Goal: Task Accomplishment & Management: Complete application form

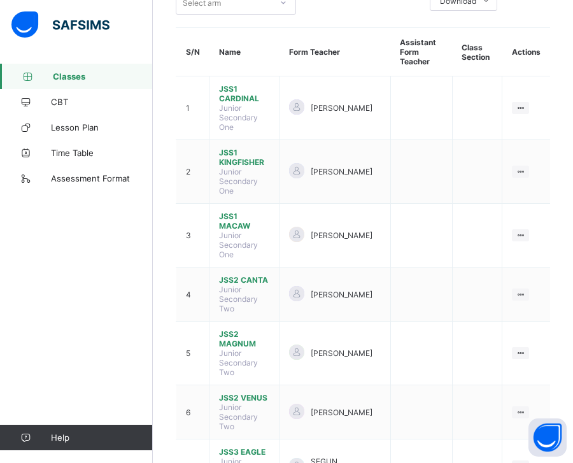
scroll to position [132, 0]
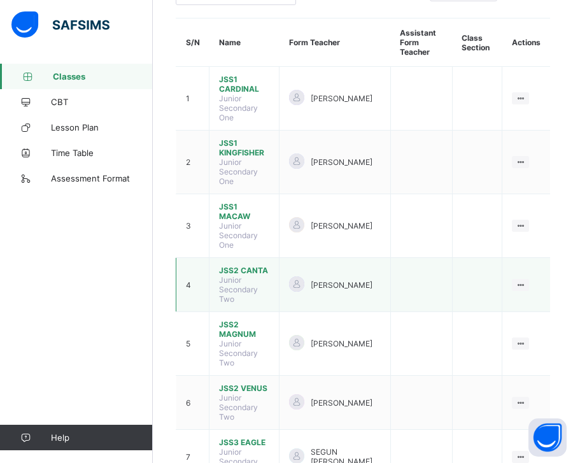
click at [258, 265] on span "JSS2 CANTA" at bounding box center [244, 270] width 50 height 10
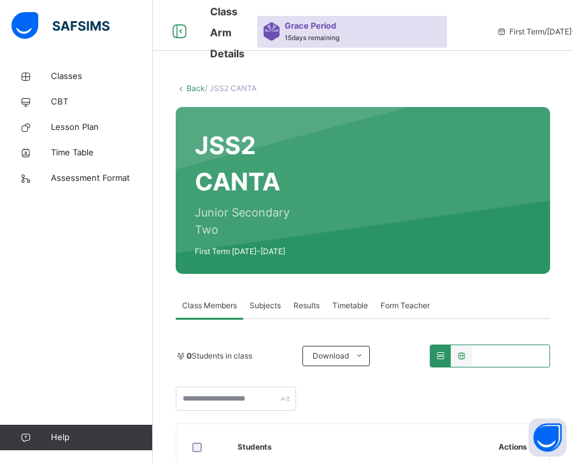
click at [265, 309] on span "Subjects" at bounding box center [265, 305] width 31 height 11
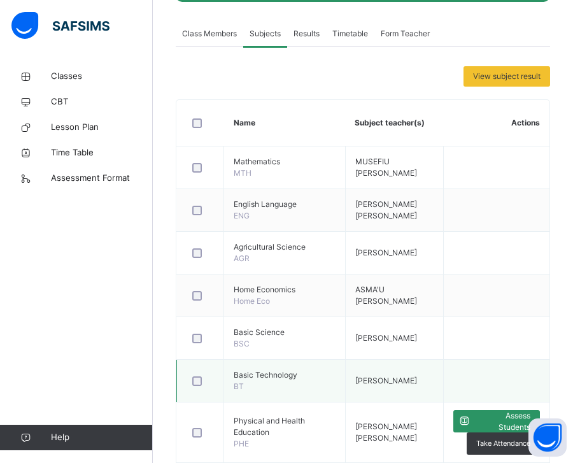
scroll to position [446, 0]
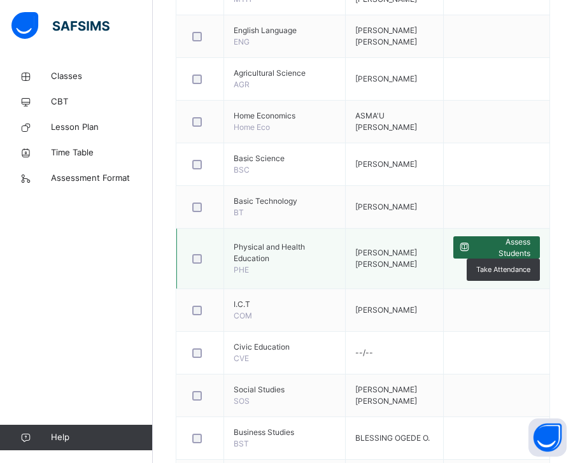
click at [509, 251] on span "Assess Students" at bounding box center [502, 247] width 55 height 23
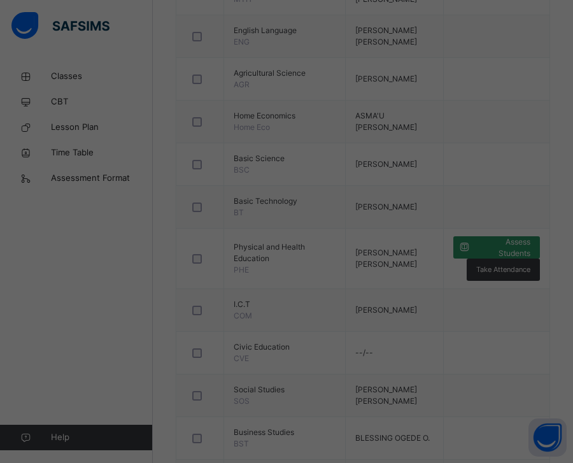
click at [503, 251] on div at bounding box center [286, 231] width 573 height 463
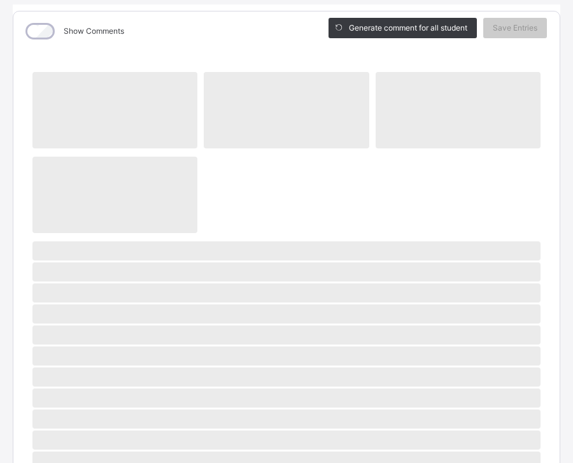
scroll to position [150, 0]
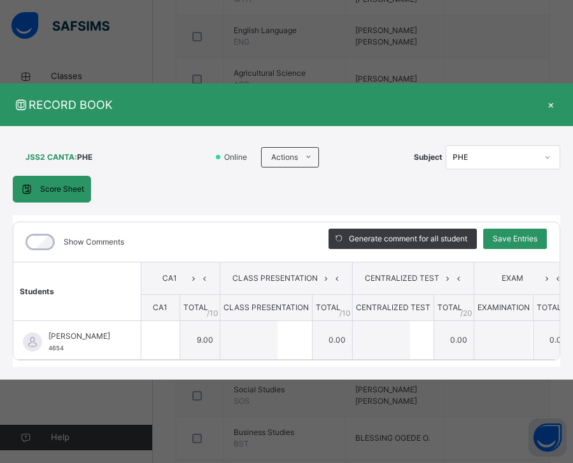
type input "*"
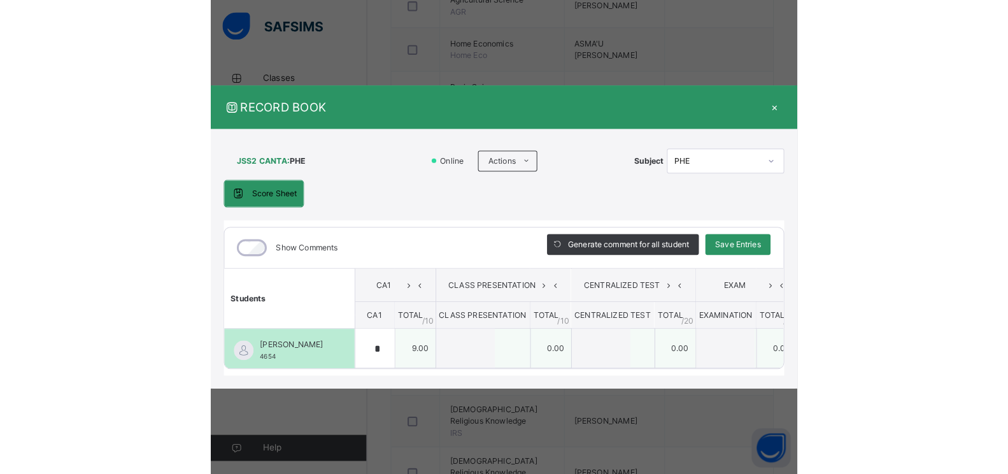
scroll to position [509, 0]
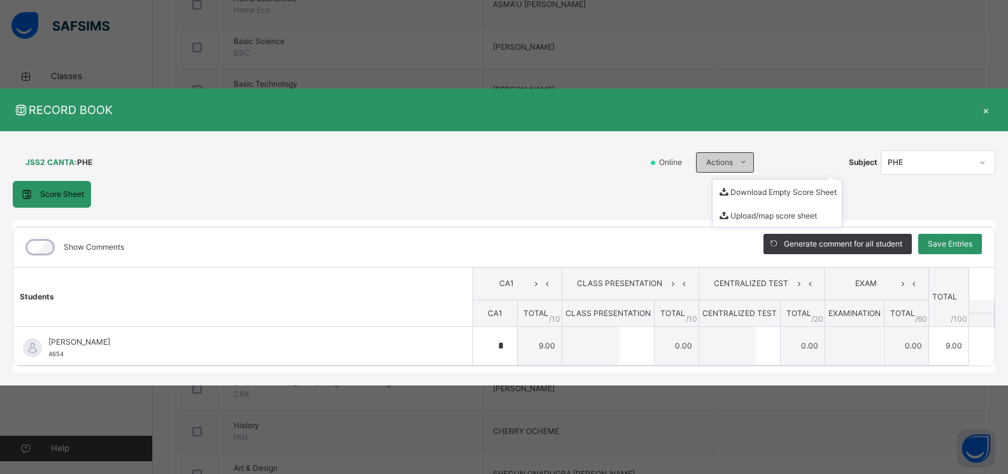
click at [572, 160] on icon at bounding box center [743, 162] width 10 height 10
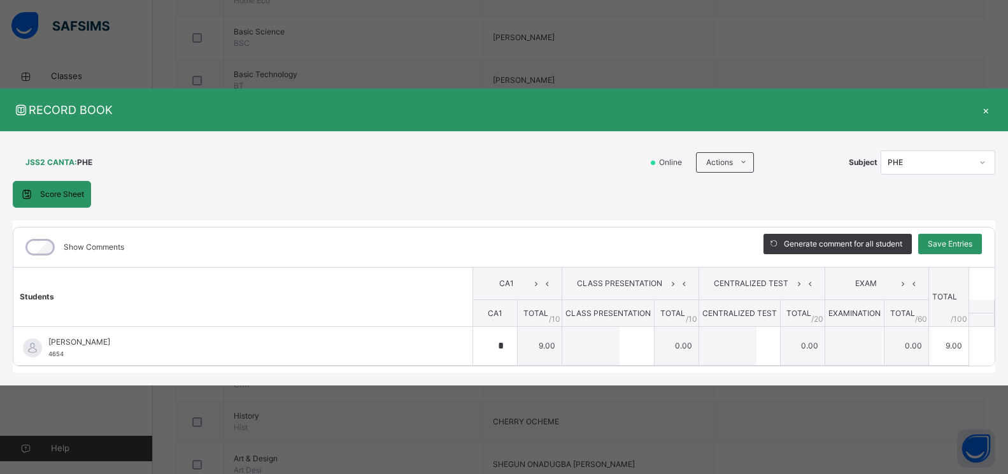
scroll to position [542, 0]
click at [572, 109] on div "×" at bounding box center [985, 109] width 19 height 17
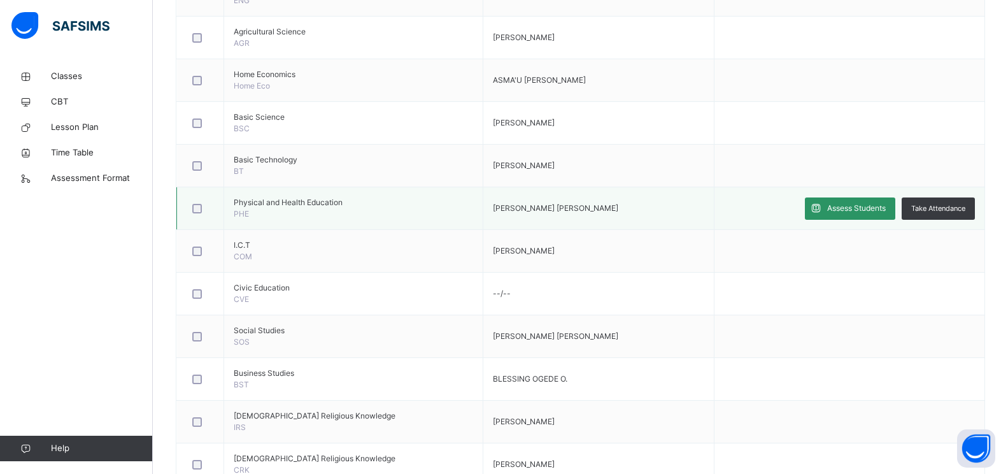
scroll to position [414, 0]
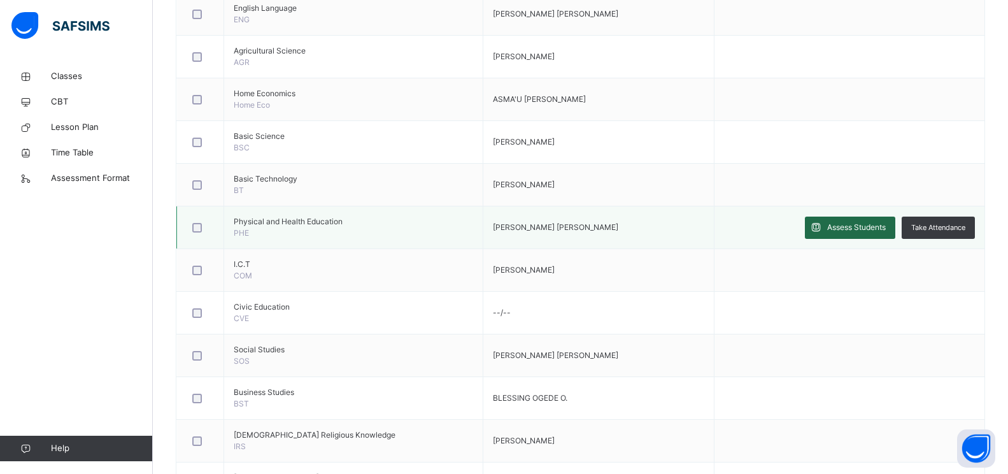
click at [572, 225] on span "Assess Students" at bounding box center [856, 226] width 59 height 11
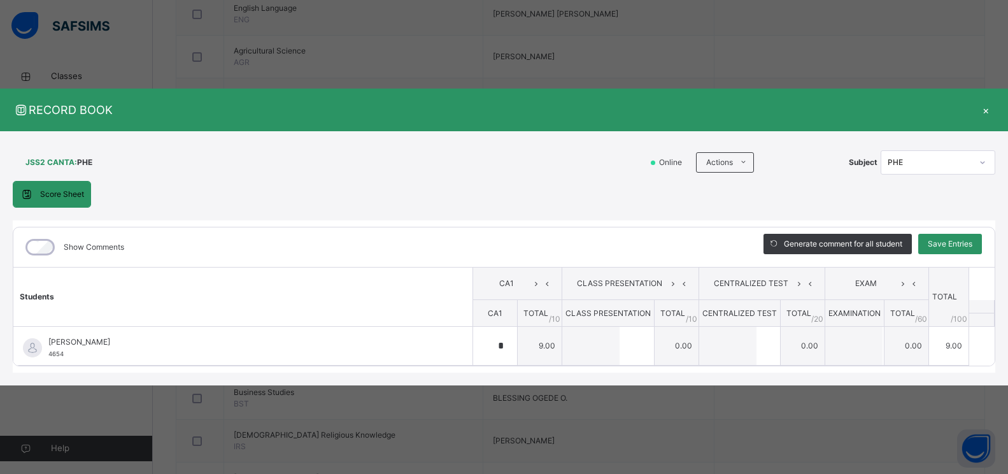
click at [572, 109] on div "×" at bounding box center [985, 109] width 19 height 17
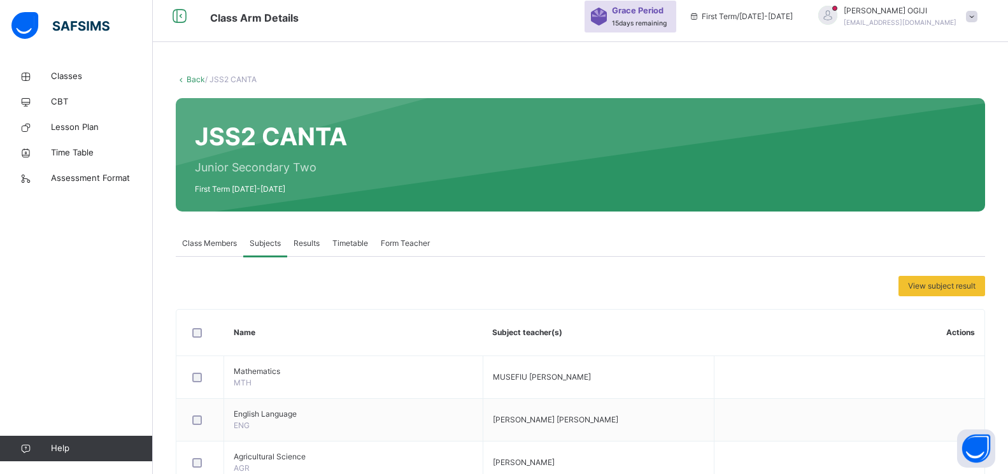
scroll to position [0, 0]
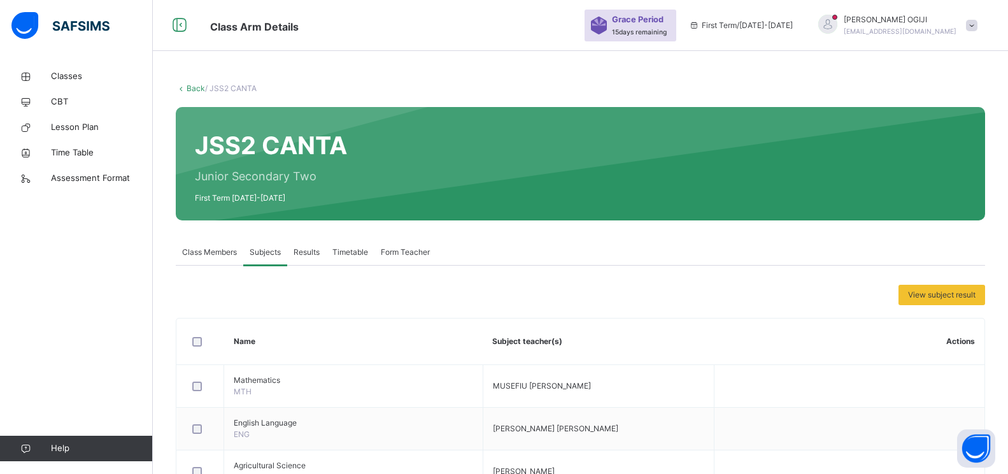
click at [572, 20] on span at bounding box center [971, 25] width 11 height 11
click at [572, 132] on span "Logout" at bounding box center [936, 134] width 84 height 17
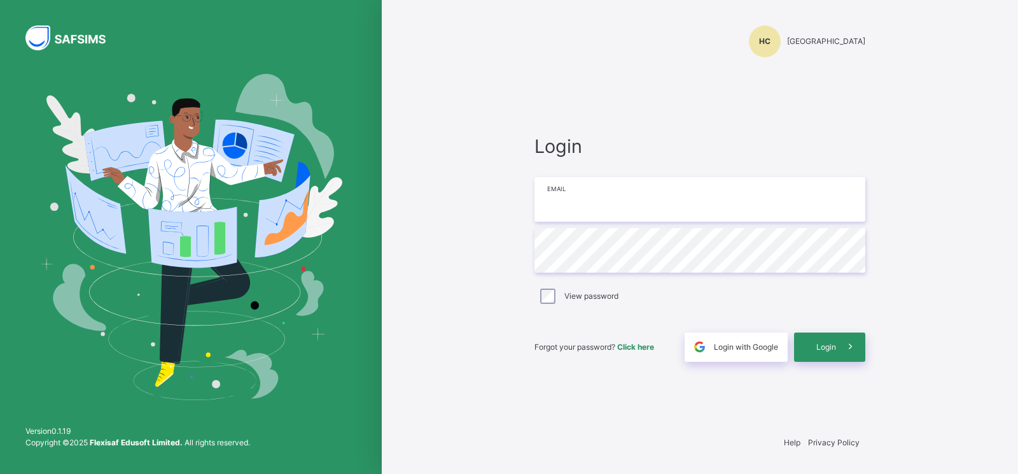
click at [572, 193] on input "email" at bounding box center [700, 199] width 331 height 45
type input "**********"
click at [572, 353] on div "Login" at bounding box center [829, 346] width 71 height 29
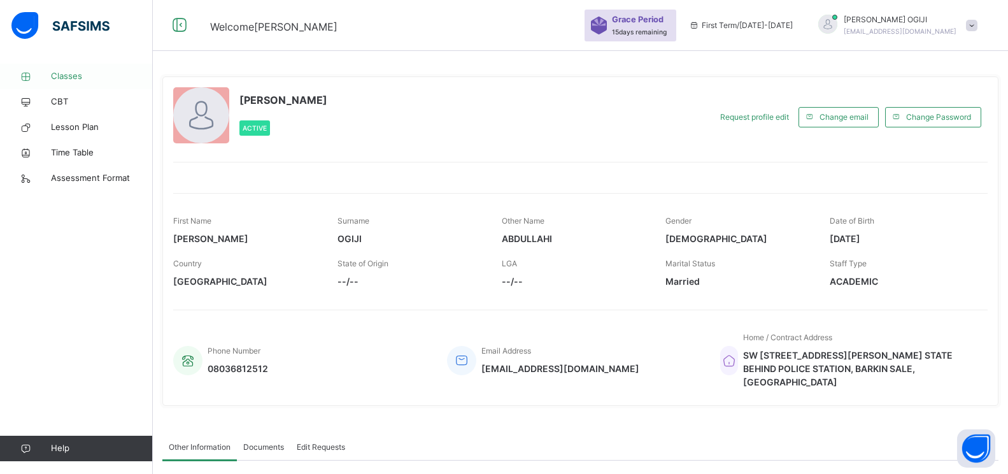
click at [74, 75] on span "Classes" at bounding box center [102, 76] width 102 height 13
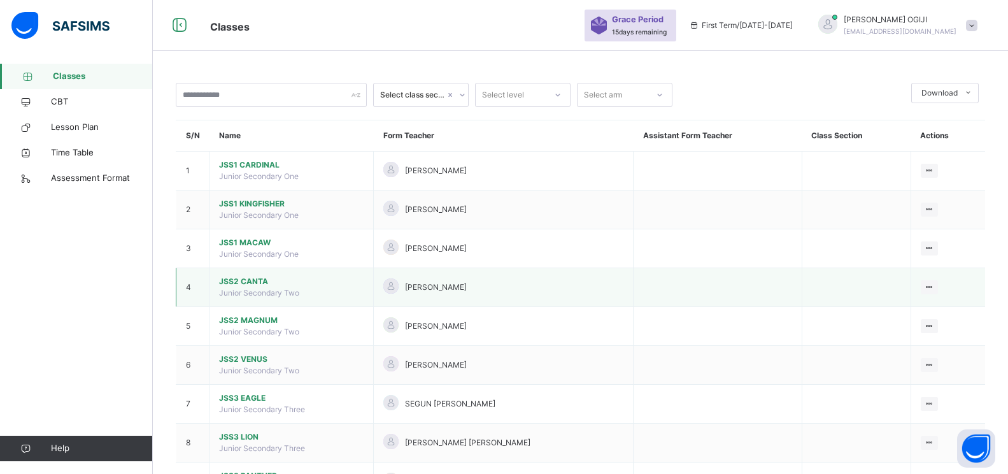
click at [257, 283] on span "JSS2 CANTA" at bounding box center [291, 281] width 144 height 11
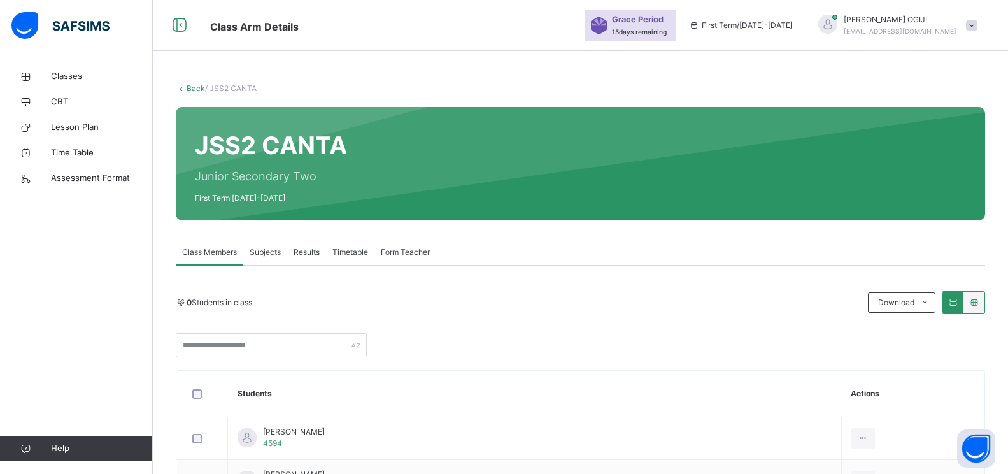
click at [260, 257] on span "Subjects" at bounding box center [265, 251] width 31 height 11
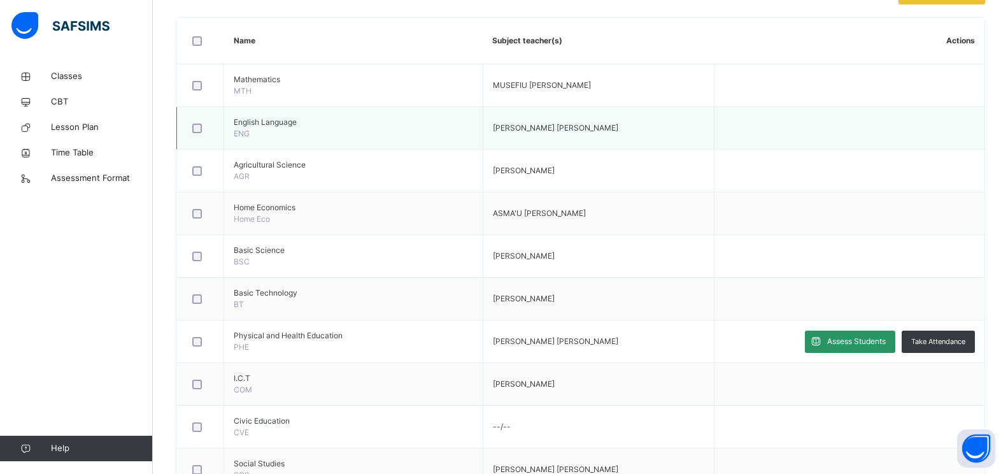
scroll to position [318, 0]
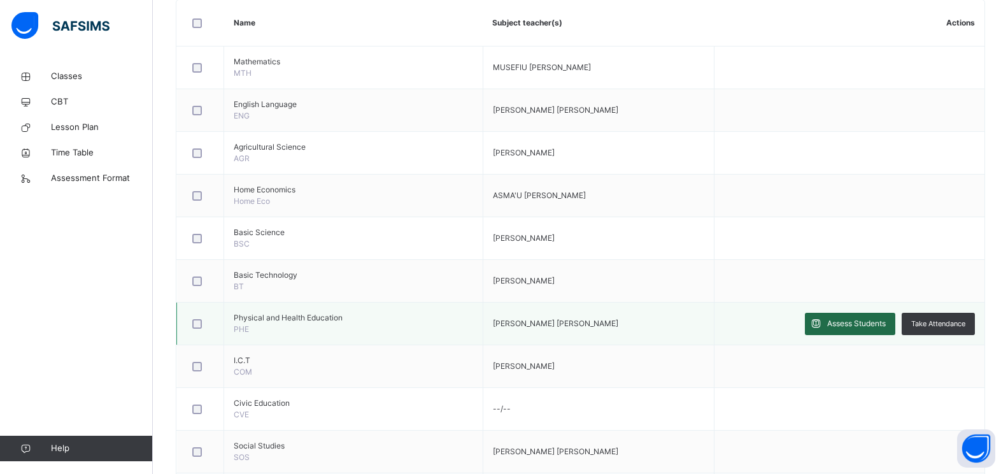
click at [572, 332] on div "Assess Students" at bounding box center [850, 324] width 90 height 22
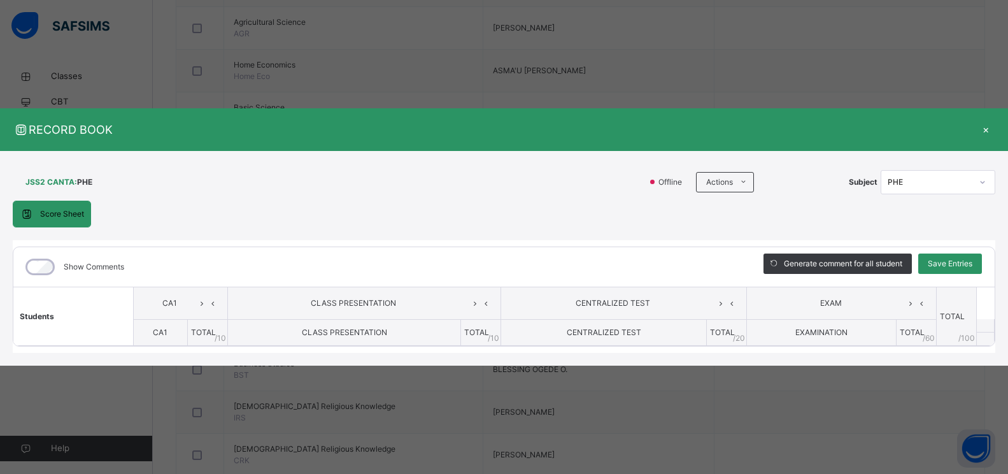
scroll to position [446, 0]
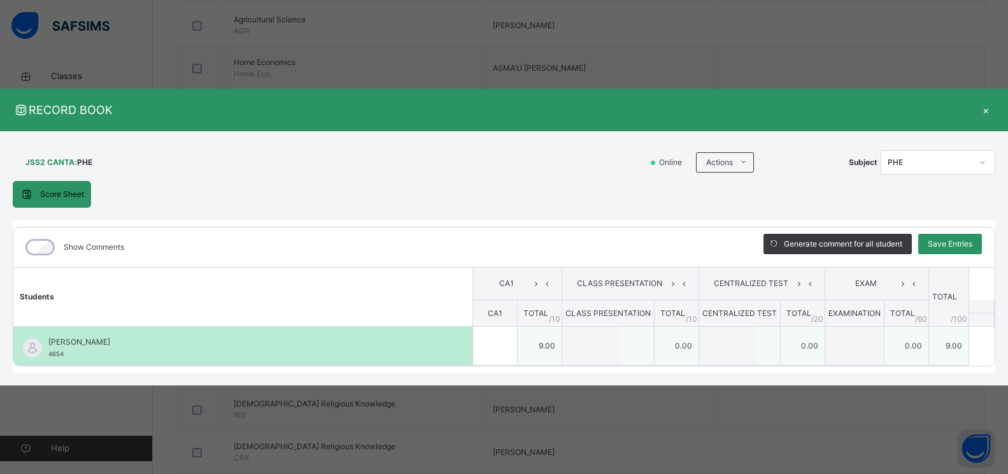
type input "*"
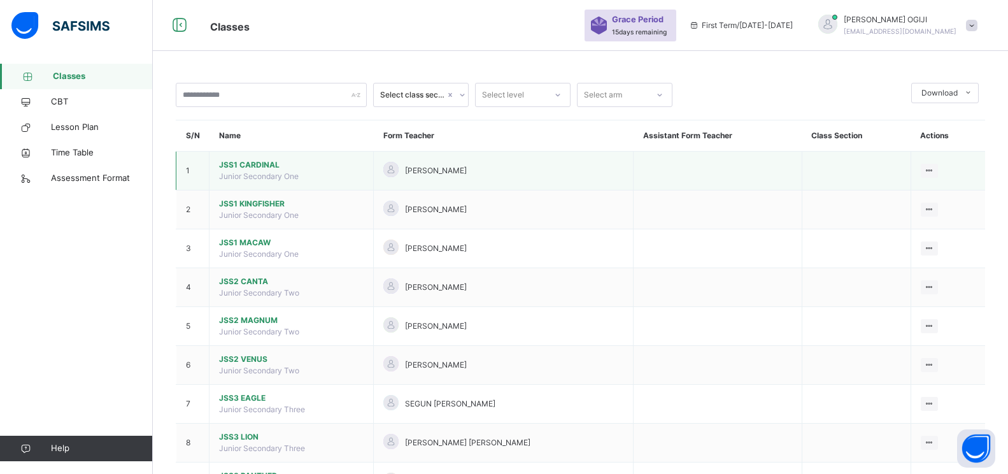
click at [251, 160] on span "JSS1 CARDINAL" at bounding box center [291, 164] width 144 height 11
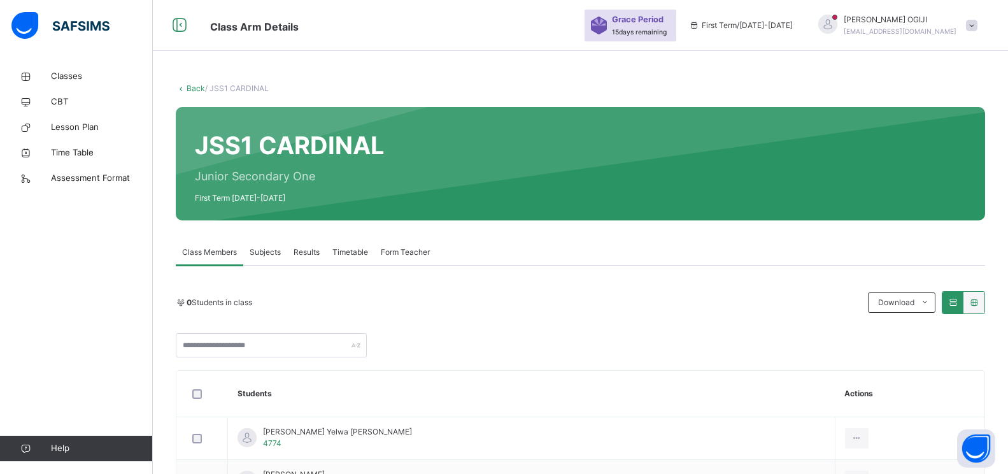
click at [267, 257] on span "Subjects" at bounding box center [265, 251] width 31 height 11
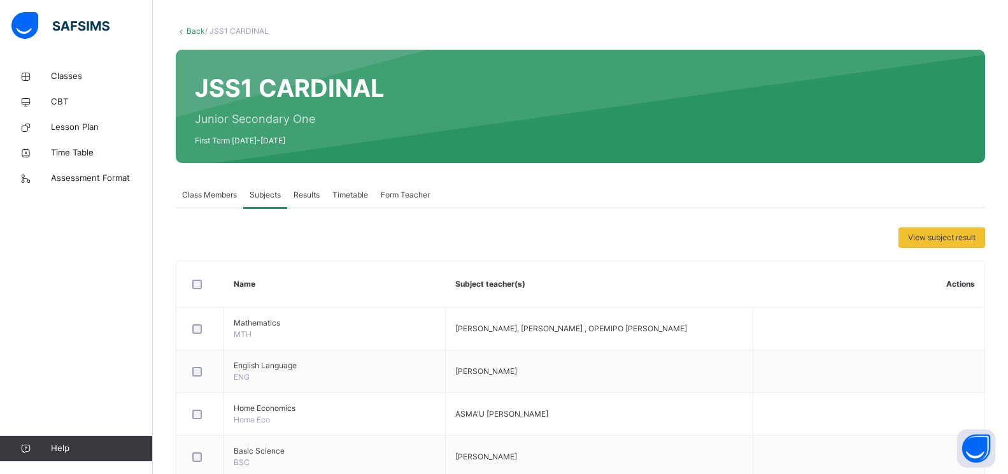
scroll to position [191, 0]
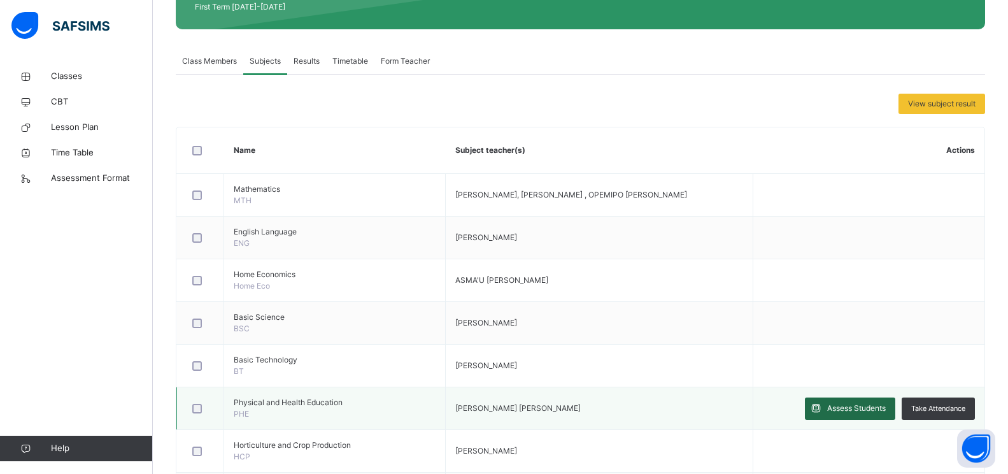
click at [572, 412] on span "Assess Students" at bounding box center [856, 407] width 59 height 11
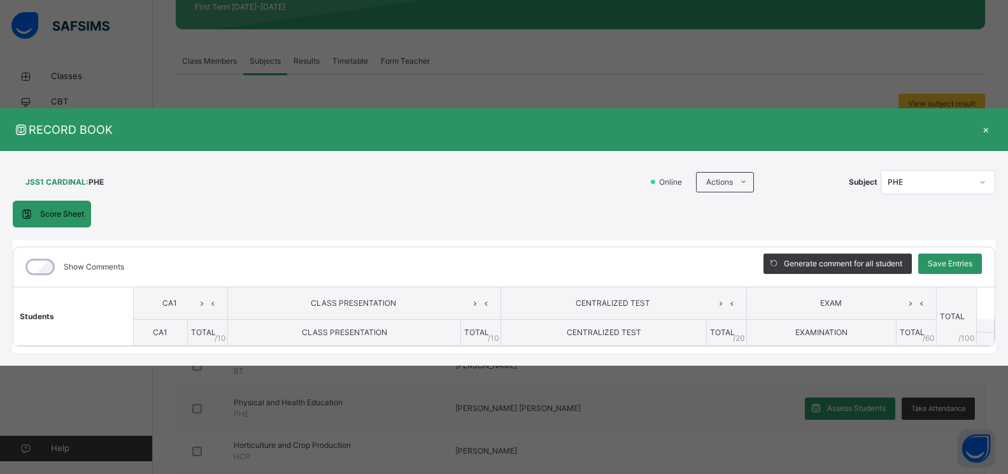
scroll to position [127, 0]
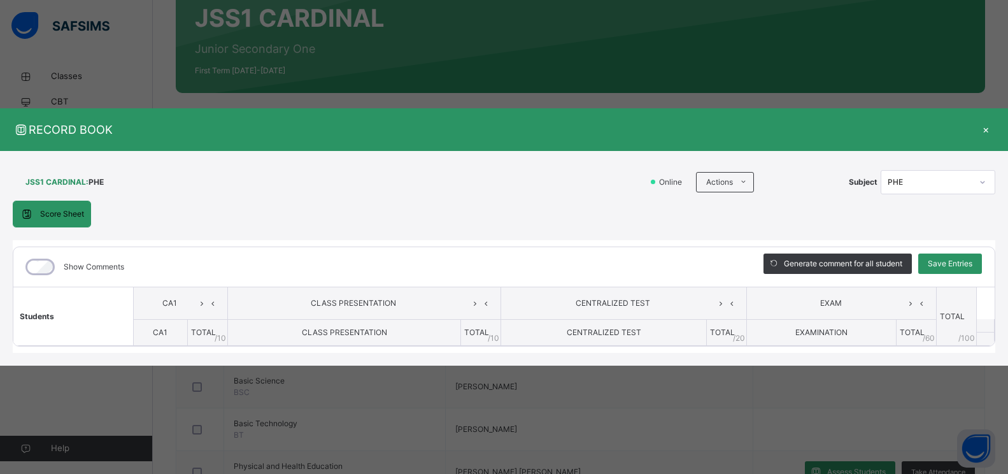
click at [40, 316] on span "Students" at bounding box center [37, 316] width 34 height 10
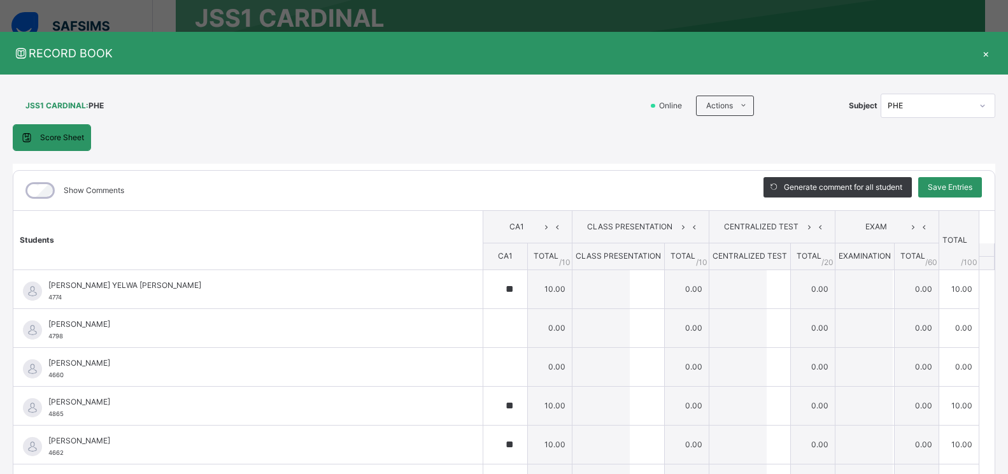
type input "**"
type input "*"
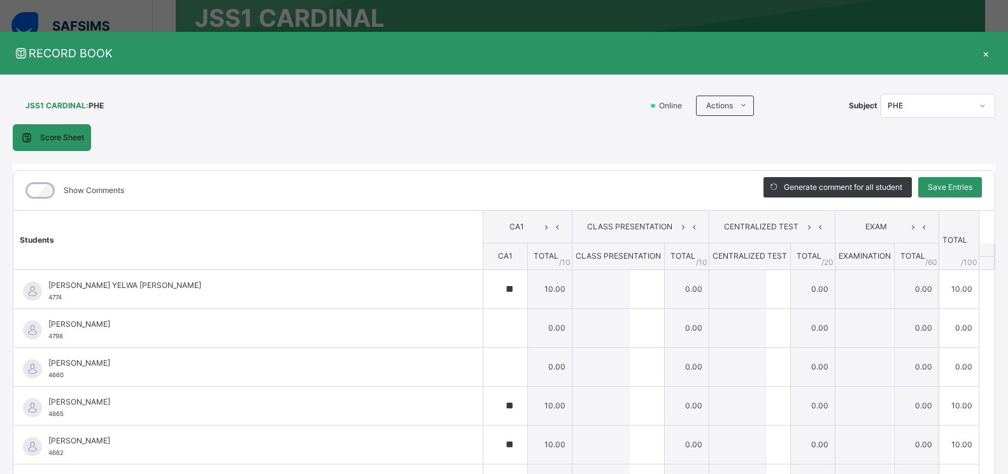
type input "*"
type input "**"
type input "*"
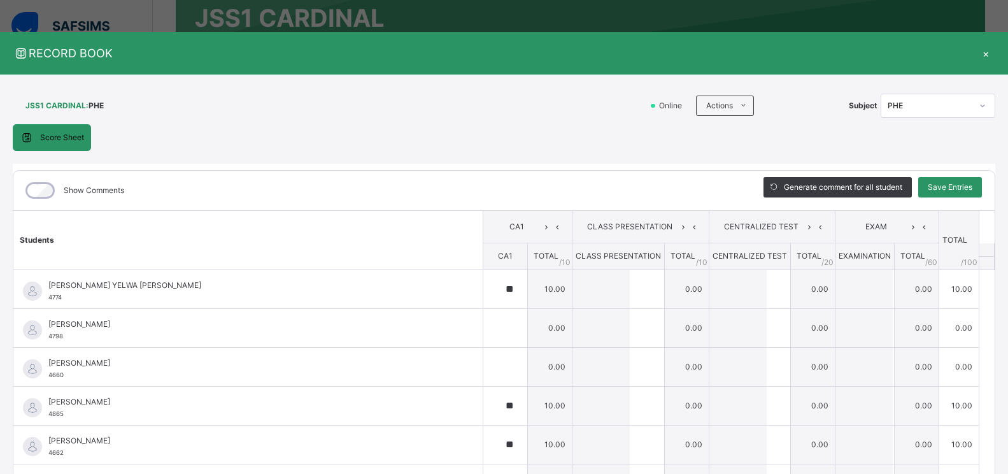
type input "*"
type input "**"
type input "*"
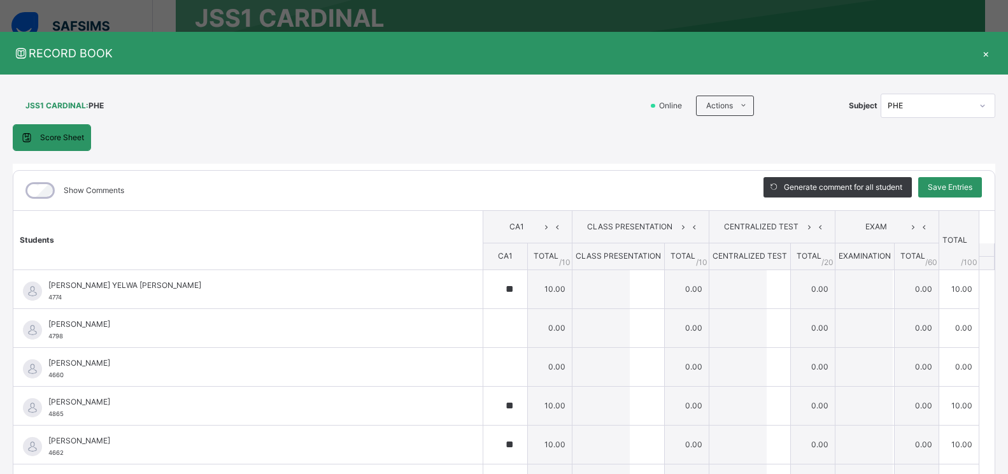
type input "*"
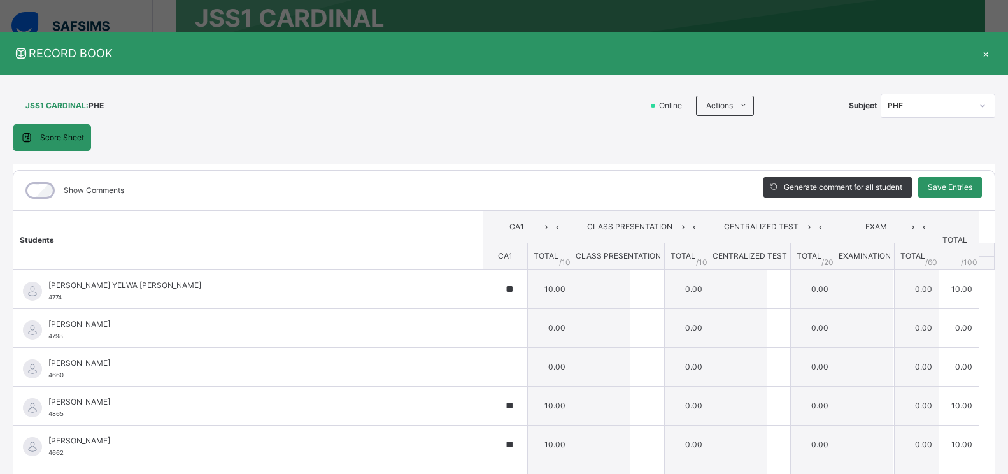
type input "*"
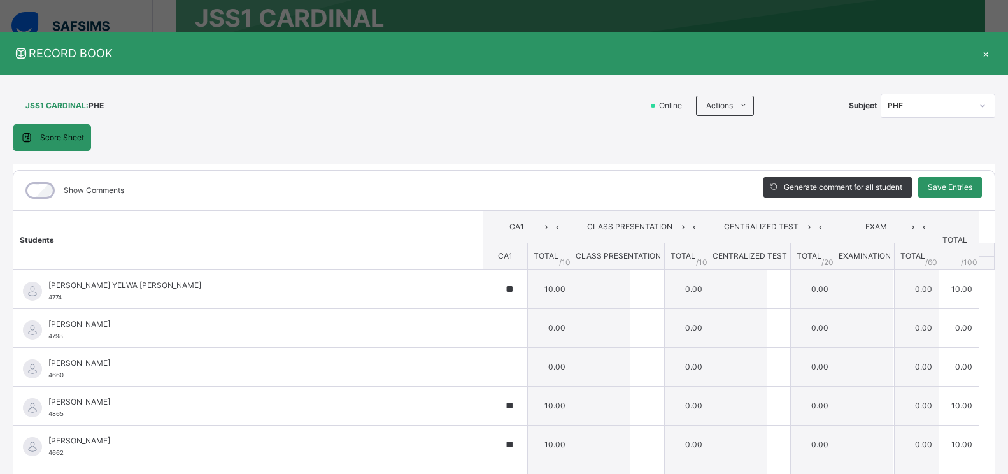
type input "*"
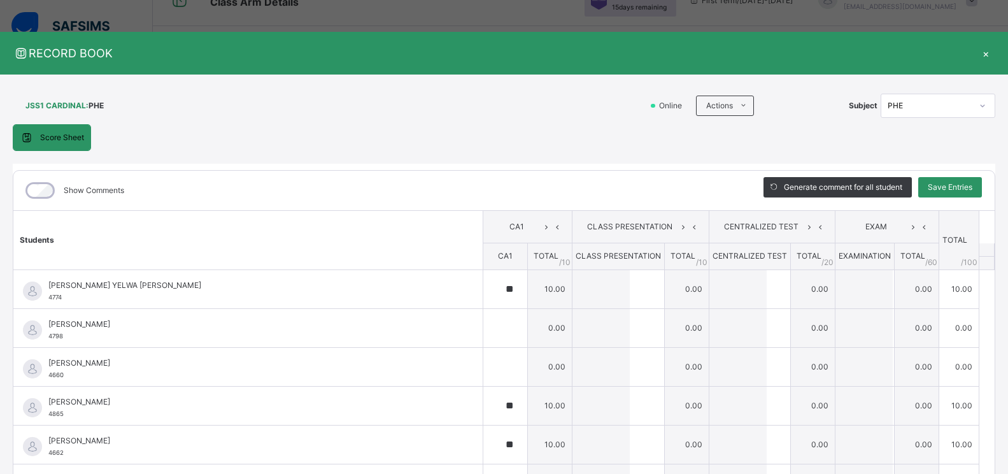
scroll to position [0, 0]
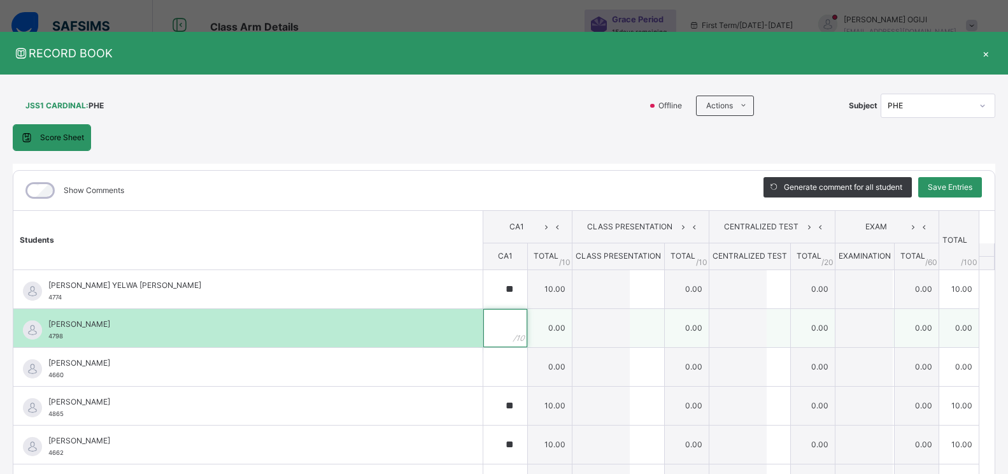
click at [483, 327] on input "text" at bounding box center [505, 328] width 44 height 38
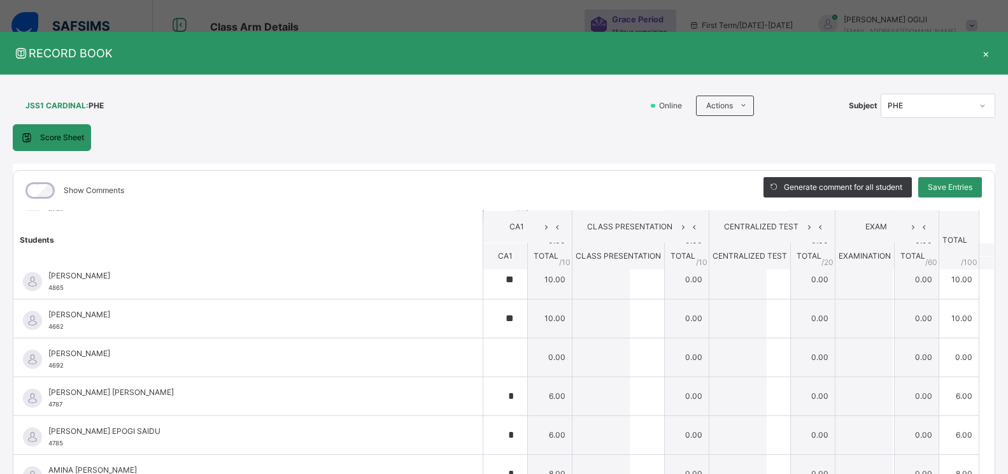
scroll to position [127, 0]
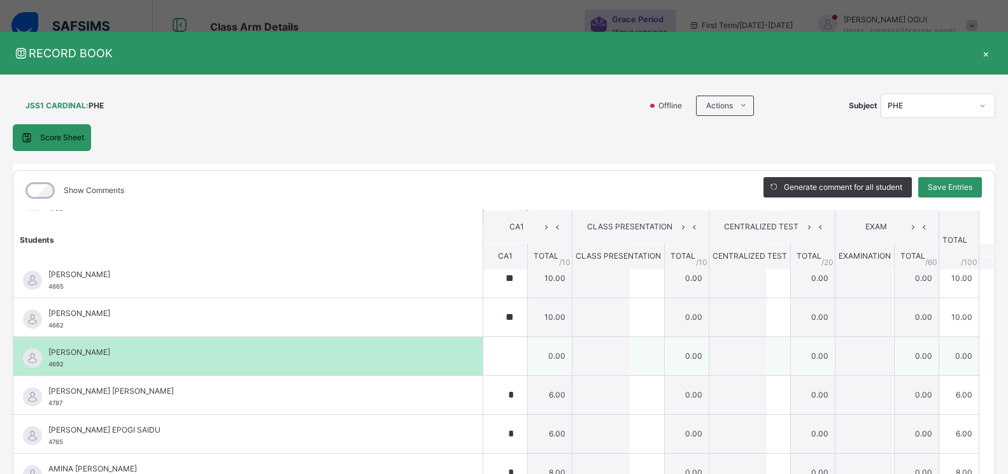
type input "*"
click at [494, 363] on div at bounding box center [505, 356] width 44 height 38
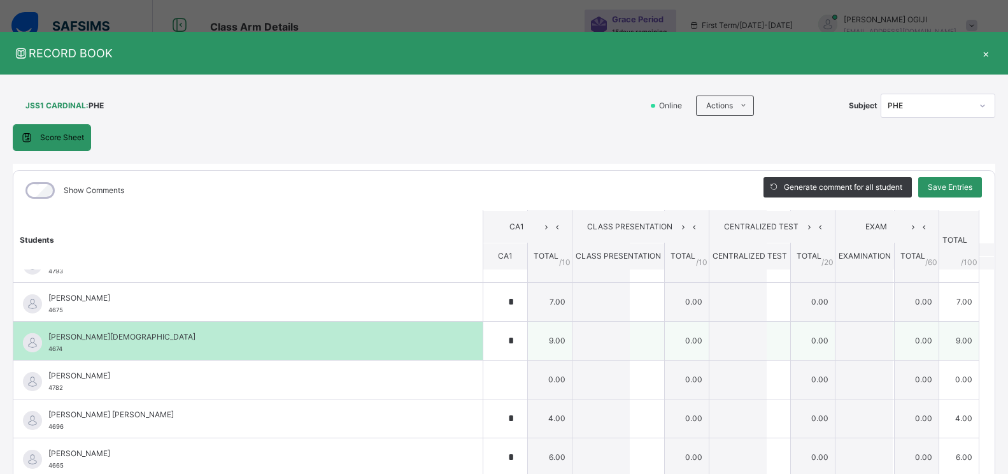
scroll to position [827, 0]
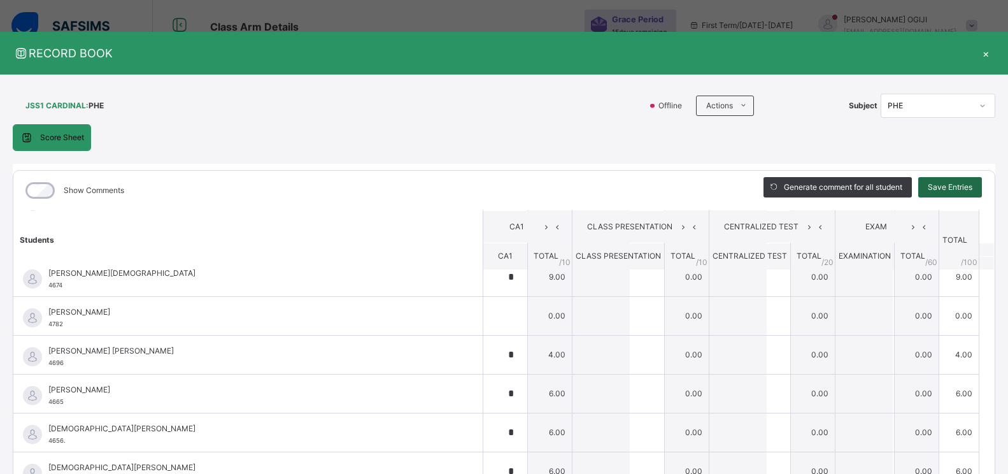
type input "*"
click at [572, 191] on span "Save Entries" at bounding box center [949, 186] width 45 height 11
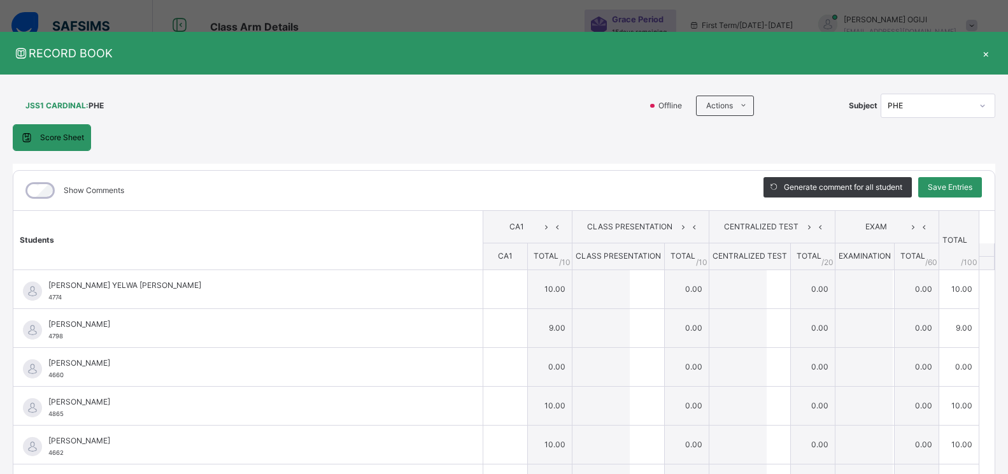
type input "**"
type input "*"
type input "**"
type input "*"
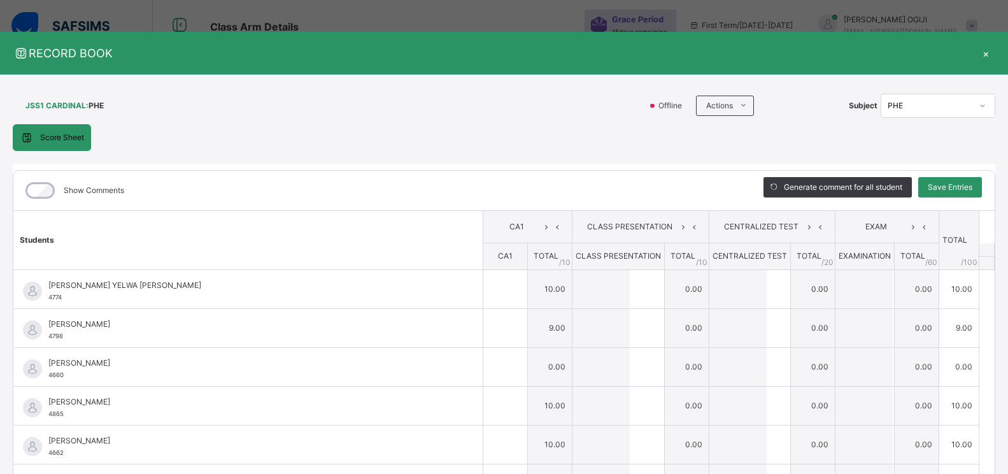
type input "*"
type input "**"
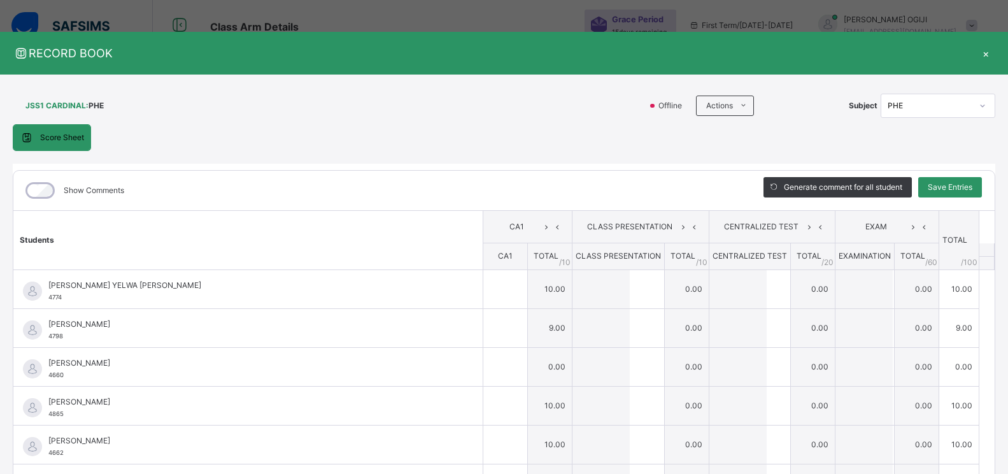
type input "*"
type input "**"
type input "*"
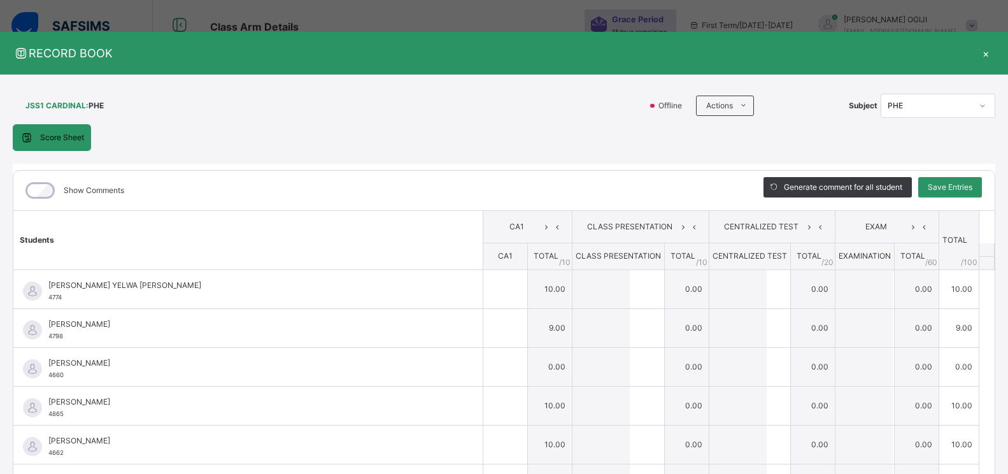
type input "*"
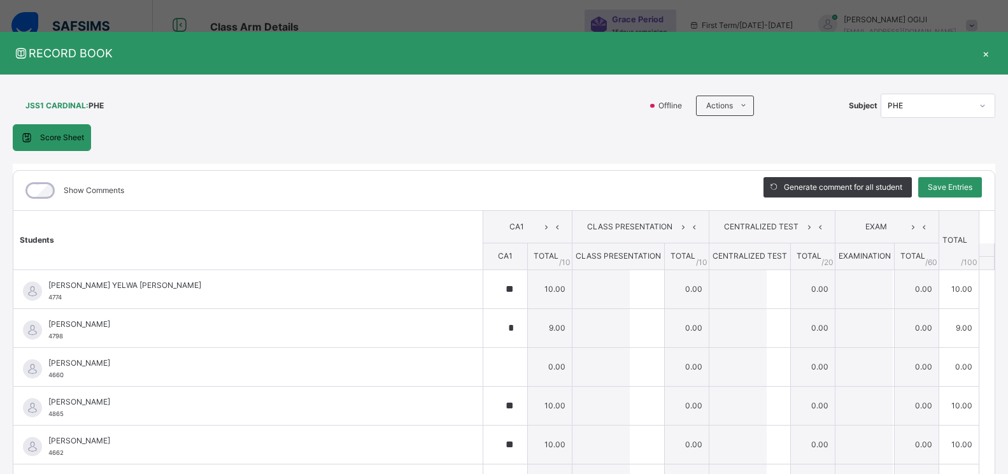
type input "*"
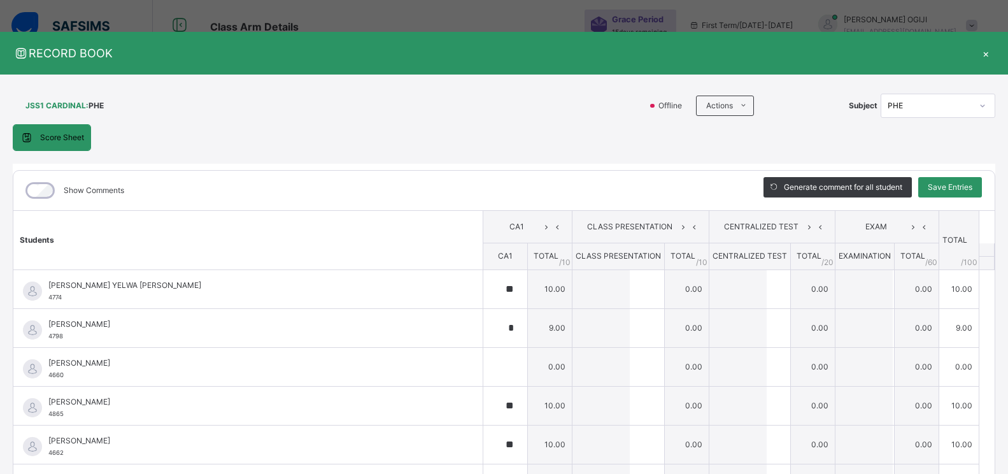
type input "*"
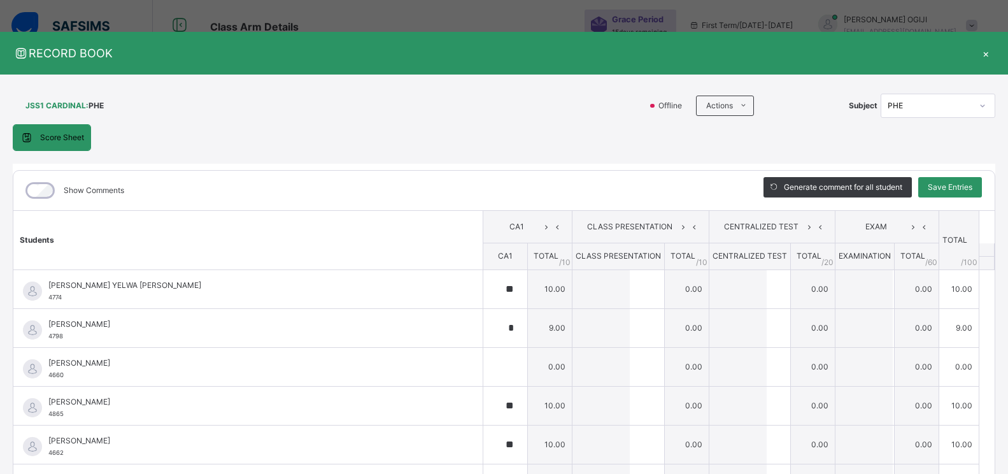
type input "*"
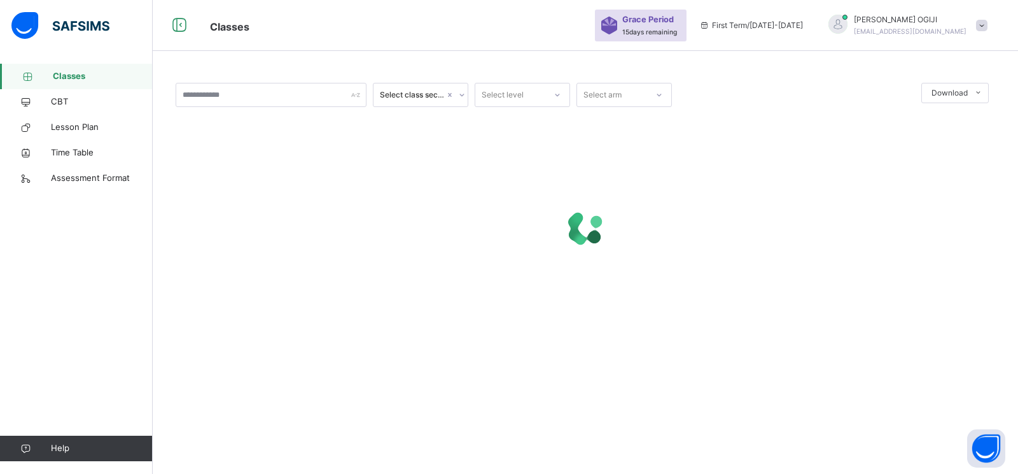
click at [556, 95] on icon at bounding box center [558, 94] width 8 height 13
click at [532, 141] on div "JSS2" at bounding box center [522, 145] width 94 height 22
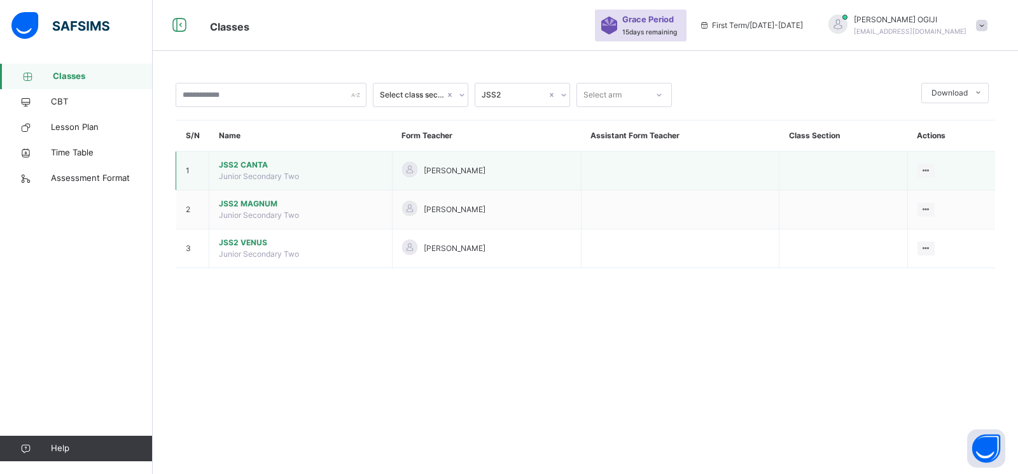
click at [251, 162] on span "JSS2 CANTA" at bounding box center [301, 164] width 164 height 11
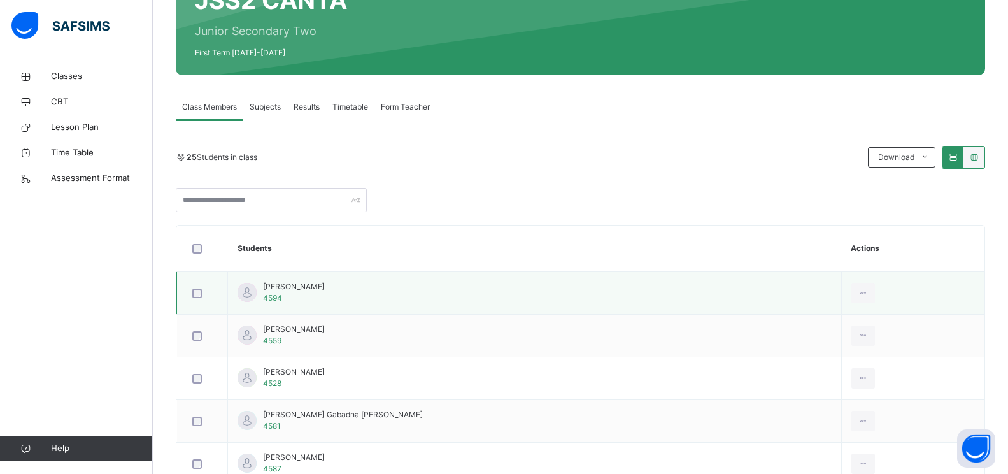
scroll to position [125, 0]
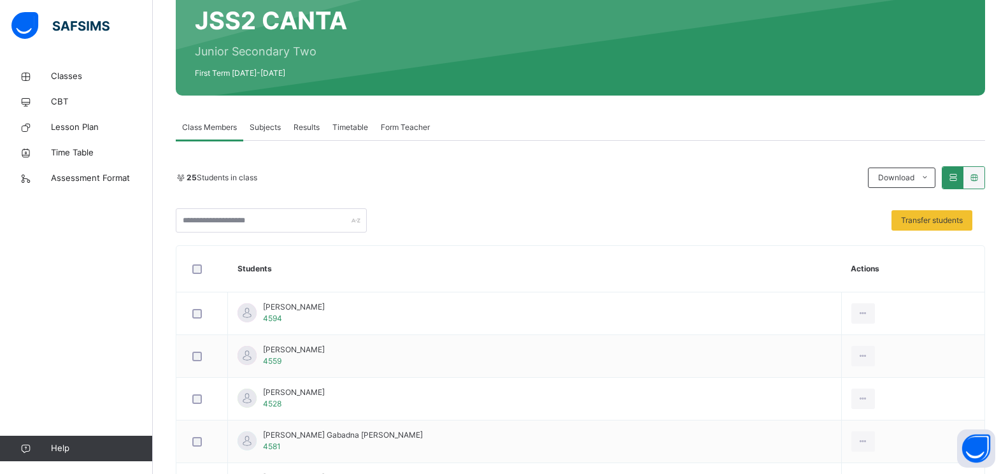
click at [267, 126] on span "Subjects" at bounding box center [265, 127] width 31 height 11
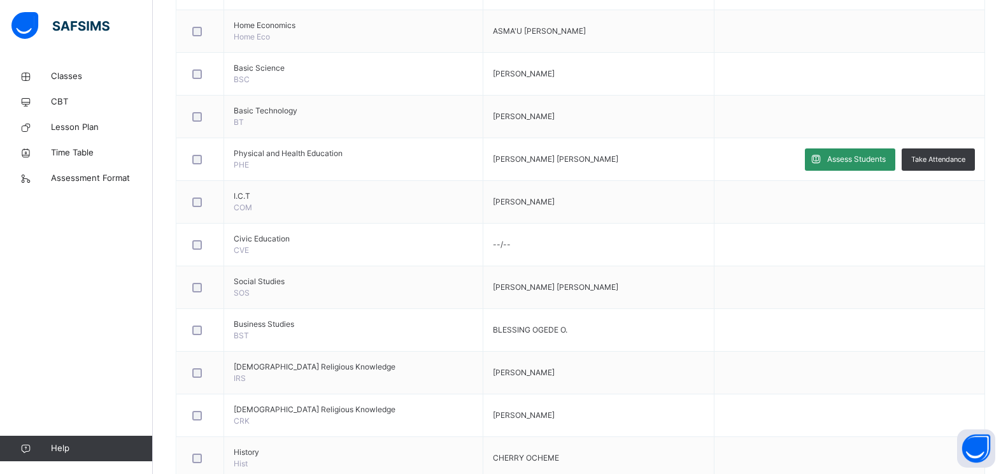
scroll to position [507, 0]
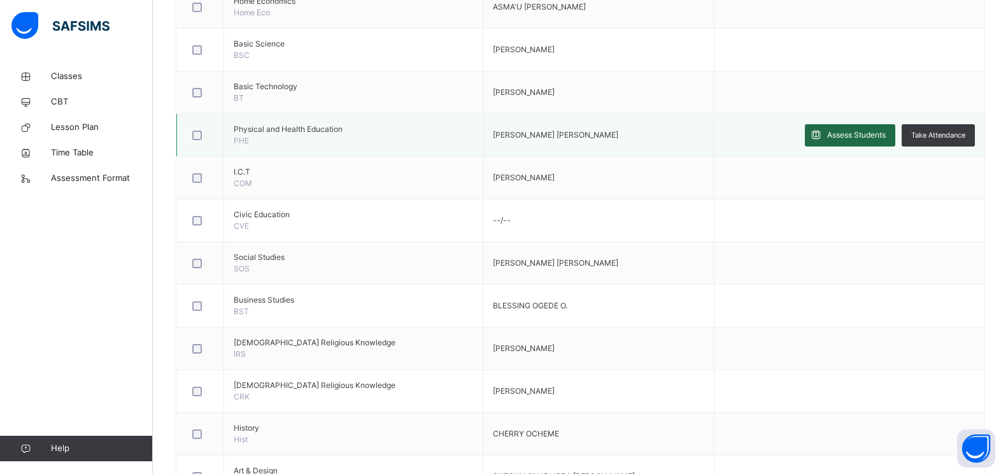
click at [572, 133] on span "Assess Students" at bounding box center [856, 134] width 59 height 11
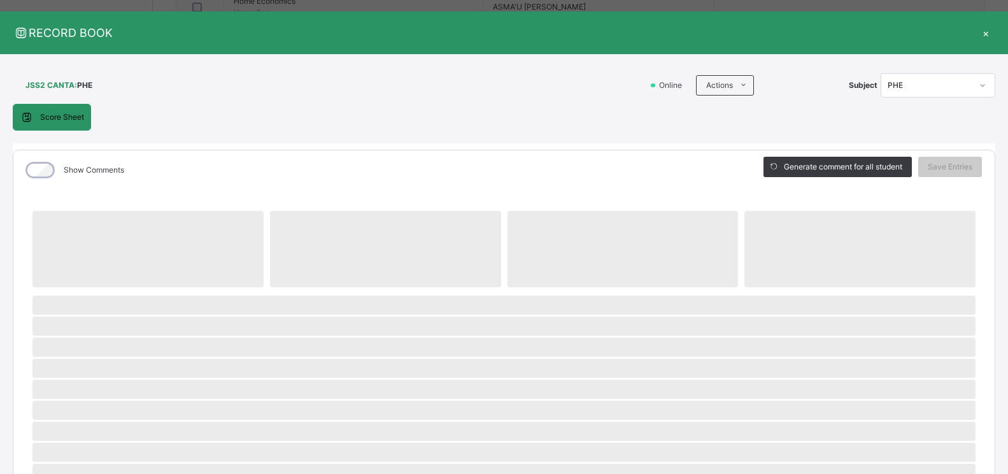
scroll to position [0, 0]
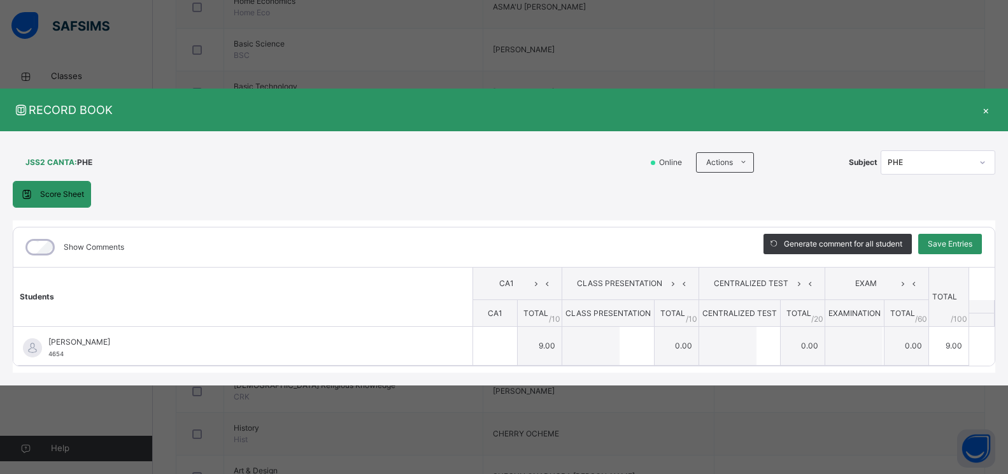
type input "*"
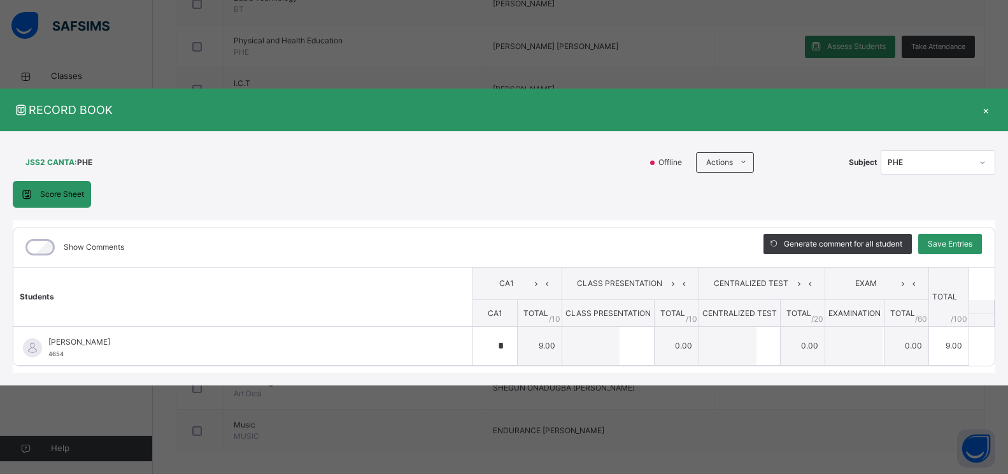
scroll to position [605, 0]
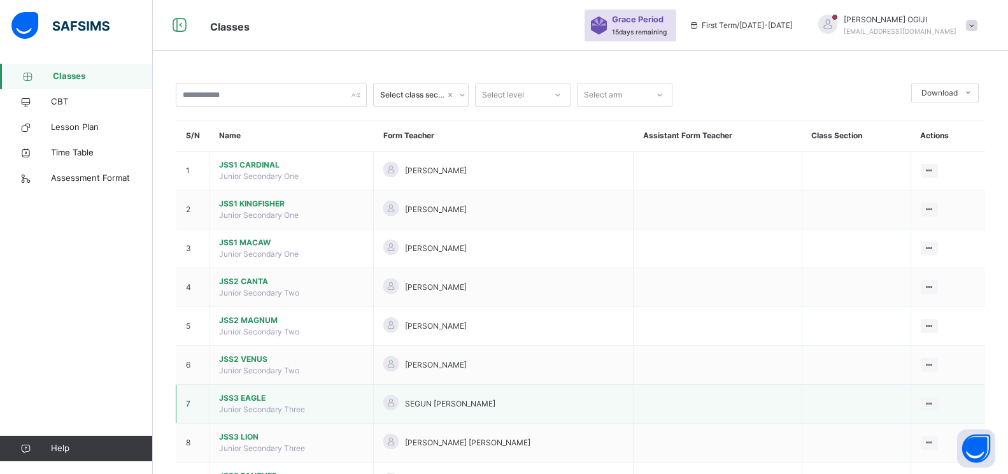
click at [256, 397] on span "JSS3 EAGLE" at bounding box center [291, 397] width 144 height 11
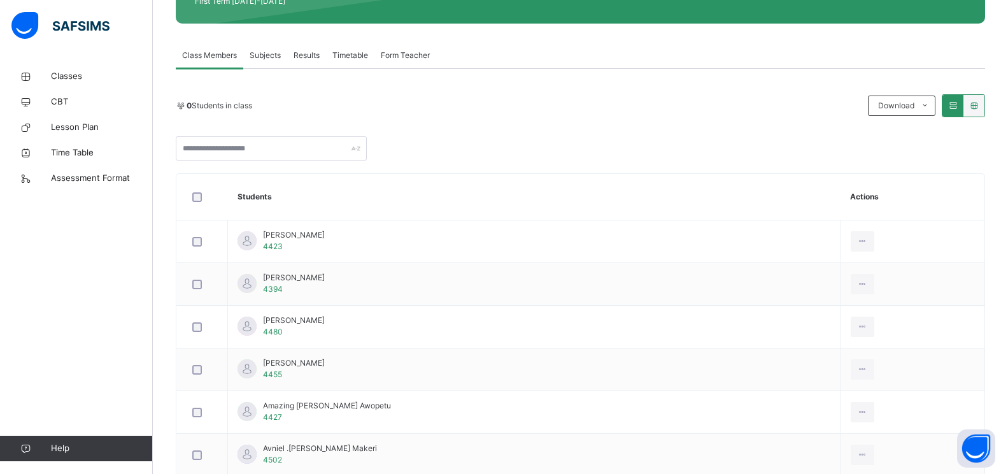
scroll to position [191, 0]
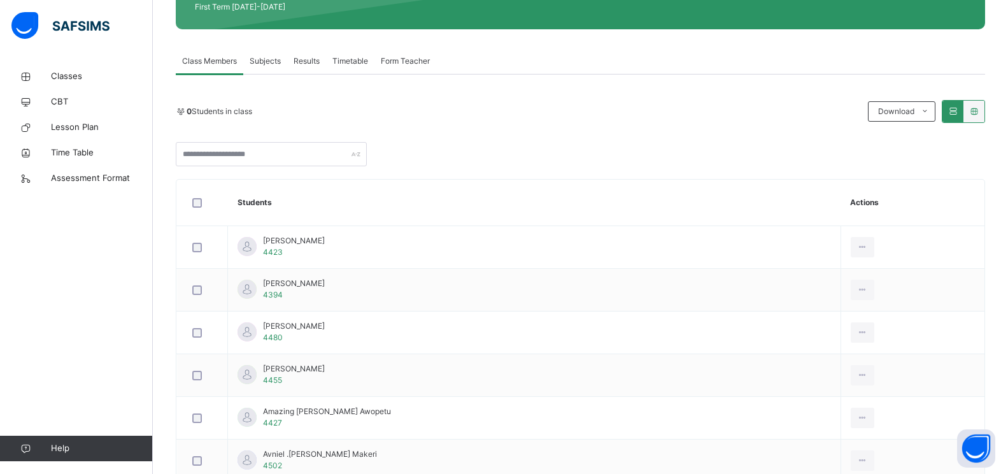
click at [270, 60] on span "Subjects" at bounding box center [265, 60] width 31 height 11
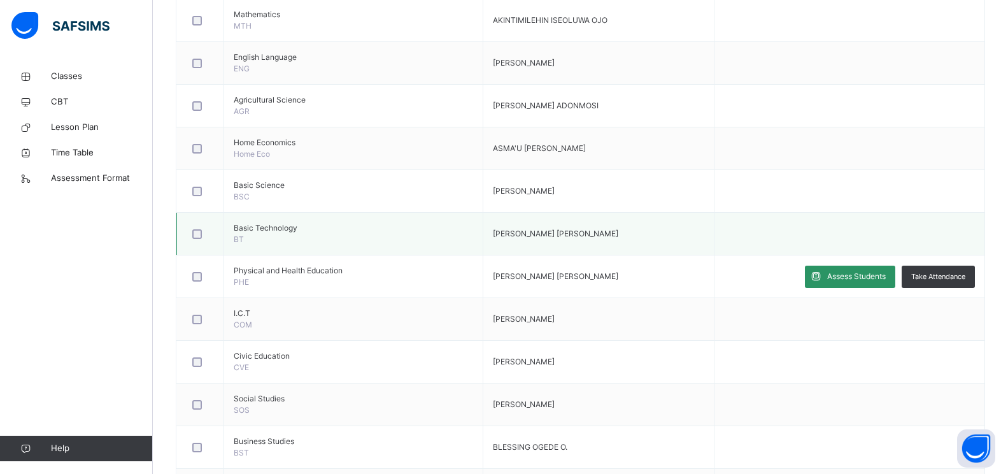
scroll to position [382, 0]
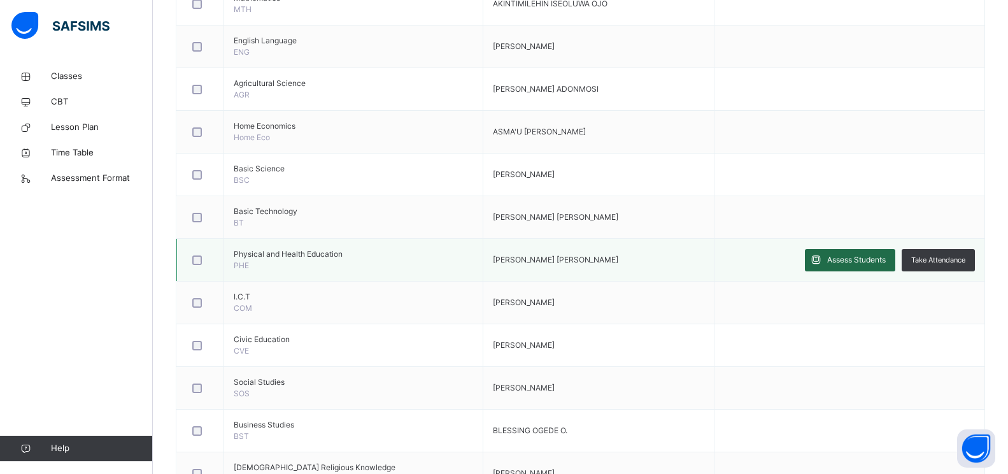
click at [572, 262] on span "Assess Students" at bounding box center [856, 259] width 59 height 11
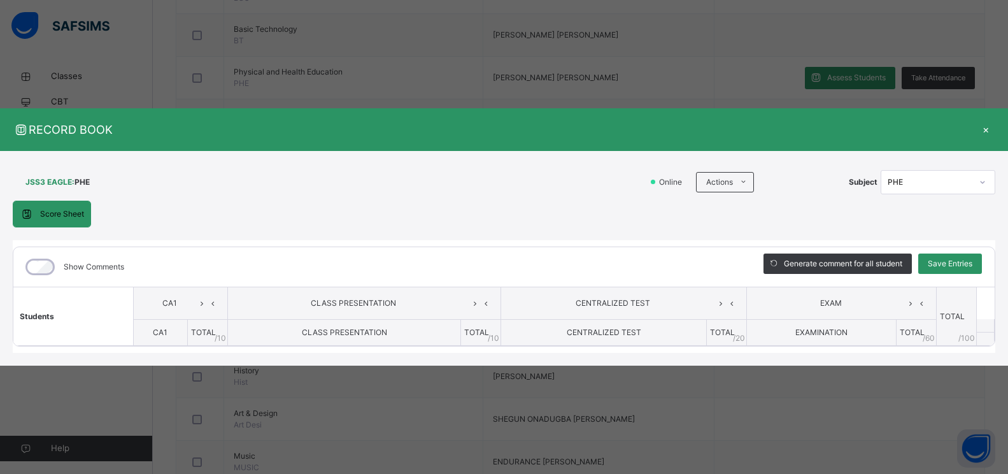
scroll to position [542, 0]
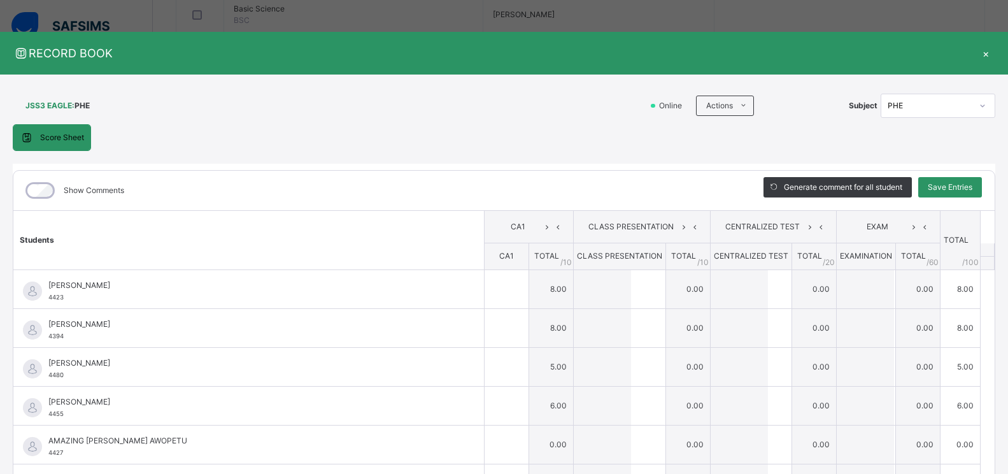
type input "*"
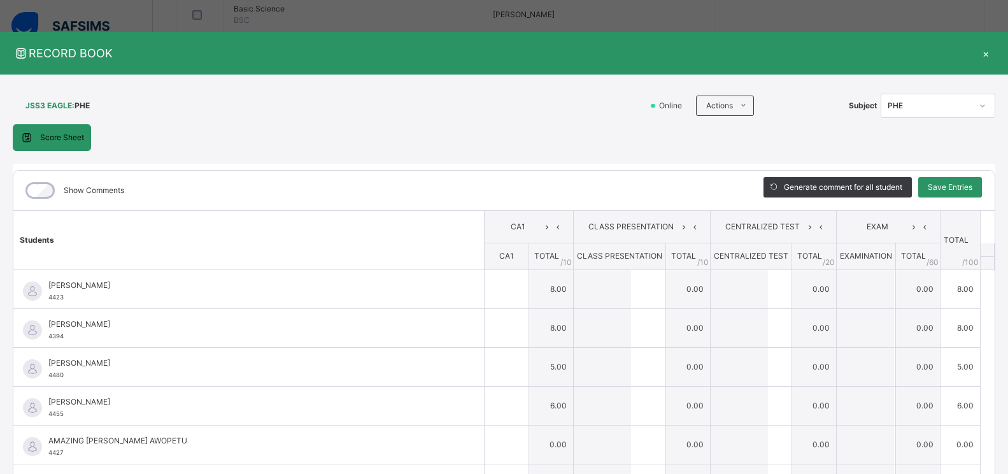
type input "*"
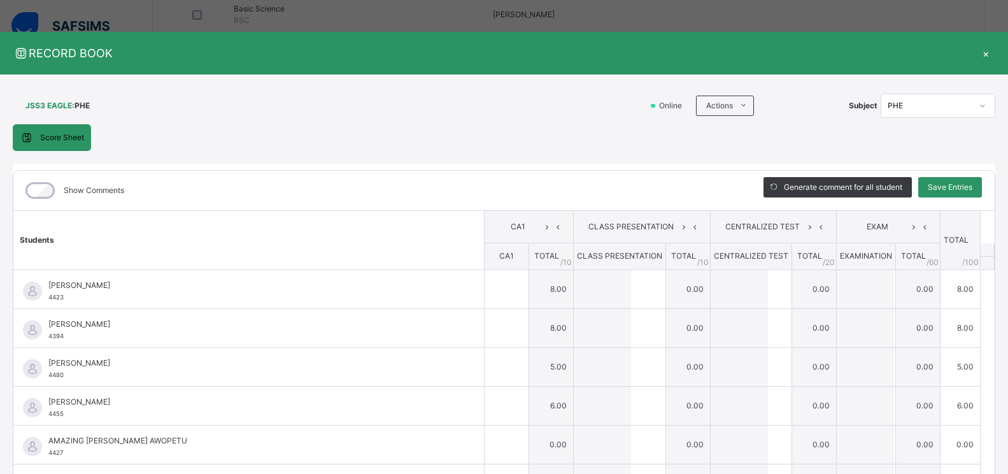
type input "*"
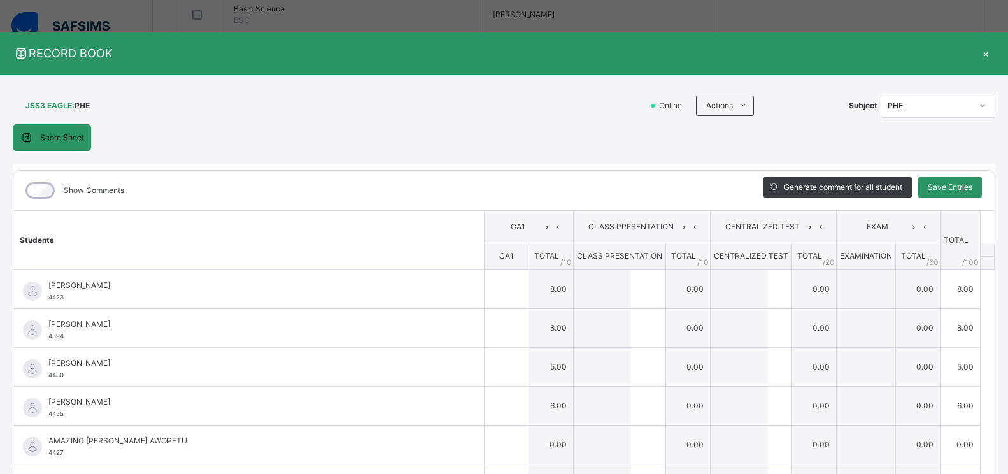
type input "*"
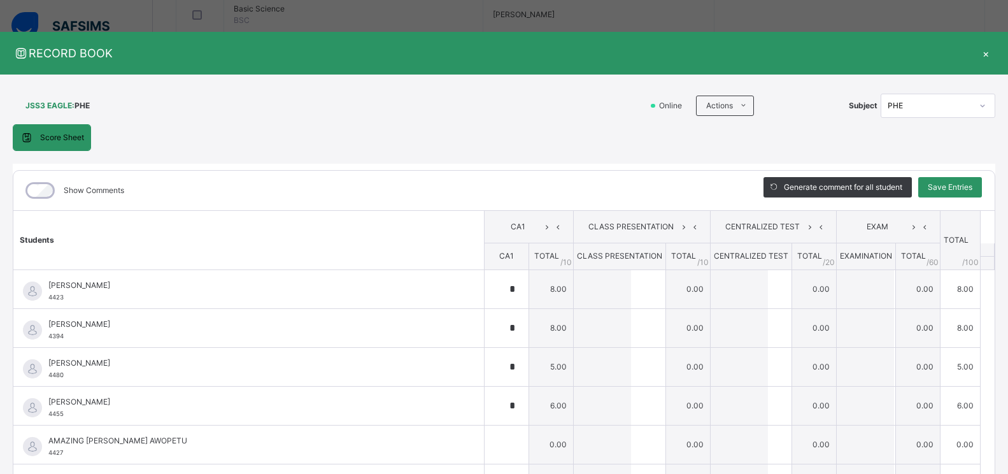
type input "*"
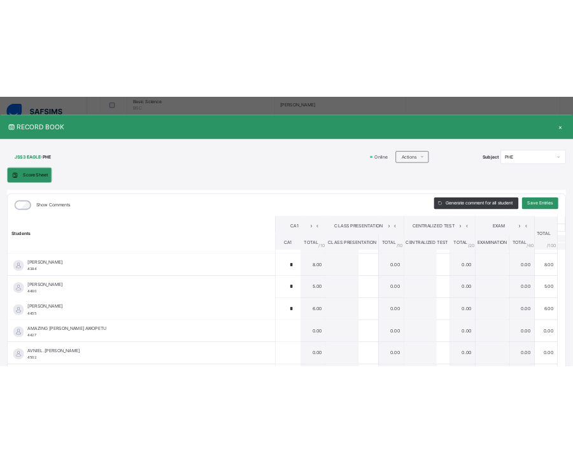
scroll to position [0, 0]
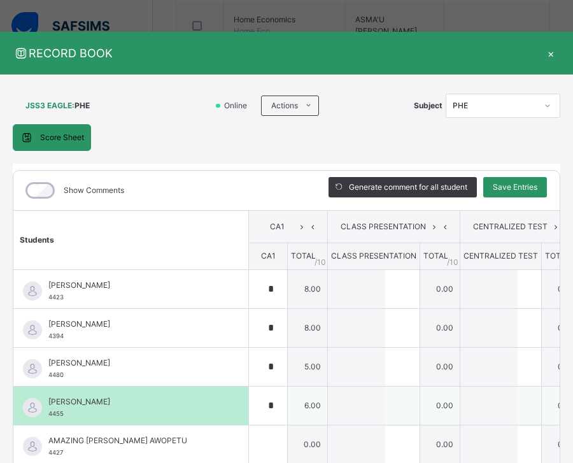
click at [239, 405] on div "AHMAD MUHAMMAD RABIU 4455" at bounding box center [130, 405] width 235 height 38
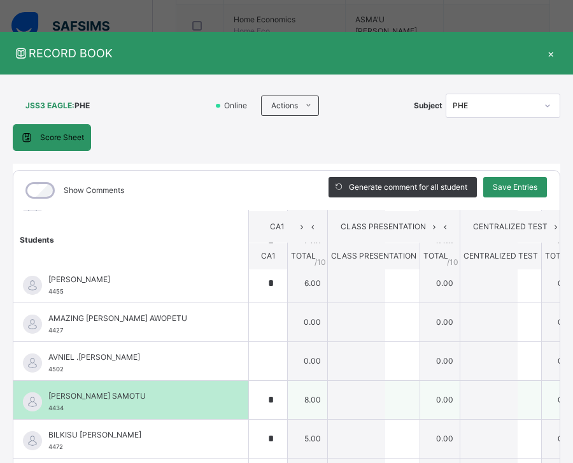
scroll to position [127, 0]
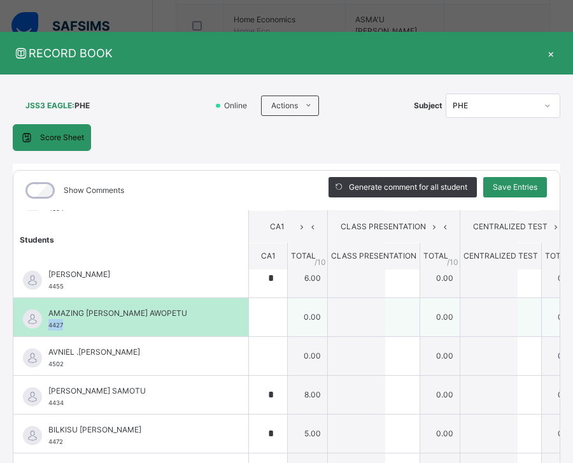
drag, startPoint x: 64, startPoint y: 324, endPoint x: 50, endPoint y: 325, distance: 14.0
click at [50, 325] on div "AMAZING GRACE OLUWADARASIMI AWOPETU 4427" at bounding box center [133, 318] width 171 height 23
copy span "4427"
click at [254, 320] on input "text" at bounding box center [268, 317] width 38 height 38
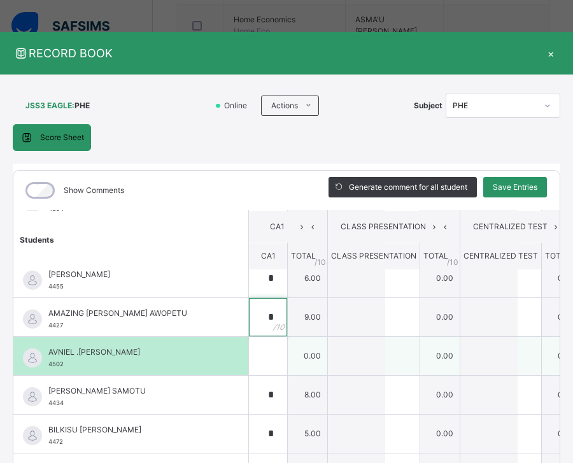
type input "*"
click at [64, 363] on div "AVNIEL .S. GIDEON MAKERI 4502" at bounding box center [133, 357] width 171 height 23
drag, startPoint x: 64, startPoint y: 363, endPoint x: 49, endPoint y: 366, distance: 15.5
click at [49, 366] on div "AVNIEL .S. GIDEON MAKERI 4502" at bounding box center [133, 357] width 171 height 23
copy span "4502"
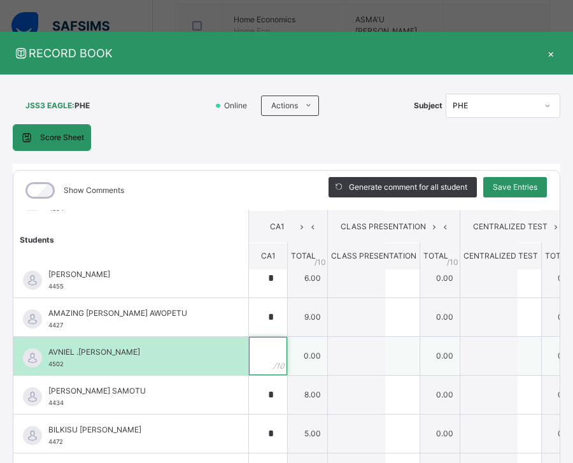
click at [272, 360] on div at bounding box center [268, 356] width 38 height 38
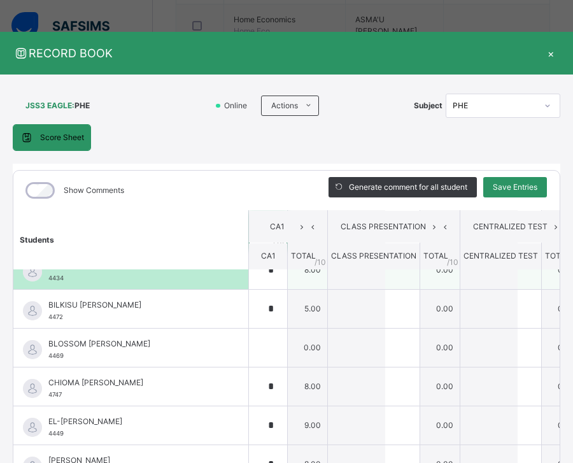
scroll to position [255, 0]
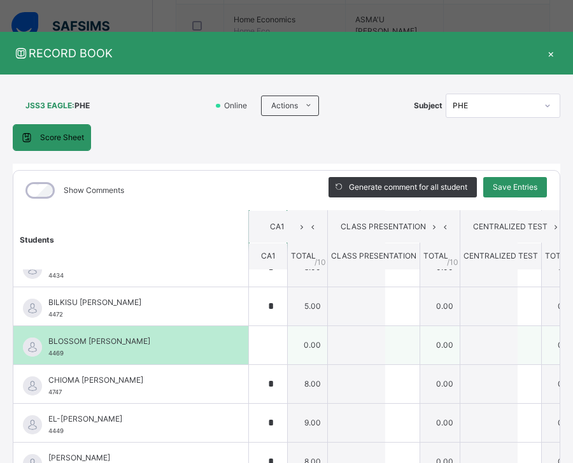
type input "*"
drag, startPoint x: 67, startPoint y: 354, endPoint x: 57, endPoint y: 352, distance: 9.7
click at [48, 355] on div "BLOSSOM ENEYUFUO OBAJAJA 4469" at bounding box center [133, 346] width 171 height 23
copy span "4469"
click at [261, 348] on input "text" at bounding box center [268, 345] width 38 height 38
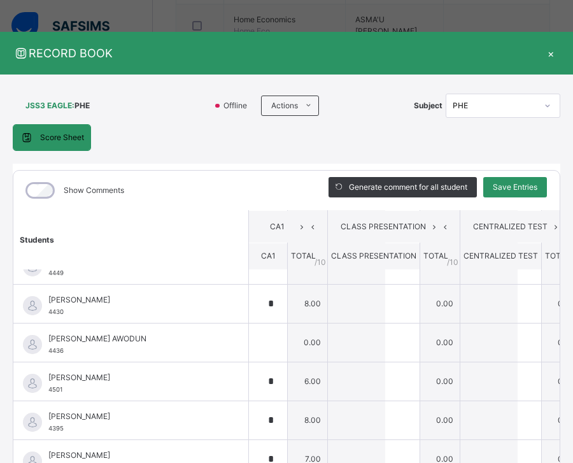
scroll to position [446, 0]
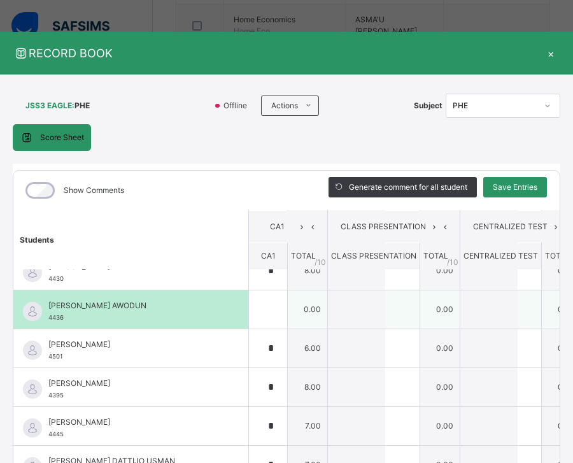
type input "*"
drag, startPoint x: 66, startPoint y: 319, endPoint x: 46, endPoint y: 319, distance: 20.4
click at [46, 319] on div "GRACE OLUWAFUNMILAYO AWODUN 4436" at bounding box center [130, 309] width 235 height 38
copy span "4436"
click at [269, 306] on div at bounding box center [268, 309] width 38 height 38
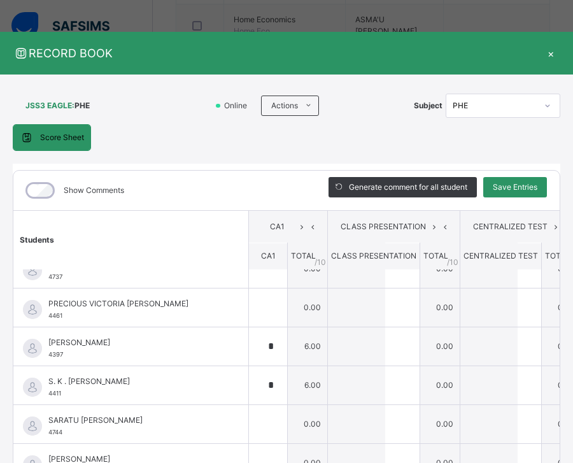
scroll to position [891, 0]
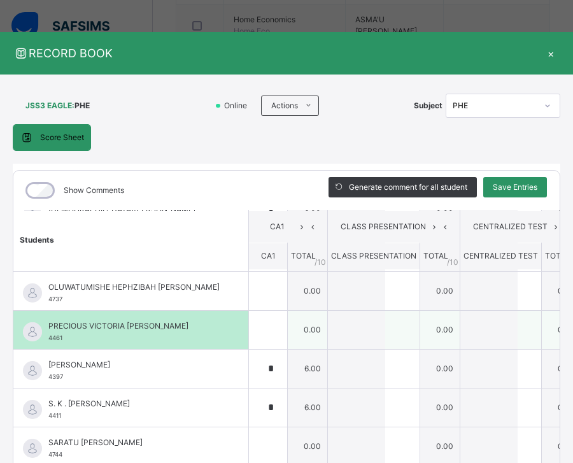
type input "*"
drag, startPoint x: 63, startPoint y: 337, endPoint x: 47, endPoint y: 337, distance: 15.9
click at [47, 337] on div "PRECIOUS VICTORIA FATIMA GANA 4461" at bounding box center [130, 330] width 235 height 38
copy span "4461"
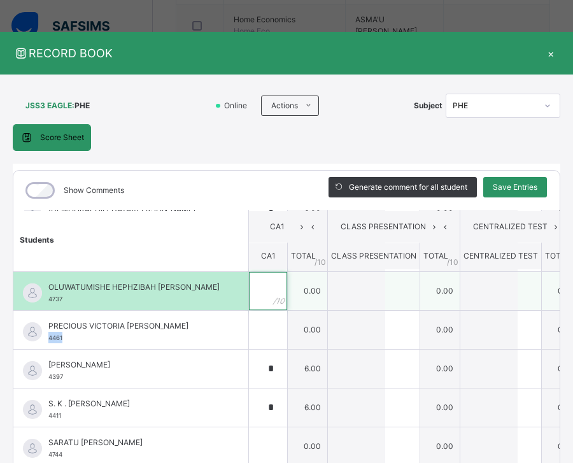
click at [270, 302] on div at bounding box center [268, 291] width 38 height 38
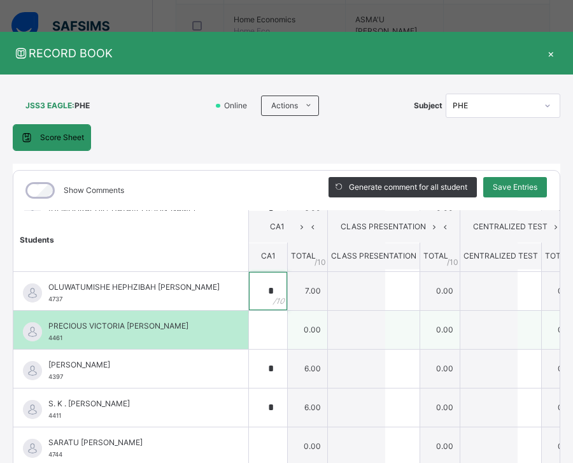
type input "*"
drag, startPoint x: 62, startPoint y: 339, endPoint x: 68, endPoint y: 341, distance: 6.9
click at [48, 339] on span "4461" at bounding box center [55, 337] width 14 height 7
click at [271, 333] on div at bounding box center [268, 330] width 38 height 38
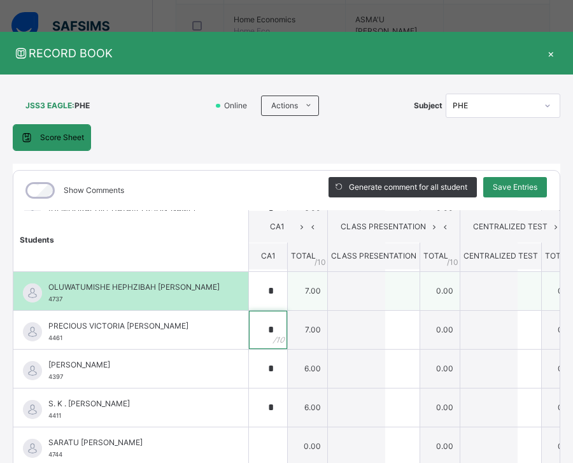
type input "*"
drag, startPoint x: 63, startPoint y: 300, endPoint x: 48, endPoint y: 299, distance: 14.7
click at [48, 299] on span "4737" at bounding box center [55, 298] width 14 height 7
copy span "4737"
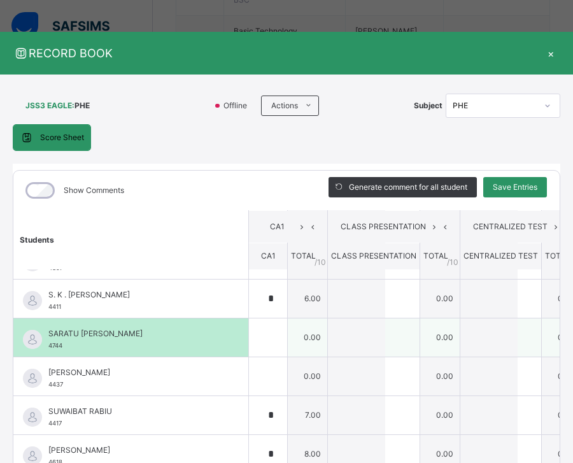
scroll to position [1018, 0]
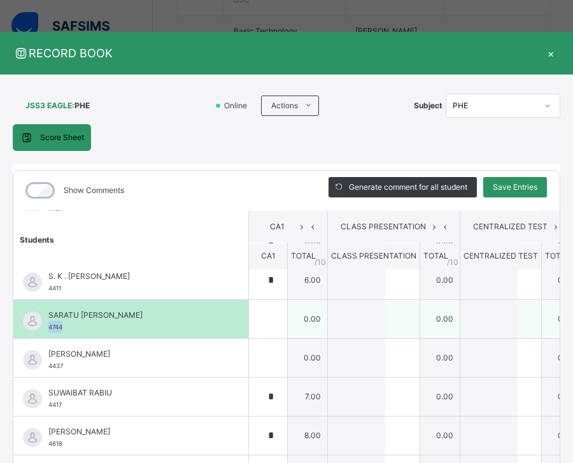
drag, startPoint x: 66, startPoint y: 326, endPoint x: 47, endPoint y: 324, distance: 19.2
click at [47, 324] on div "SARATU SAMUEL WATANA 4744" at bounding box center [130, 319] width 235 height 38
copy span "4744"
click at [263, 320] on input "text" at bounding box center [268, 319] width 38 height 38
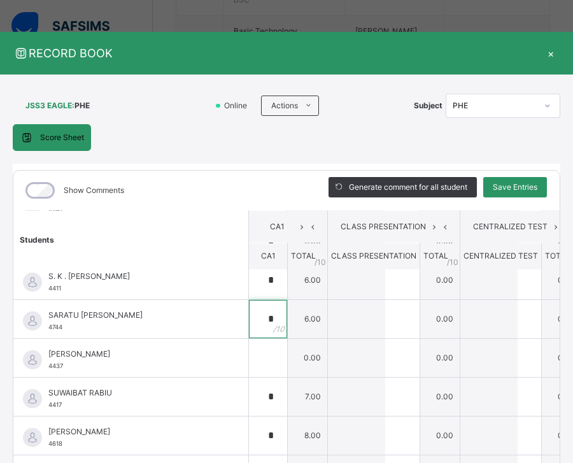
type input "*"
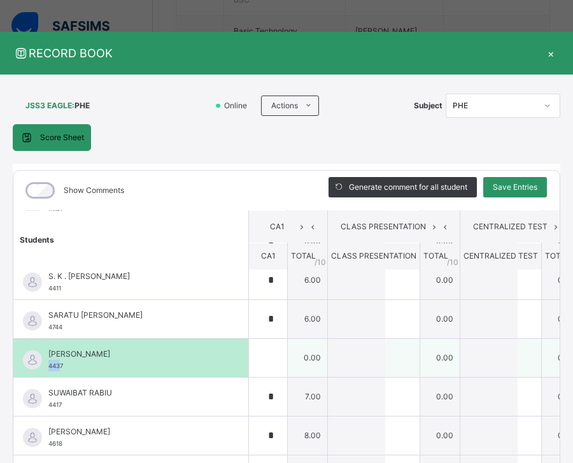
drag, startPoint x: 62, startPoint y: 365, endPoint x: 48, endPoint y: 364, distance: 14.1
click at [48, 364] on div "SHAMMAH ELKANA 4437" at bounding box center [130, 358] width 235 height 38
drag, startPoint x: 66, startPoint y: 367, endPoint x: 46, endPoint y: 367, distance: 20.4
click at [46, 367] on div "SHAMMAH ELKANA 4437" at bounding box center [130, 358] width 235 height 38
copy span "4437"
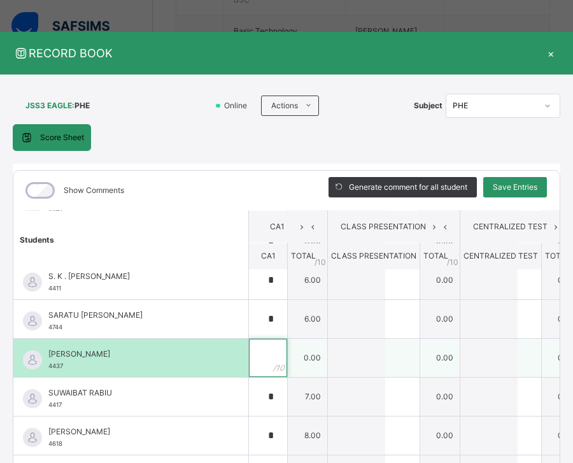
click at [265, 369] on input "text" at bounding box center [268, 358] width 38 height 38
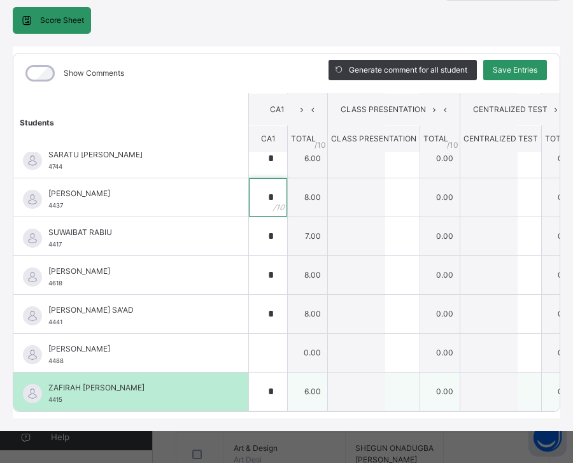
scroll to position [127, 0]
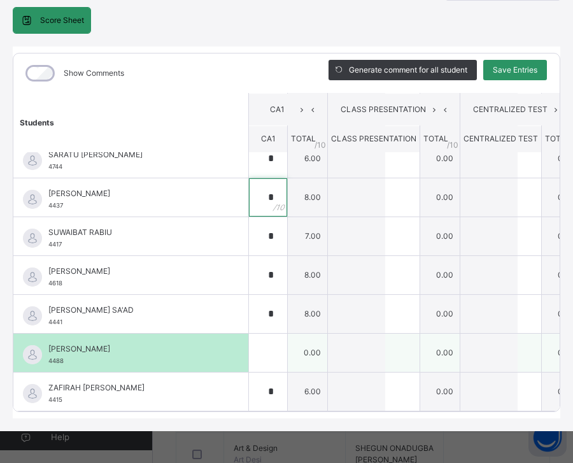
type input "*"
drag, startPoint x: 65, startPoint y: 341, endPoint x: 49, endPoint y: 341, distance: 15.9
click at [49, 343] on div "YUSRAH HUSSEINA MOHAMMED 4488" at bounding box center [133, 354] width 171 height 23
copy span "4488"
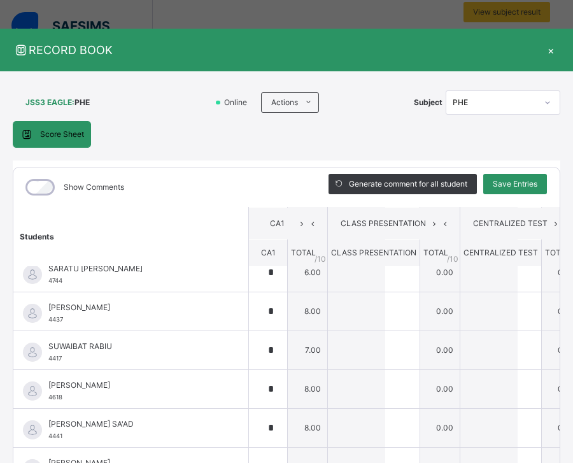
scroll to position [0, 0]
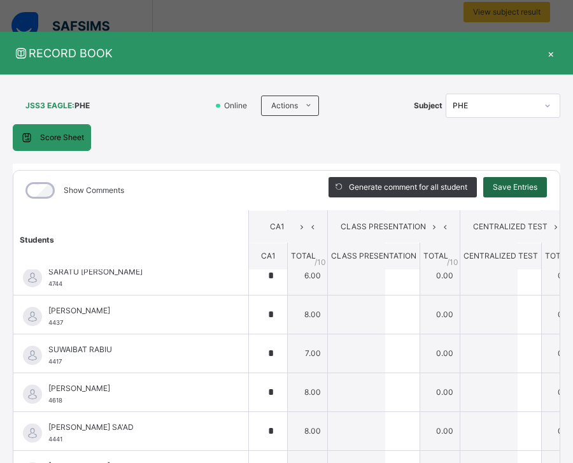
click at [520, 192] on span "Save Entries" at bounding box center [515, 186] width 45 height 11
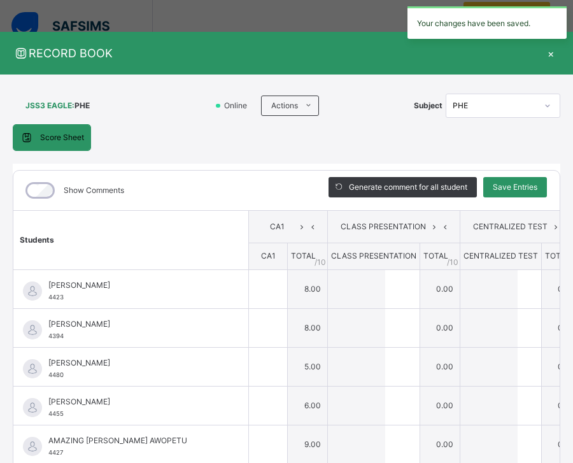
type input "*"
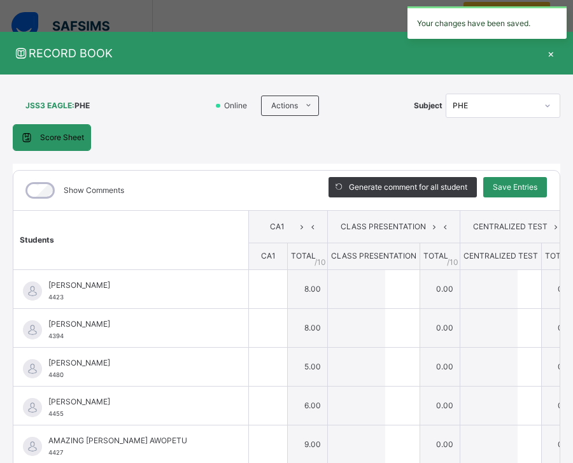
type input "*"
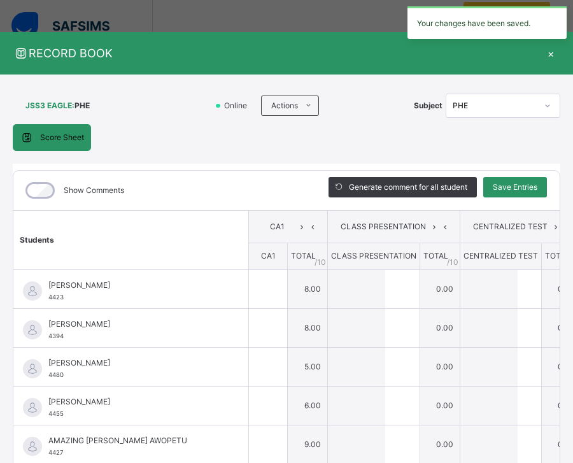
type input "*"
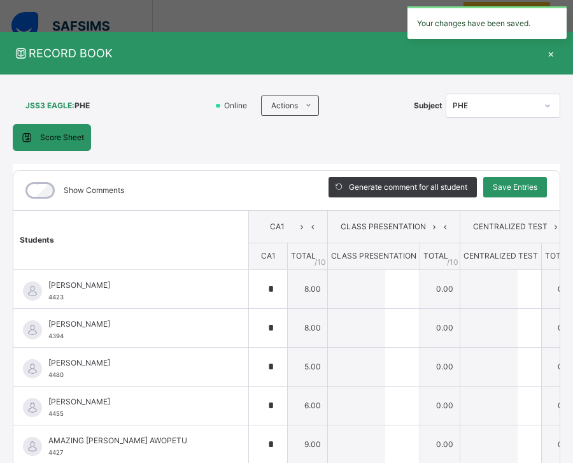
type input "*"
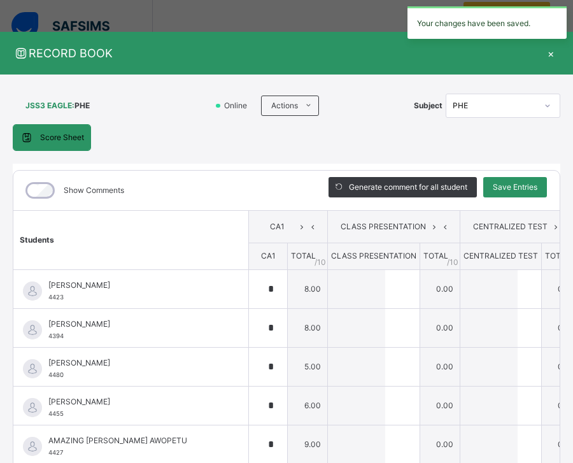
type input "*"
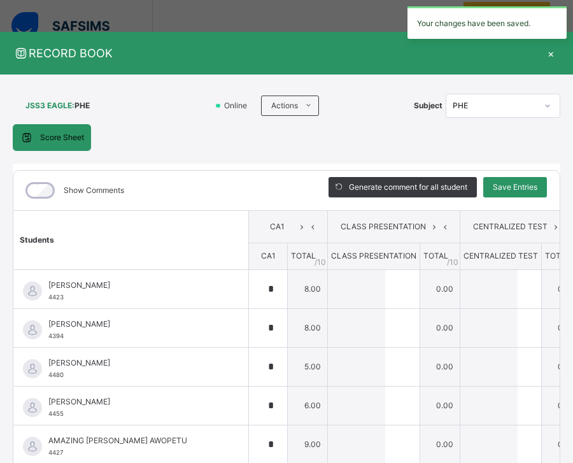
type input "*"
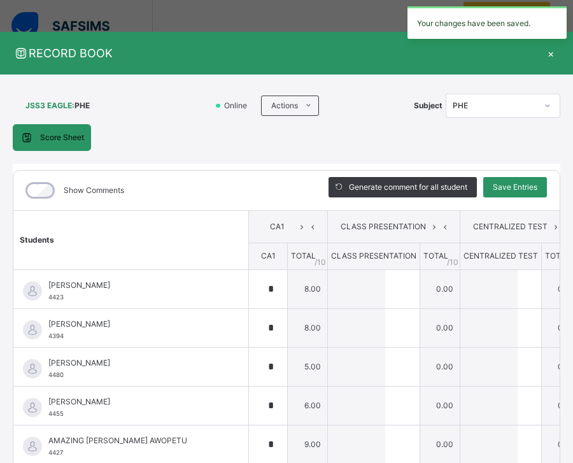
type input "*"
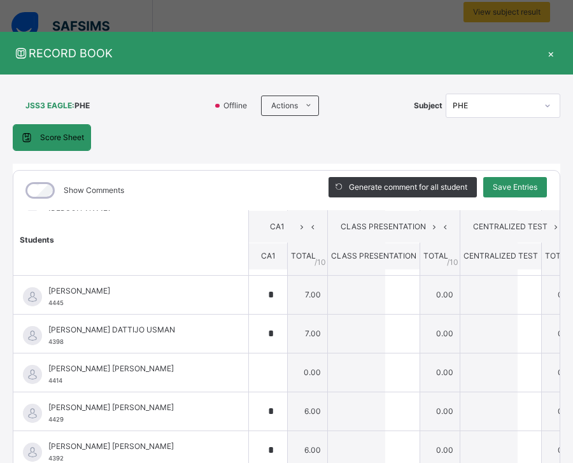
scroll to position [573, 0]
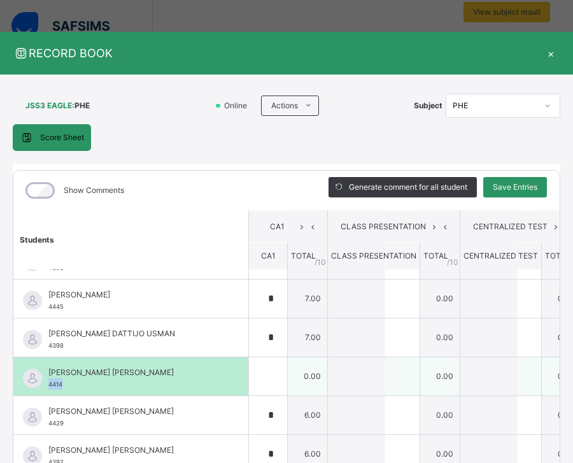
drag, startPoint x: 64, startPoint y: 384, endPoint x: 46, endPoint y: 384, distance: 17.2
click at [46, 384] on div "KAMSIYOCHUKWU PHILIP EMEKA-AJERO 4414" at bounding box center [130, 376] width 235 height 38
copy span "4414"
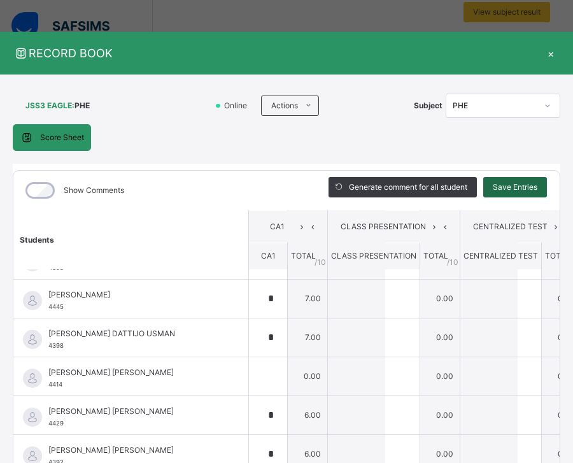
click at [521, 193] on div "Save Entries" at bounding box center [515, 187] width 64 height 20
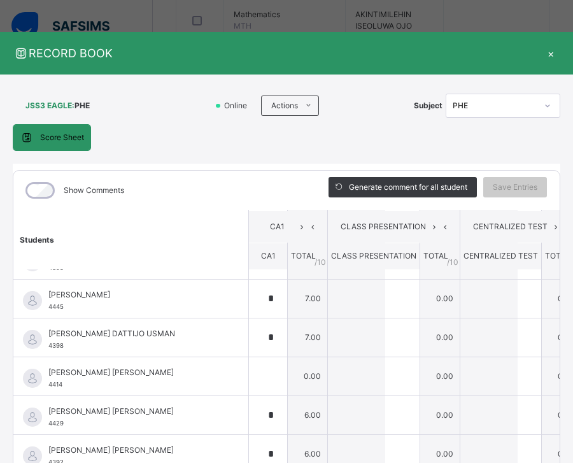
scroll to position [414, 0]
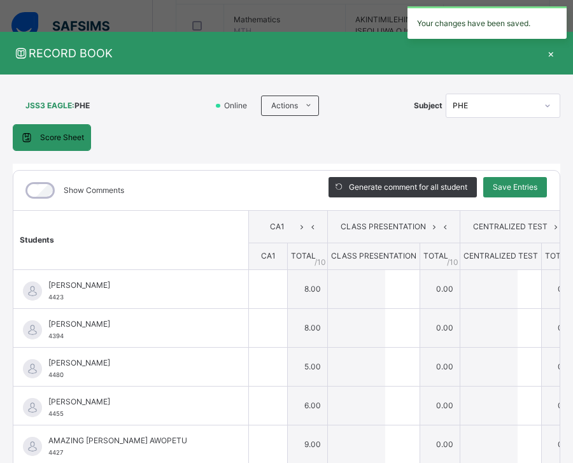
type input "*"
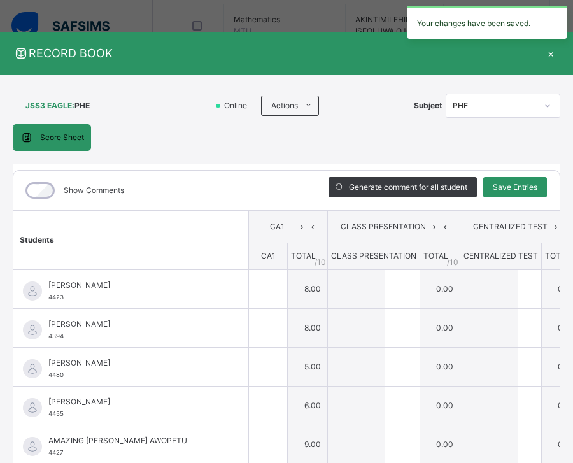
type input "*"
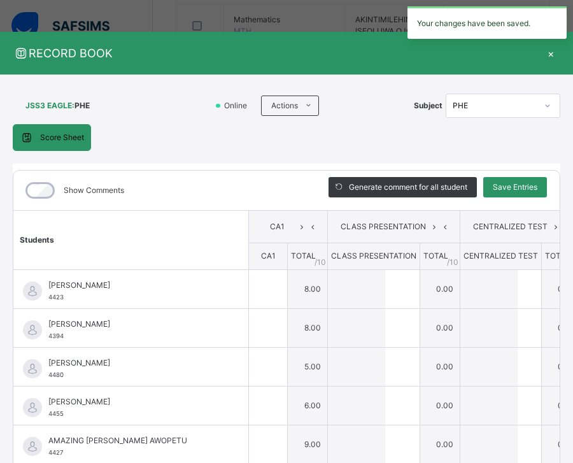
type input "*"
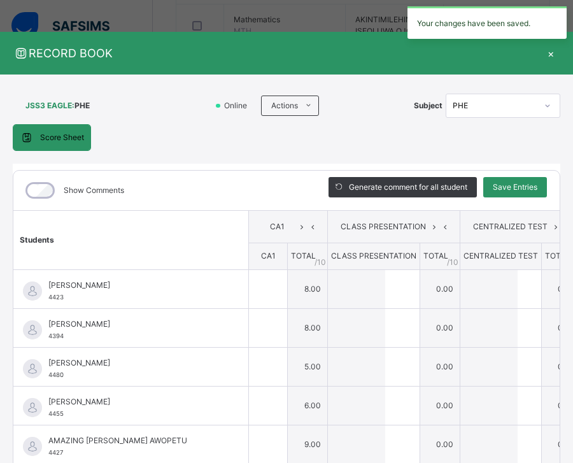
type input "*"
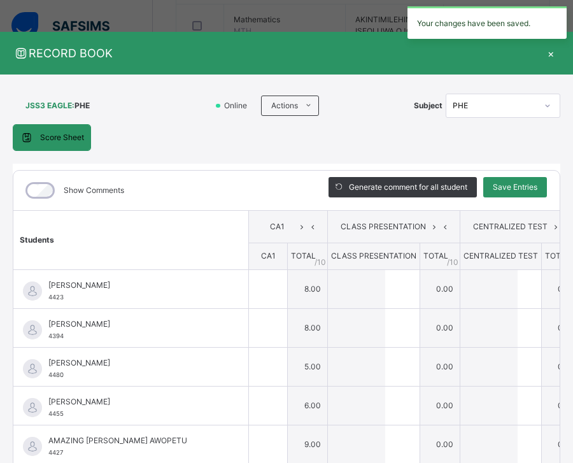
type input "*"
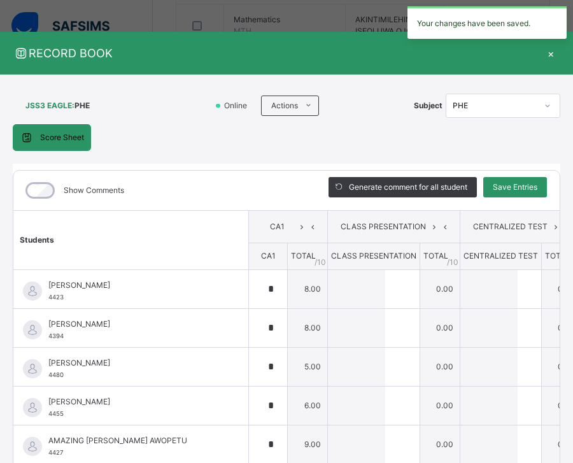
type input "*"
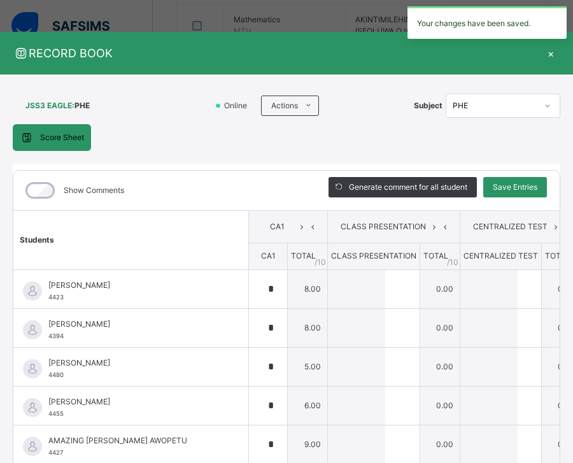
type input "*"
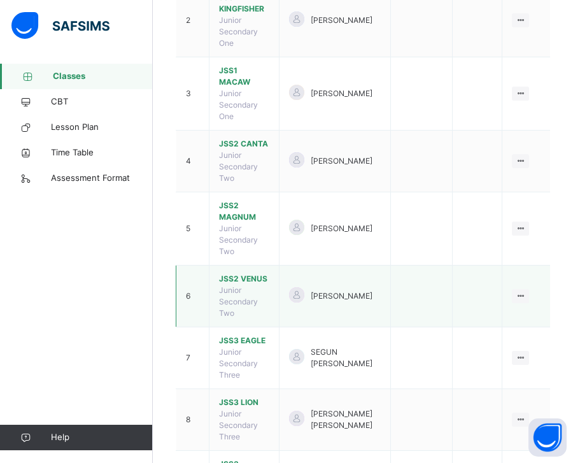
scroll to position [341, 0]
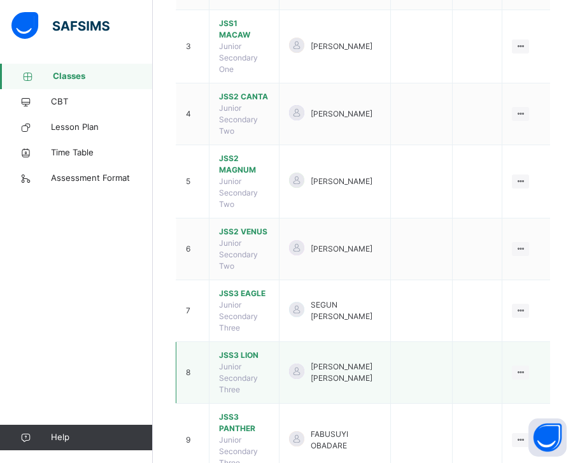
click at [244, 349] on span "JSS3 LION" at bounding box center [244, 354] width 50 height 11
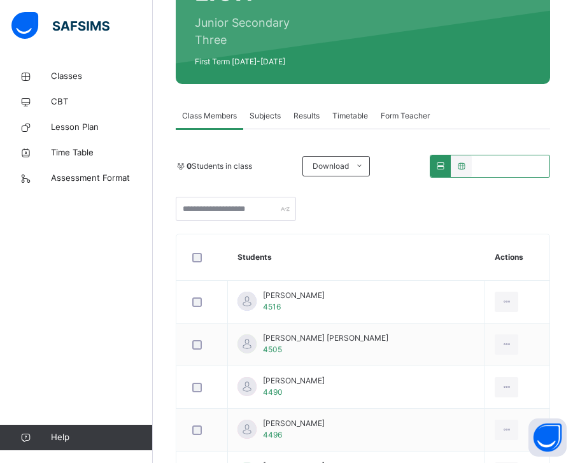
scroll to position [191, 0]
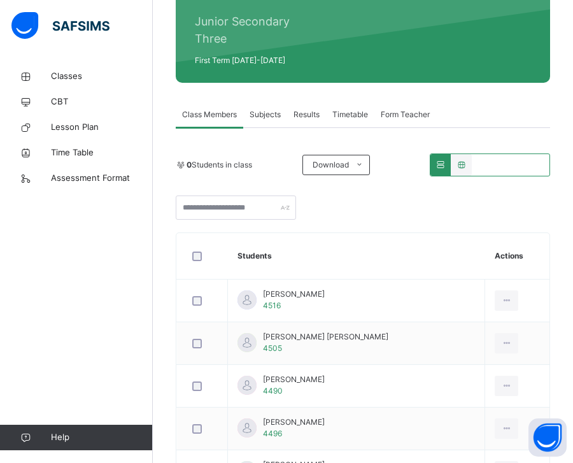
click at [271, 115] on span "Subjects" at bounding box center [265, 114] width 31 height 11
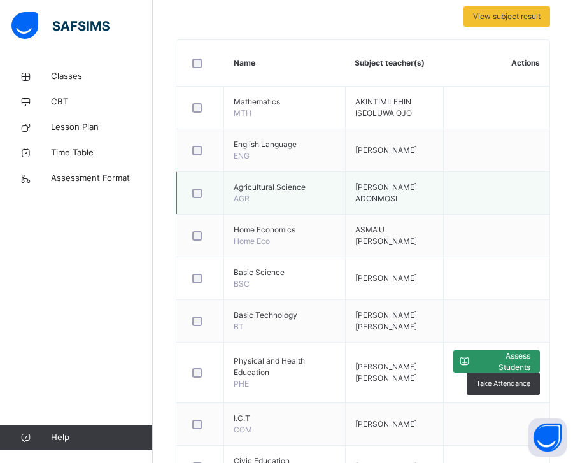
scroll to position [382, 0]
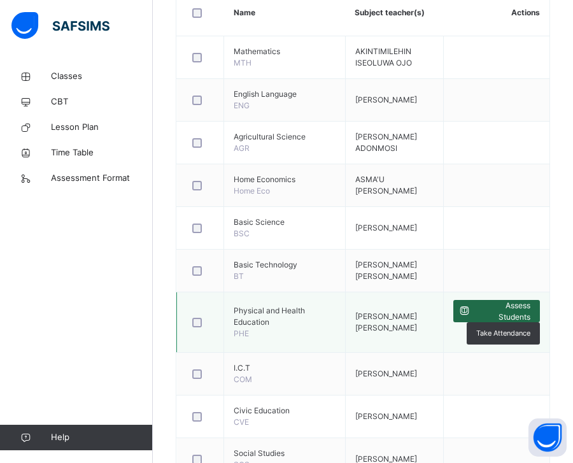
click at [503, 313] on span "Assess Students" at bounding box center [502, 311] width 55 height 23
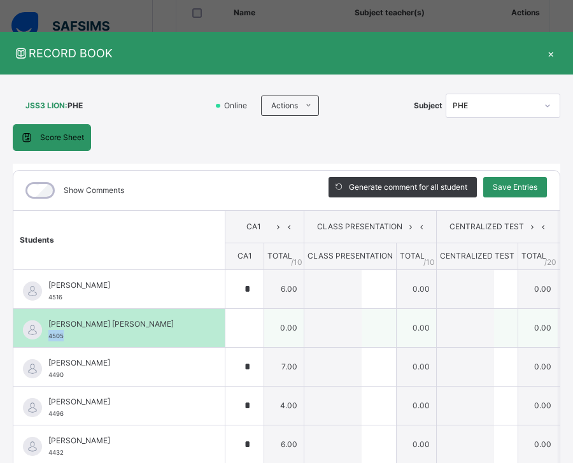
drag, startPoint x: 66, startPoint y: 336, endPoint x: 48, endPoint y: 336, distance: 17.8
click at [48, 336] on div "AISHA AMIRA SHAFII 4505" at bounding box center [118, 328] width 211 height 38
click at [144, 313] on div "AISHA AMIRA SHAFII 4505" at bounding box center [118, 328] width 211 height 38
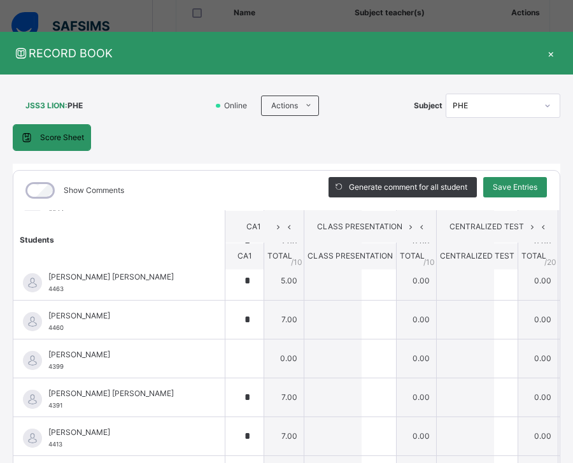
scroll to position [255, 0]
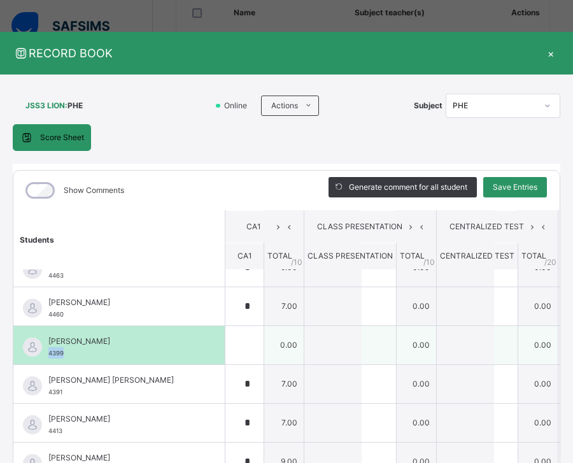
drag, startPoint x: 65, startPoint y: 353, endPoint x: 48, endPoint y: 354, distance: 17.2
click at [48, 354] on div "HAMEED ABU-MU'AZU JANTABO 4399" at bounding box center [118, 345] width 211 height 38
click at [225, 352] on div at bounding box center [244, 345] width 38 height 38
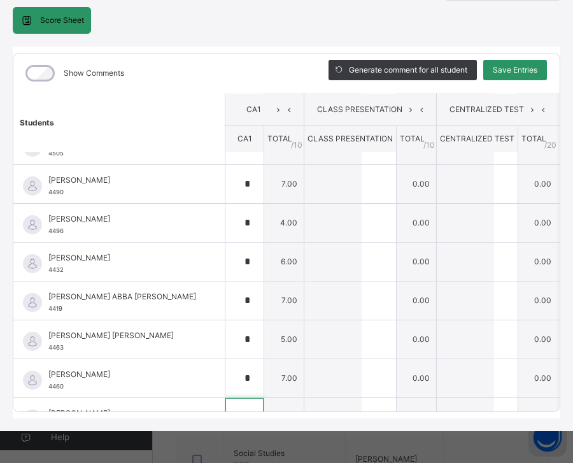
scroll to position [64, 0]
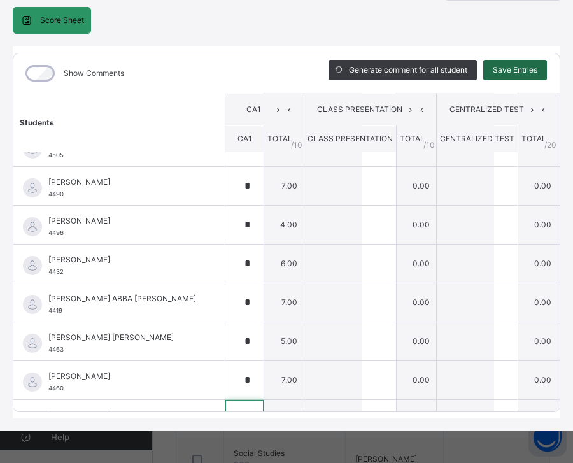
type input "*"
click at [526, 64] on span "Save Entries" at bounding box center [515, 69] width 45 height 11
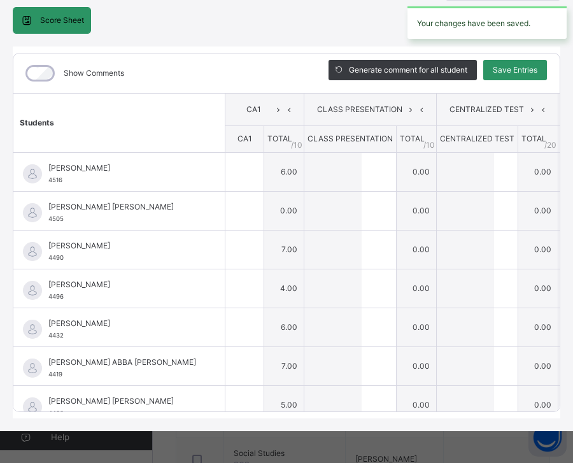
type input "*"
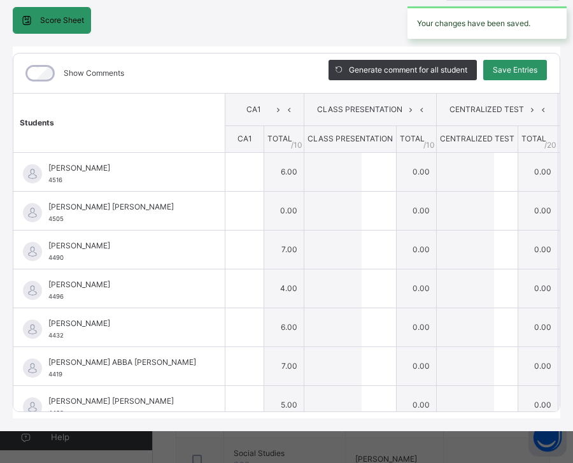
type input "*"
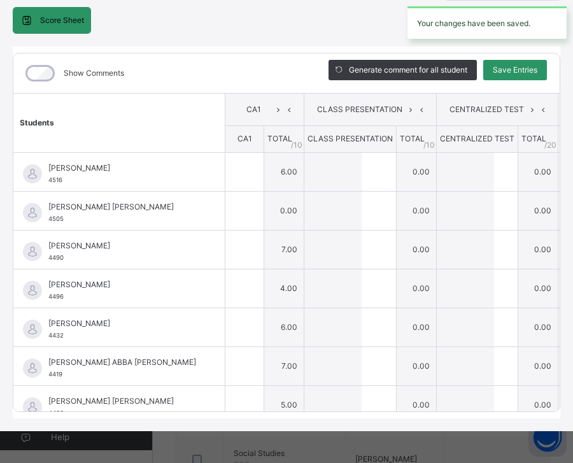
type input "*"
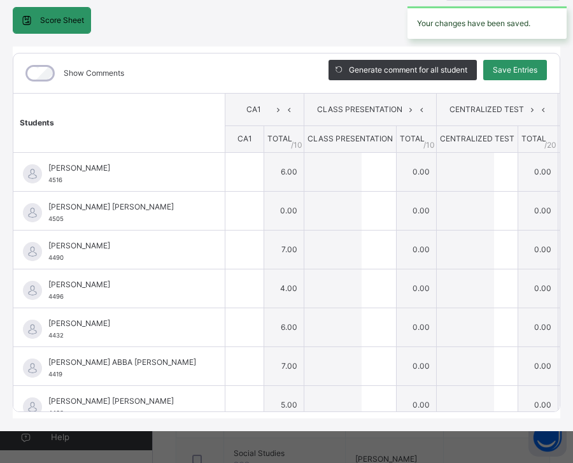
type input "*"
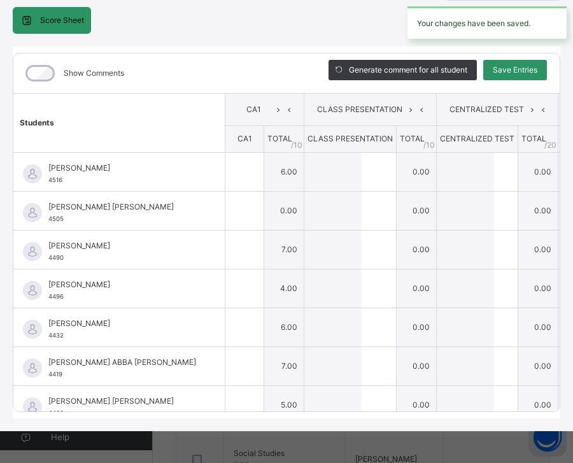
type input "*"
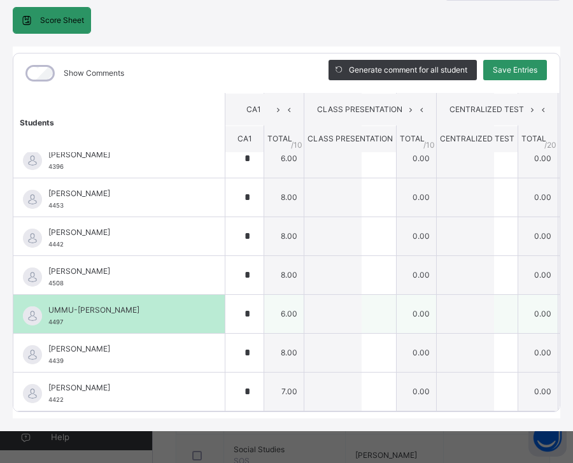
scroll to position [509, 0]
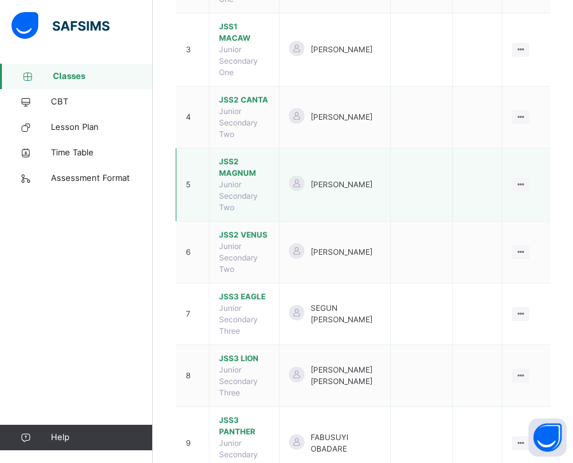
scroll to position [341, 0]
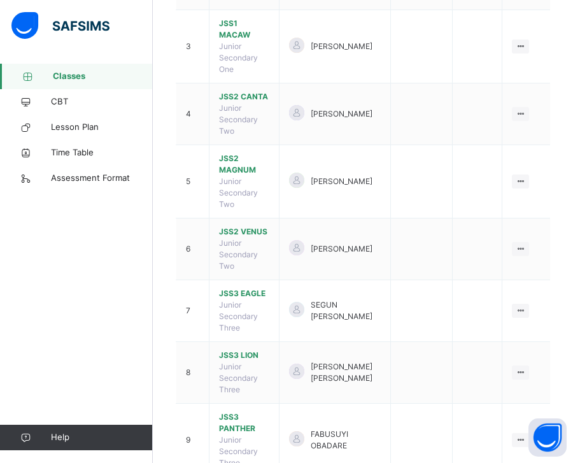
click at [232, 411] on span "JSS3 PANTHER" at bounding box center [244, 422] width 50 height 23
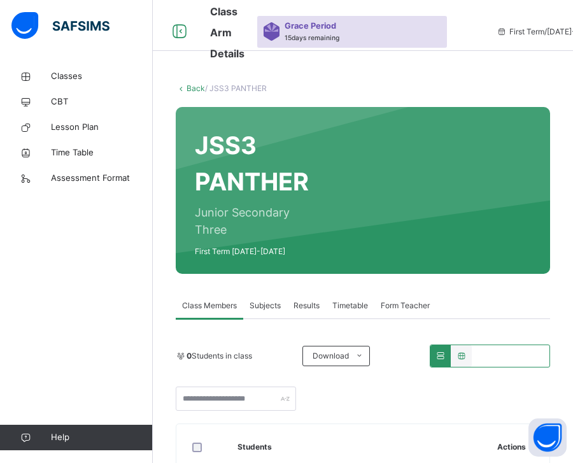
click at [269, 308] on span "Subjects" at bounding box center [265, 305] width 31 height 11
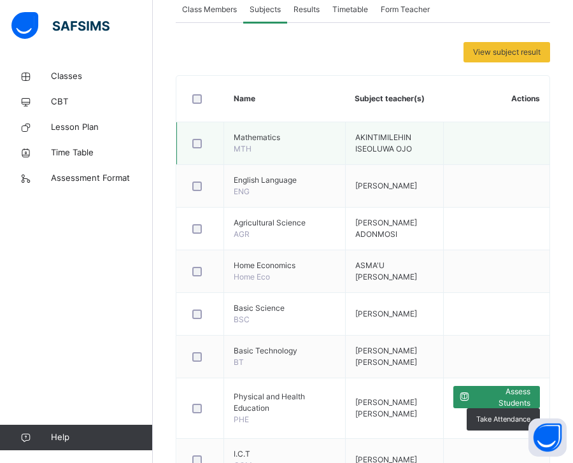
scroll to position [318, 0]
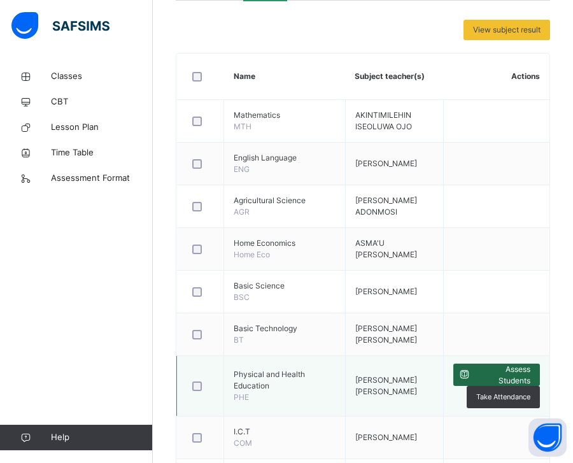
click at [503, 378] on span "Assess Students" at bounding box center [502, 374] width 55 height 23
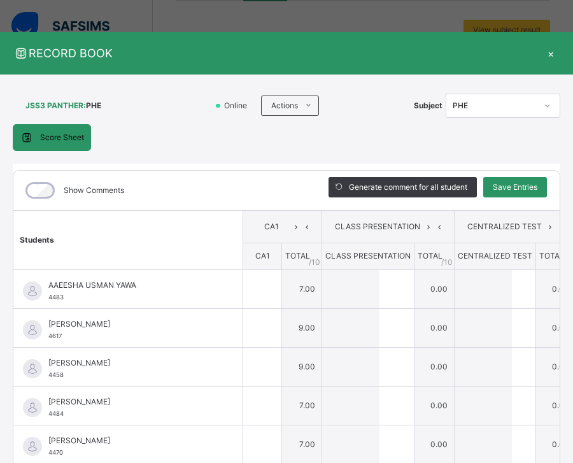
type input "*"
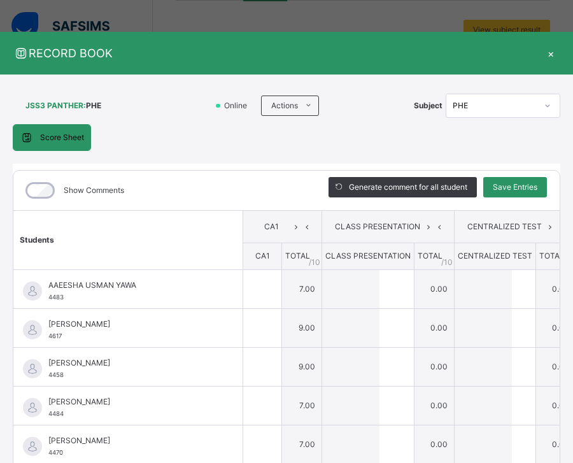
type input "*"
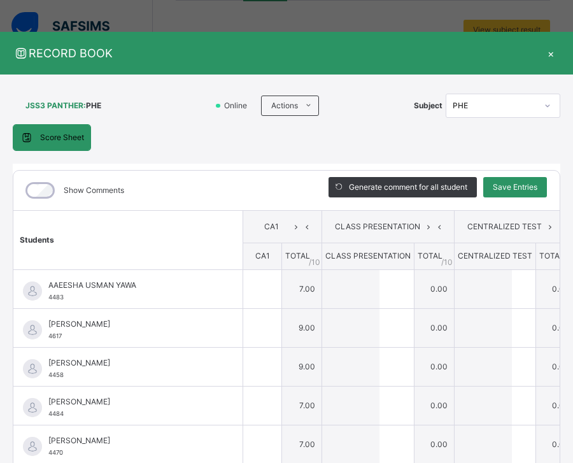
type input "*"
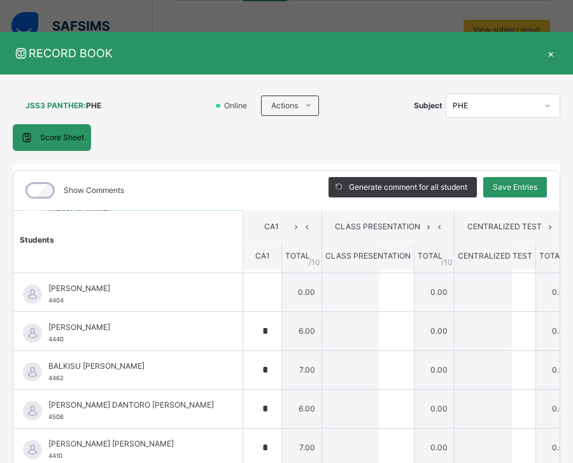
scroll to position [127, 0]
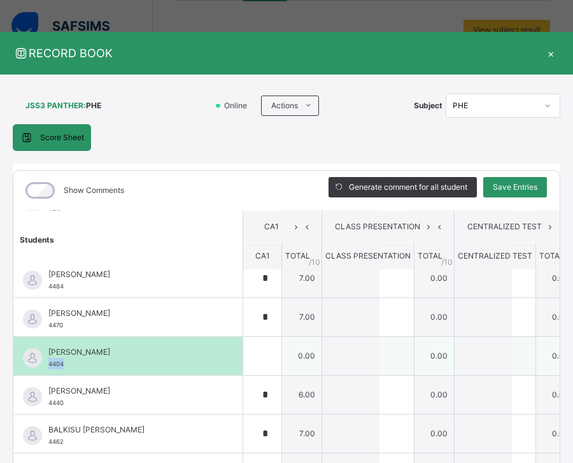
drag, startPoint x: 64, startPoint y: 365, endPoint x: 48, endPoint y: 366, distance: 16.0
click at [48, 366] on div "AMINA AHMED ALIYU 4404" at bounding box center [130, 357] width 165 height 23
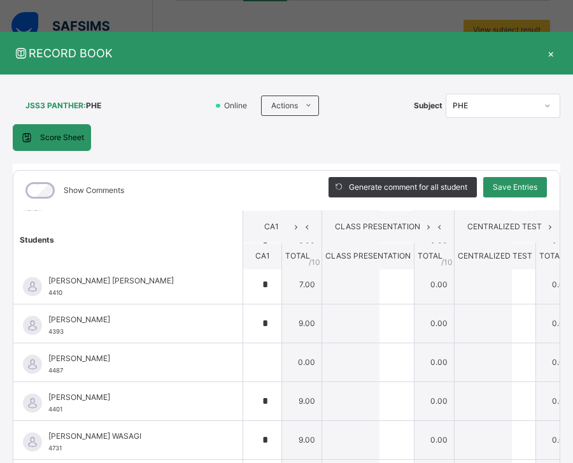
scroll to position [367, 0]
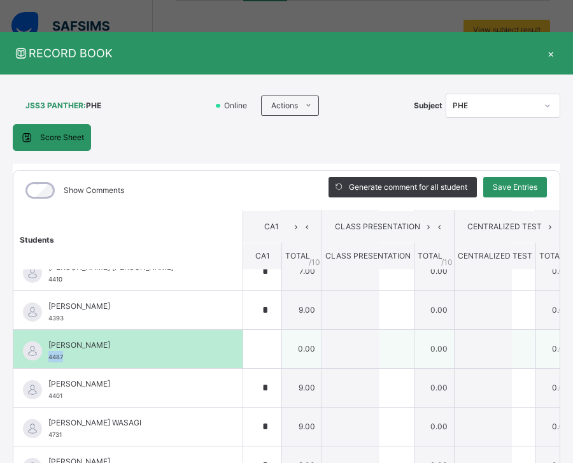
drag, startPoint x: 64, startPoint y: 359, endPoint x: 48, endPoint y: 358, distance: 16.6
click at [48, 358] on div "JASRAH HASSANA MOHAMMED 4487" at bounding box center [127, 349] width 229 height 38
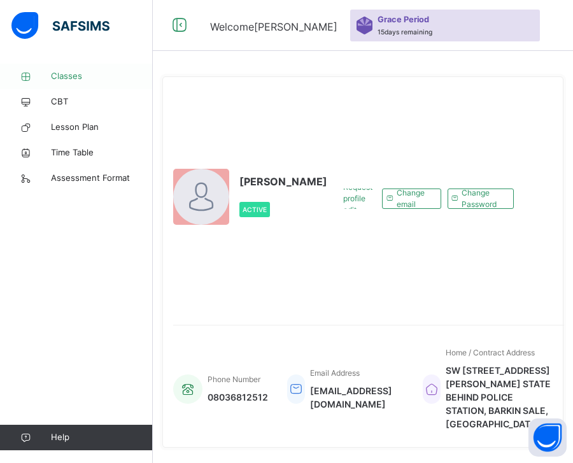
drag, startPoint x: 0, startPoint y: 0, endPoint x: 74, endPoint y: 78, distance: 107.6
click at [74, 78] on span "Classes" at bounding box center [102, 76] width 102 height 13
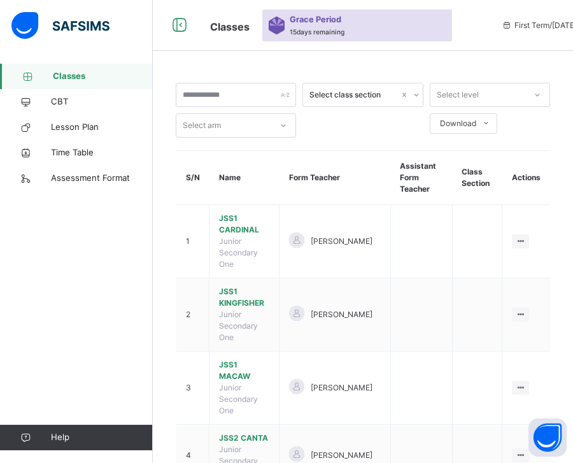
scroll to position [341, 0]
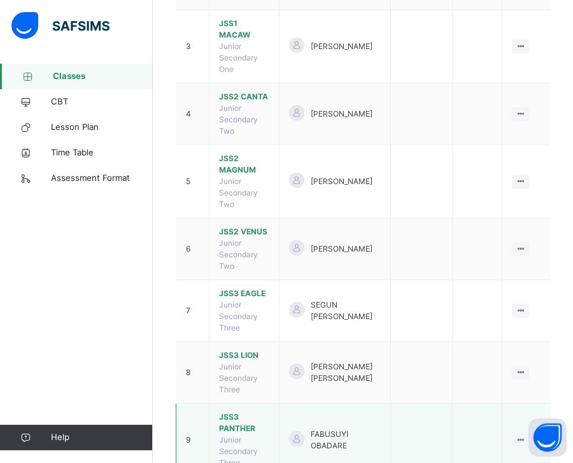
click at [249, 411] on span "JSS3 PANTHER" at bounding box center [244, 422] width 50 height 23
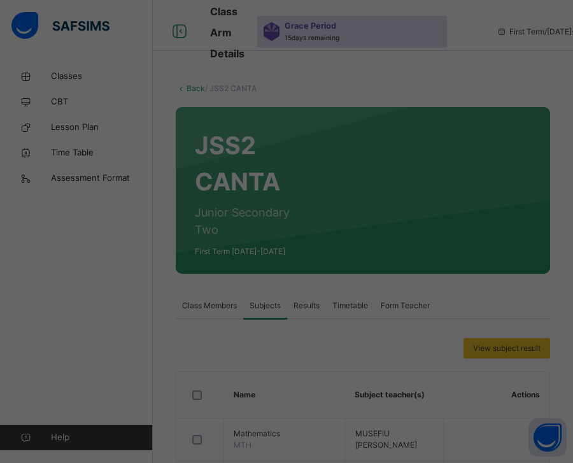
scroll to position [255, 0]
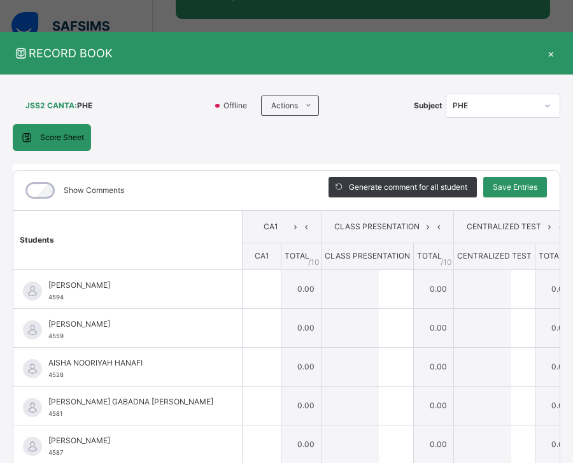
type input "*"
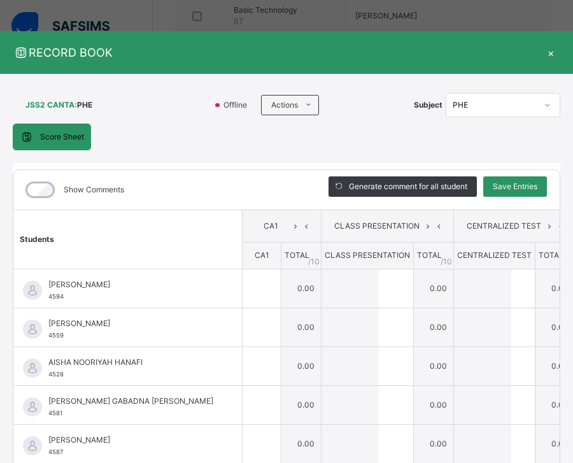
scroll to position [0, 0]
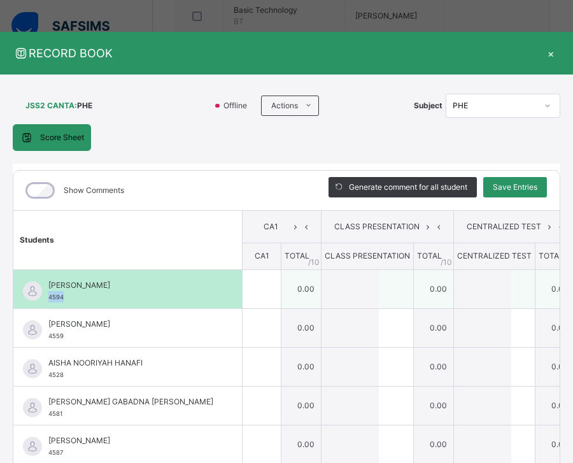
drag, startPoint x: 64, startPoint y: 299, endPoint x: 48, endPoint y: 300, distance: 16.0
click at [48, 300] on div "[PERSON_NAME] 4594" at bounding box center [130, 290] width 165 height 23
click at [59, 295] on span "4594" at bounding box center [55, 296] width 15 height 7
drag, startPoint x: 62, startPoint y: 295, endPoint x: 49, endPoint y: 299, distance: 13.9
click at [49, 299] on span "4594" at bounding box center [55, 296] width 15 height 7
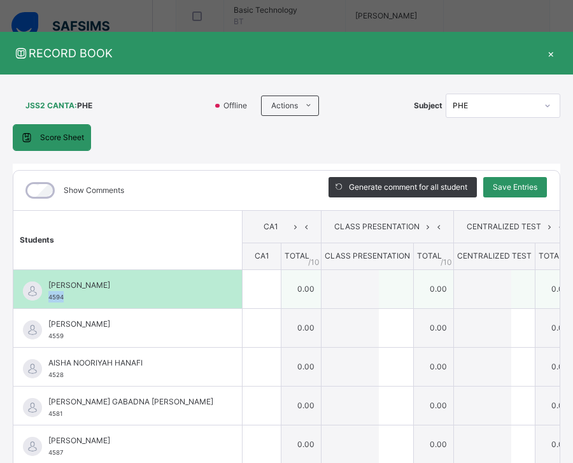
copy span "4594"
click at [243, 289] on input "text" at bounding box center [262, 289] width 38 height 38
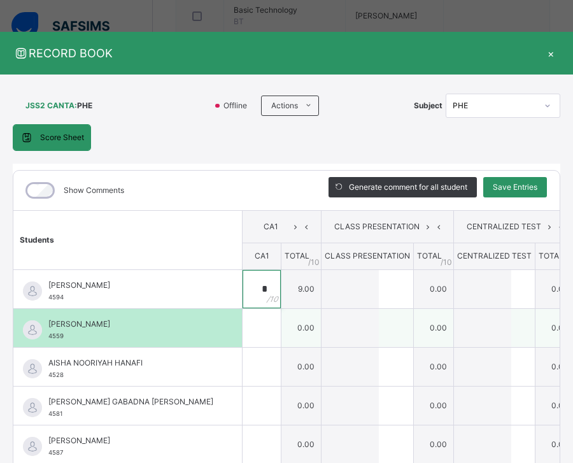
type input "*"
drag, startPoint x: 64, startPoint y: 337, endPoint x: 47, endPoint y: 341, distance: 17.6
click at [47, 341] on div "[PERSON_NAME] 4559" at bounding box center [127, 328] width 228 height 38
copy span "4559"
click at [243, 330] on input "text" at bounding box center [262, 328] width 38 height 38
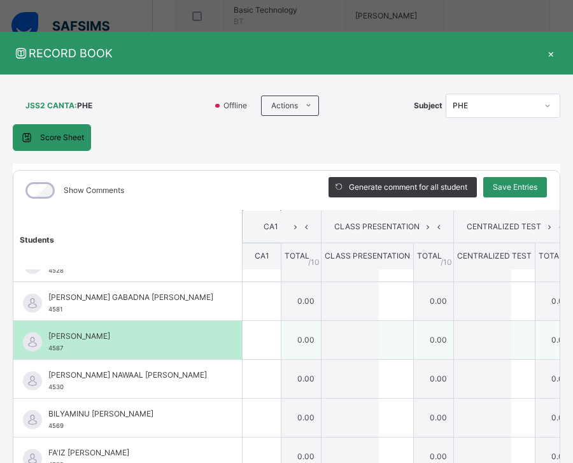
scroll to position [64, 0]
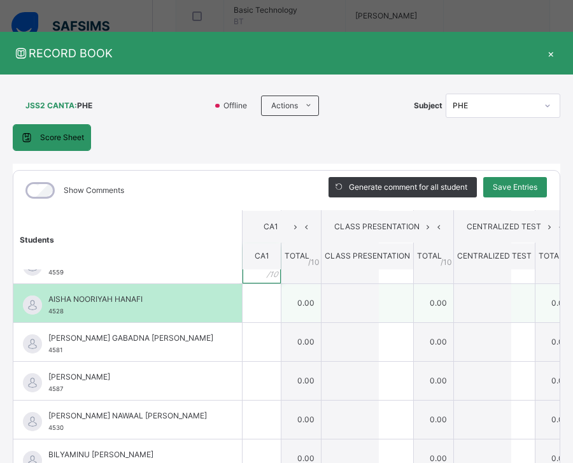
type input "*"
drag, startPoint x: 67, startPoint y: 312, endPoint x: 46, endPoint y: 313, distance: 20.4
click at [46, 313] on div "AISHA NOORIYAH HANAFI 4528" at bounding box center [127, 303] width 228 height 38
copy span "4528"
click at [243, 299] on div at bounding box center [262, 303] width 38 height 38
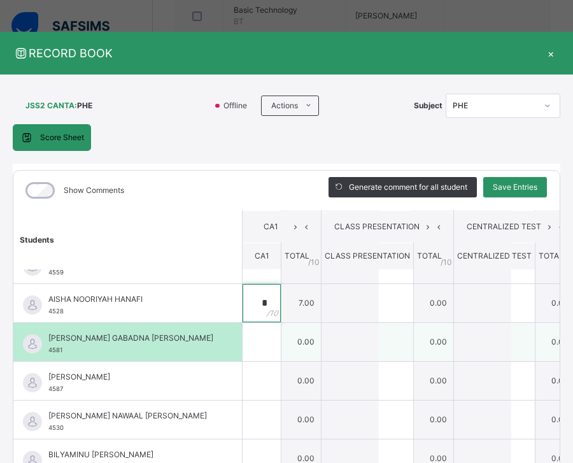
type input "*"
drag, startPoint x: 64, startPoint y: 349, endPoint x: 49, endPoint y: 351, distance: 15.4
click at [49, 351] on div "[PERSON_NAME] GABADNA ISMAIL 4581" at bounding box center [130, 343] width 165 height 23
copy span "4581"
click at [243, 336] on div at bounding box center [262, 342] width 38 height 38
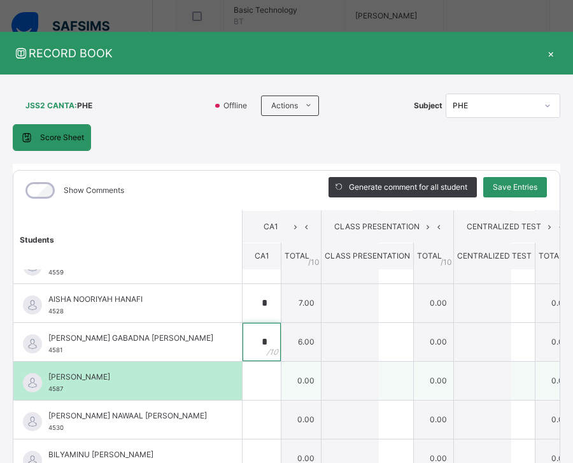
type input "*"
drag, startPoint x: 63, startPoint y: 391, endPoint x: 45, endPoint y: 393, distance: 17.9
click at [45, 393] on div "ALIYU KPAKI [PERSON_NAME] 4587" at bounding box center [127, 381] width 228 height 38
copy span "4587"
click at [243, 383] on input "text" at bounding box center [262, 381] width 38 height 38
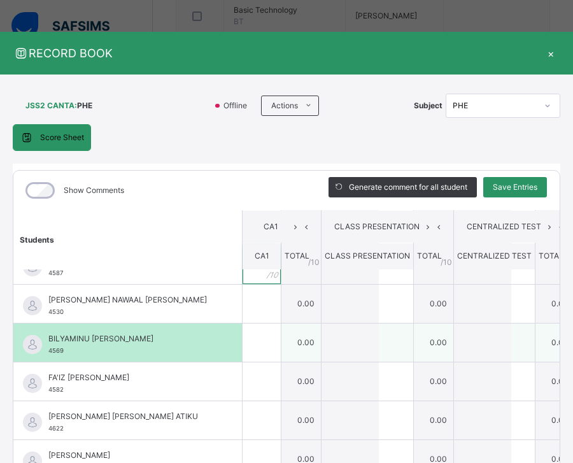
scroll to position [191, 0]
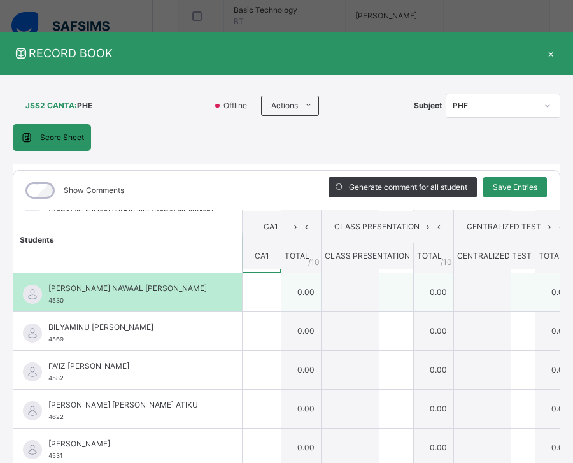
type input "*"
drag, startPoint x: 66, startPoint y: 300, endPoint x: 48, endPoint y: 300, distance: 17.8
click at [48, 300] on div "[PERSON_NAME] NAWAAL [PERSON_NAME] 4530" at bounding box center [127, 292] width 228 height 38
copy span "4530"
click at [243, 302] on input "text" at bounding box center [262, 292] width 38 height 38
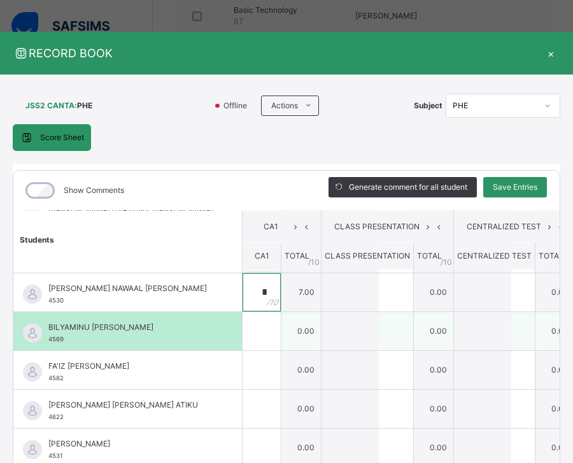
type input "*"
drag, startPoint x: 66, startPoint y: 339, endPoint x: 47, endPoint y: 340, distance: 19.1
click at [47, 341] on div "BILYAMINU [PERSON_NAME] 4569" at bounding box center [127, 331] width 228 height 38
copy span "4569"
click at [243, 326] on input "text" at bounding box center [262, 331] width 38 height 38
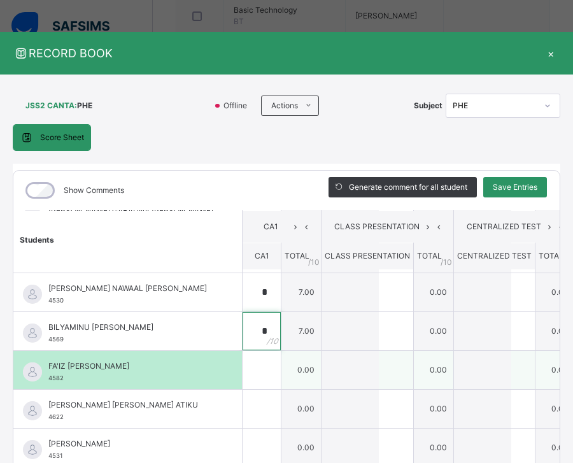
type input "*"
drag, startPoint x: 66, startPoint y: 378, endPoint x: 50, endPoint y: 377, distance: 15.3
click at [50, 377] on div "FA'IZ [PERSON_NAME] 4582" at bounding box center [130, 371] width 165 height 23
copy span "4582"
click at [243, 377] on input "text" at bounding box center [262, 370] width 38 height 38
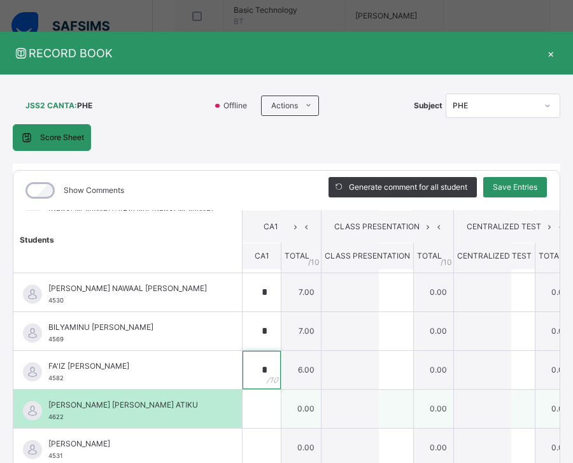
scroll to position [255, 0]
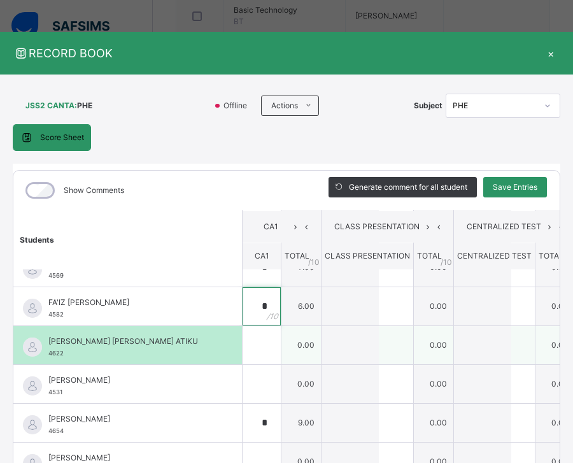
type input "*"
drag, startPoint x: 66, startPoint y: 353, endPoint x: 50, endPoint y: 352, distance: 15.3
click at [50, 352] on div "[PERSON_NAME] [PERSON_NAME] ATIKU 4622" at bounding box center [130, 346] width 165 height 23
copy span "4622"
click at [67, 354] on div "[PERSON_NAME] [PERSON_NAME] ATIKU 4622" at bounding box center [130, 346] width 165 height 23
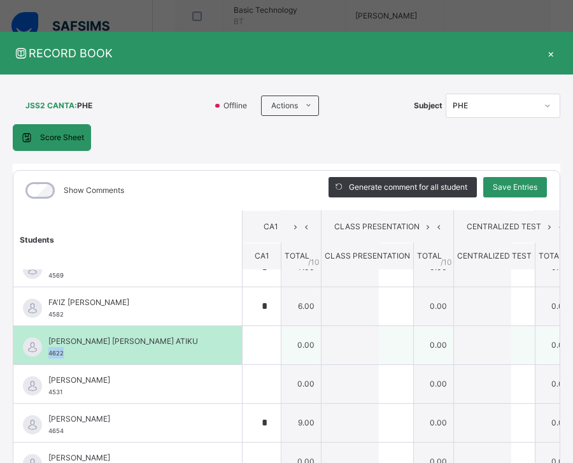
drag, startPoint x: 66, startPoint y: 352, endPoint x: 46, endPoint y: 353, distance: 19.7
click at [46, 353] on div "[PERSON_NAME] [PERSON_NAME] ATIKU 4622" at bounding box center [127, 345] width 228 height 38
copy span "4622"
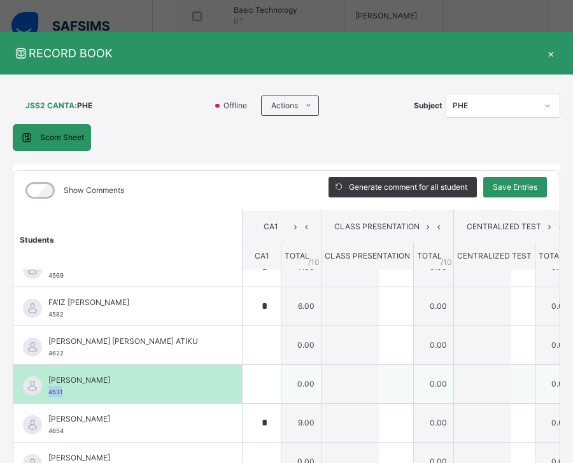
drag, startPoint x: 64, startPoint y: 391, endPoint x: 48, endPoint y: 390, distance: 15.9
click at [48, 390] on div "[PERSON_NAME] 4531" at bounding box center [130, 385] width 165 height 23
click at [243, 383] on input "text" at bounding box center [262, 384] width 38 height 38
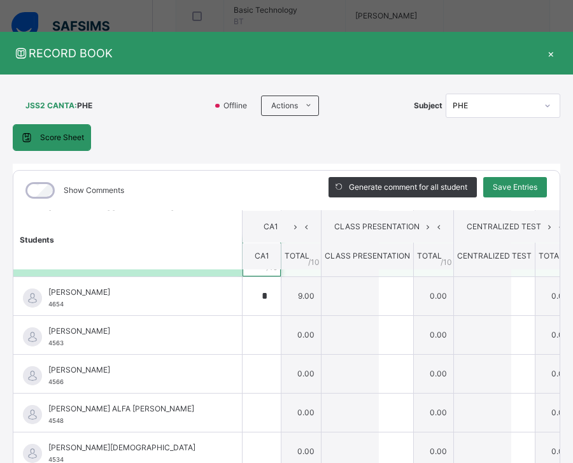
scroll to position [382, 0]
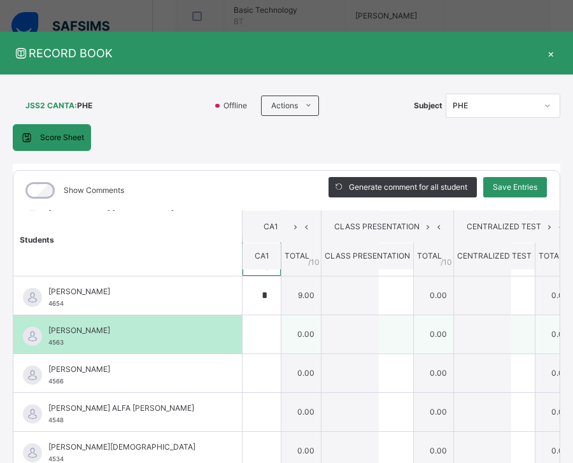
type input "*"
drag, startPoint x: 65, startPoint y: 343, endPoint x: 48, endPoint y: 348, distance: 17.8
click at [48, 348] on div "[PERSON_NAME] 4563" at bounding box center [127, 334] width 228 height 38
click at [243, 337] on input "text" at bounding box center [262, 334] width 38 height 38
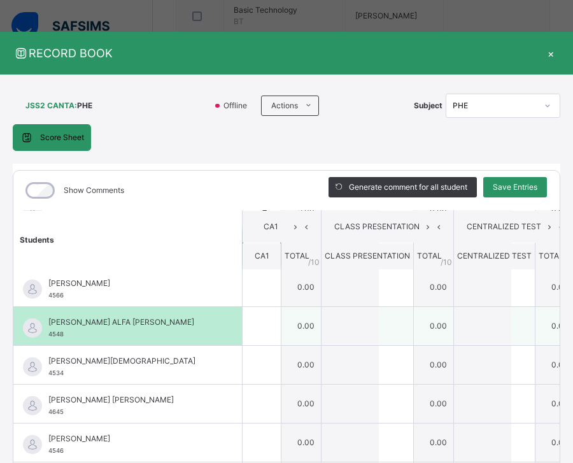
scroll to position [446, 0]
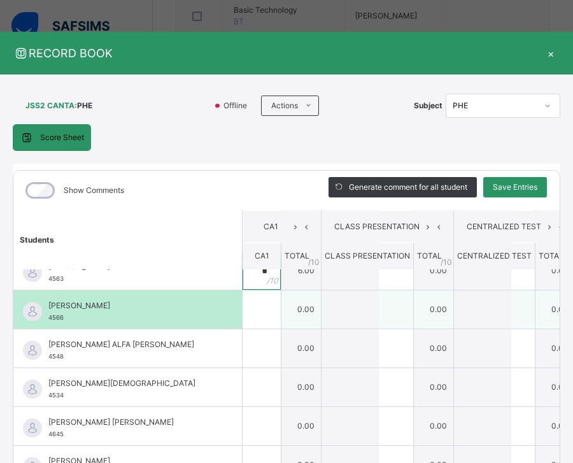
type input "*"
drag, startPoint x: 66, startPoint y: 318, endPoint x: 47, endPoint y: 320, distance: 19.2
click at [47, 320] on div "[PERSON_NAME] 4566" at bounding box center [127, 309] width 228 height 38
click at [243, 314] on input "text" at bounding box center [262, 309] width 38 height 38
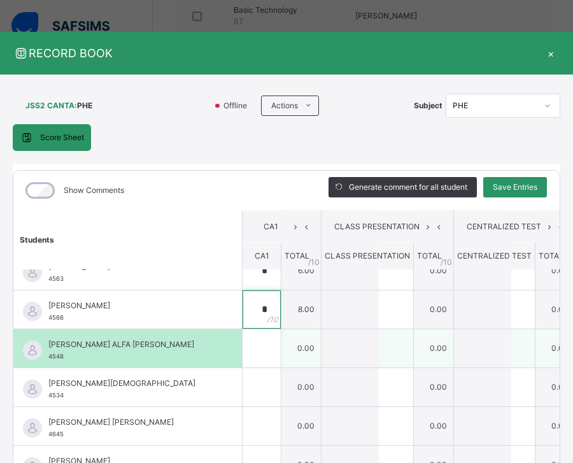
type input "*"
drag, startPoint x: 65, startPoint y: 355, endPoint x: 50, endPoint y: 355, distance: 14.7
click at [50, 355] on div "MAIMUNA ALFA AHMED 4548" at bounding box center [130, 350] width 165 height 23
click at [243, 351] on input "text" at bounding box center [262, 348] width 38 height 38
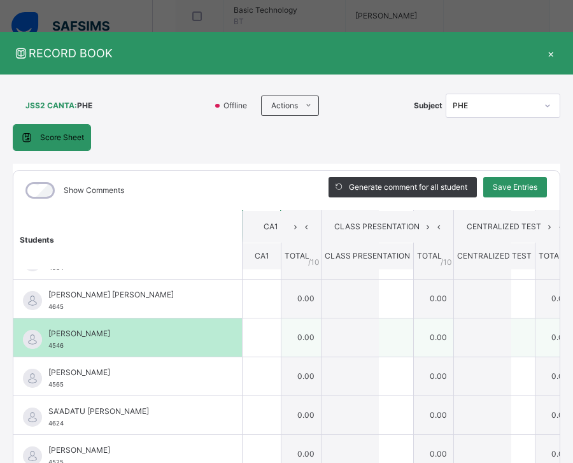
scroll to position [509, 0]
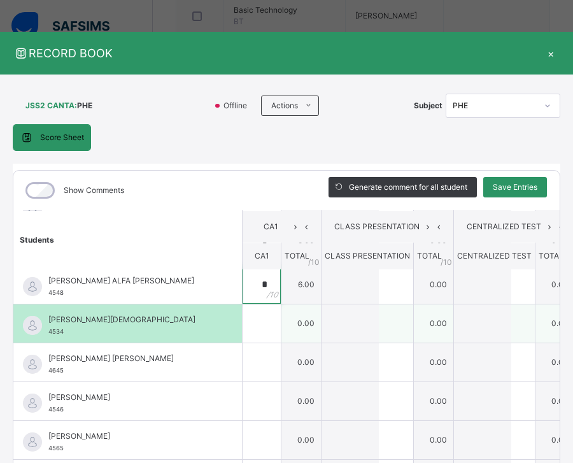
type input "*"
drag, startPoint x: 64, startPoint y: 332, endPoint x: 48, endPoint y: 332, distance: 15.3
click at [48, 332] on div "[PERSON_NAME] 4534" at bounding box center [130, 325] width 165 height 23
click at [243, 333] on div at bounding box center [262, 323] width 38 height 38
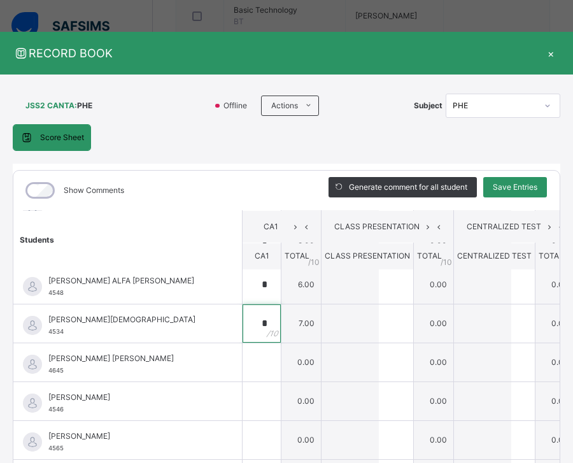
type input "*"
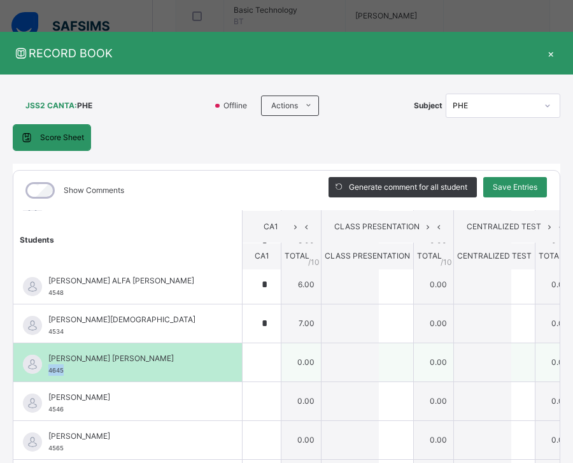
drag, startPoint x: 63, startPoint y: 369, endPoint x: 48, endPoint y: 372, distance: 15.6
click at [48, 372] on div "[PERSON_NAME] [PERSON_NAME] 4645" at bounding box center [127, 362] width 228 height 38
click at [243, 357] on input "text" at bounding box center [262, 362] width 38 height 38
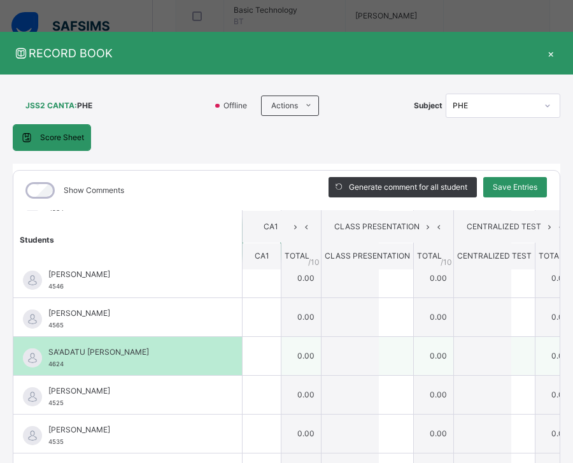
scroll to position [636, 0]
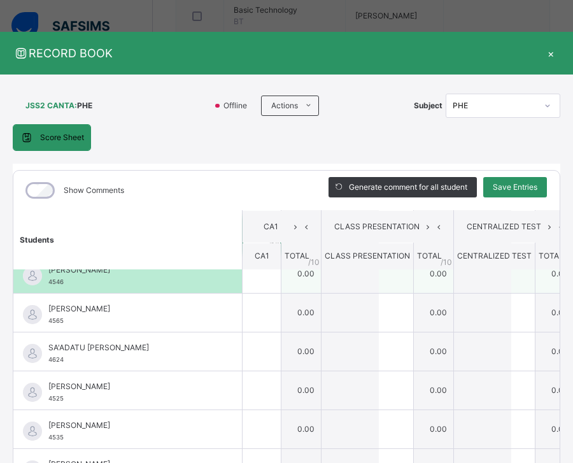
type input "*"
drag, startPoint x: 64, startPoint y: 284, endPoint x: 46, endPoint y: 281, distance: 18.6
click at [45, 281] on div "[PERSON_NAME] 4546" at bounding box center [127, 274] width 228 height 38
click at [66, 286] on div "[PERSON_NAME] 4546" at bounding box center [130, 275] width 165 height 23
drag, startPoint x: 65, startPoint y: 282, endPoint x: 47, endPoint y: 284, distance: 17.9
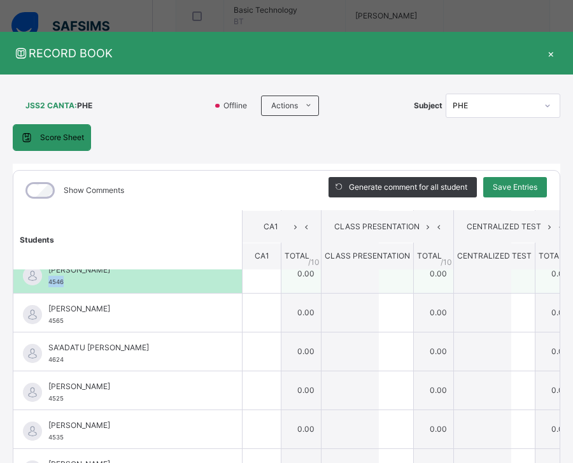
click at [47, 284] on div "[PERSON_NAME] 4546" at bounding box center [127, 274] width 228 height 38
click at [243, 281] on input "text" at bounding box center [262, 274] width 38 height 38
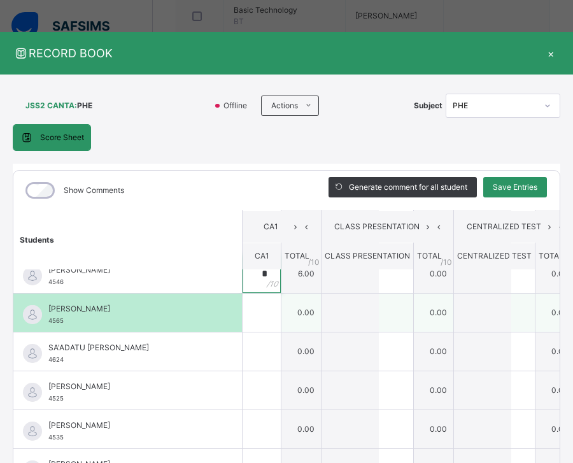
type input "*"
drag, startPoint x: 65, startPoint y: 321, endPoint x: 48, endPoint y: 321, distance: 17.2
click at [48, 321] on div "[PERSON_NAME] UMAR 4565" at bounding box center [127, 312] width 228 height 38
click at [243, 315] on input "text" at bounding box center [262, 312] width 38 height 38
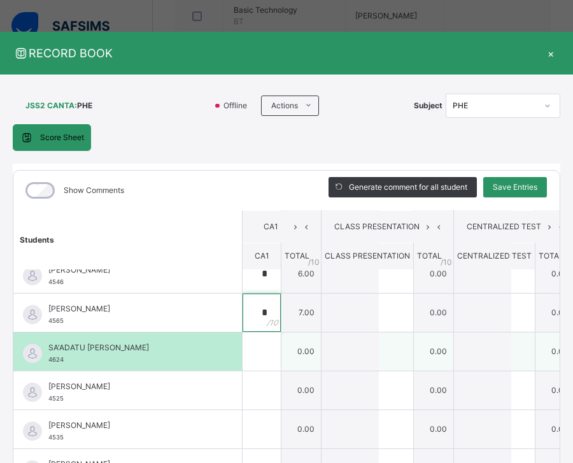
type input "*"
drag, startPoint x: 66, startPoint y: 360, endPoint x: 50, endPoint y: 364, distance: 16.4
click at [50, 364] on div "SA'ADATU [PERSON_NAME] 4624" at bounding box center [130, 353] width 165 height 23
click at [243, 351] on input "text" at bounding box center [262, 351] width 38 height 38
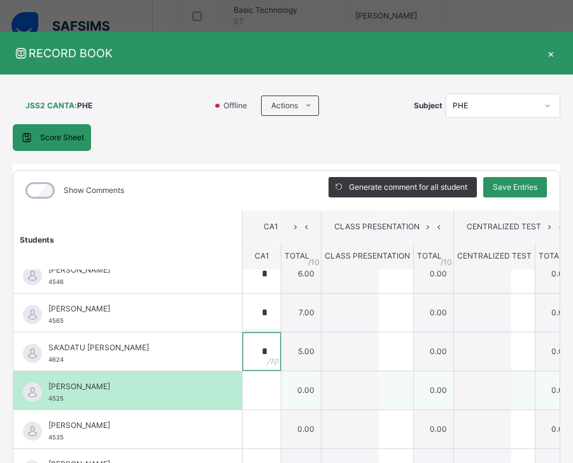
type input "*"
drag, startPoint x: 65, startPoint y: 395, endPoint x: 46, endPoint y: 402, distance: 19.5
click at [46, 402] on div "[PERSON_NAME] 4525" at bounding box center [127, 390] width 228 height 38
click at [243, 393] on input "text" at bounding box center [262, 390] width 38 height 38
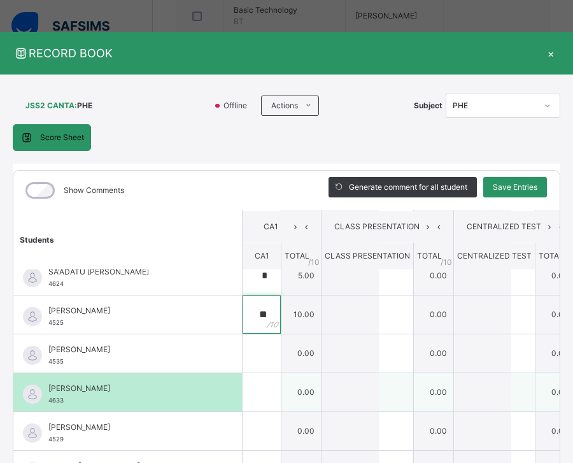
scroll to position [723, 0]
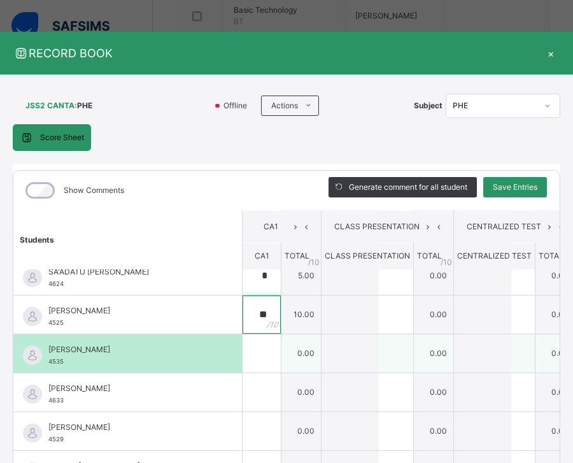
type input "**"
drag, startPoint x: 64, startPoint y: 351, endPoint x: 49, endPoint y: 354, distance: 15.5
click at [49, 354] on div "[PERSON_NAME] 4535" at bounding box center [130, 355] width 165 height 23
click at [243, 344] on input "text" at bounding box center [262, 353] width 38 height 38
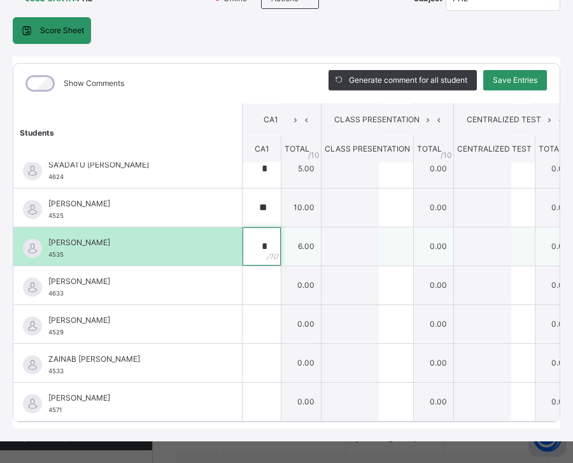
scroll to position [127, 0]
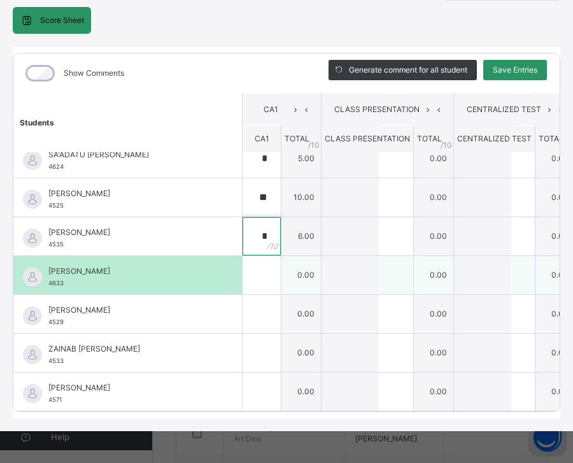
type input "*"
drag, startPoint x: 66, startPoint y: 261, endPoint x: 47, endPoint y: 262, distance: 19.1
click at [47, 262] on div "[PERSON_NAME] 4633" at bounding box center [127, 275] width 228 height 38
click at [243, 257] on input "text" at bounding box center [262, 275] width 38 height 38
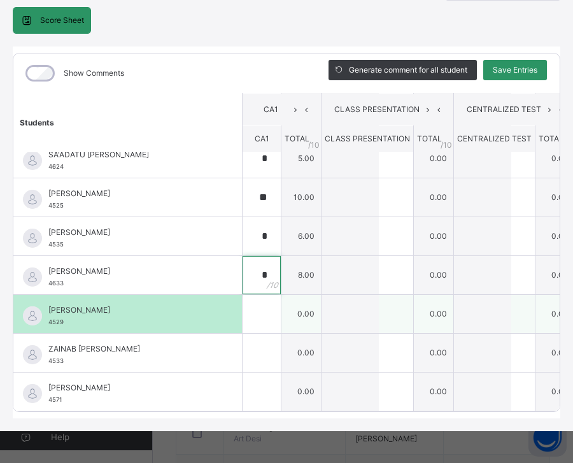
type input "*"
drag, startPoint x: 66, startPoint y: 300, endPoint x: 46, endPoint y: 303, distance: 20.5
click at [46, 303] on div "[PERSON_NAME] 4529" at bounding box center [127, 314] width 228 height 38
click at [243, 295] on input "text" at bounding box center [262, 314] width 38 height 38
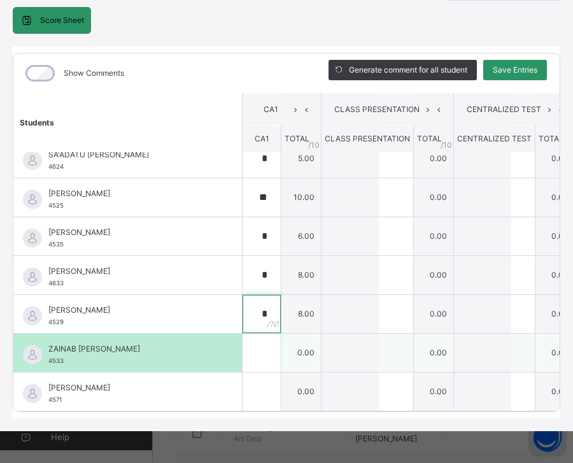
type input "*"
drag, startPoint x: 70, startPoint y: 339, endPoint x: 46, endPoint y: 341, distance: 23.7
click at [46, 341] on div "[PERSON_NAME] [PERSON_NAME] 4533" at bounding box center [127, 353] width 228 height 38
click at [55, 357] on span "4533" at bounding box center [55, 360] width 15 height 7
click at [243, 335] on input "text" at bounding box center [262, 353] width 38 height 38
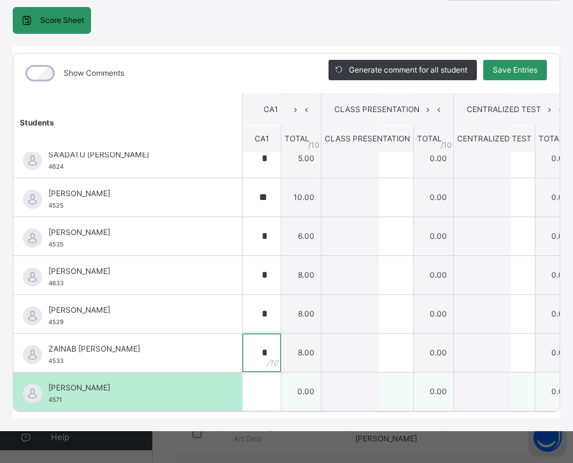
type input "*"
drag, startPoint x: 65, startPoint y: 378, endPoint x: 47, endPoint y: 380, distance: 17.9
click at [47, 380] on div "[PERSON_NAME] TIJJANI 4571" at bounding box center [127, 391] width 228 height 38
click at [243, 376] on input "text" at bounding box center [262, 391] width 38 height 38
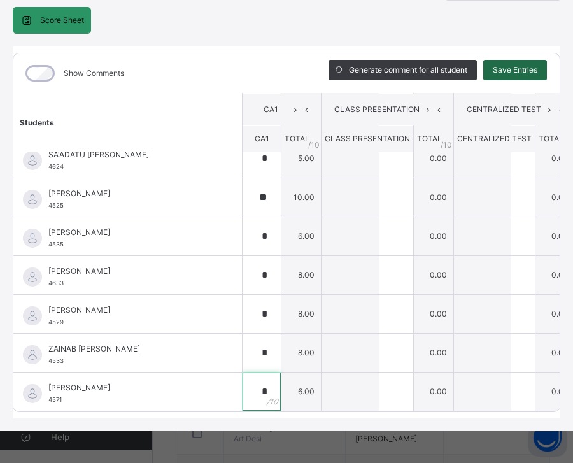
type input "*"
click at [537, 64] on span "Save Entries" at bounding box center [515, 69] width 45 height 11
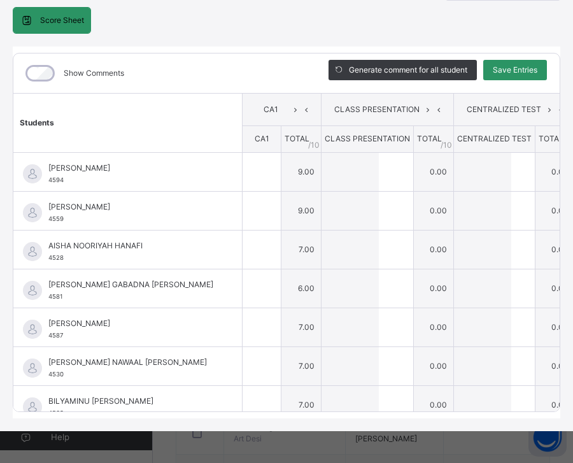
type input "*"
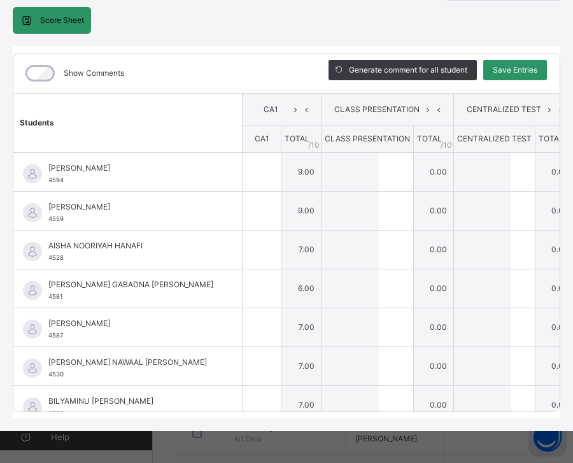
type input "*"
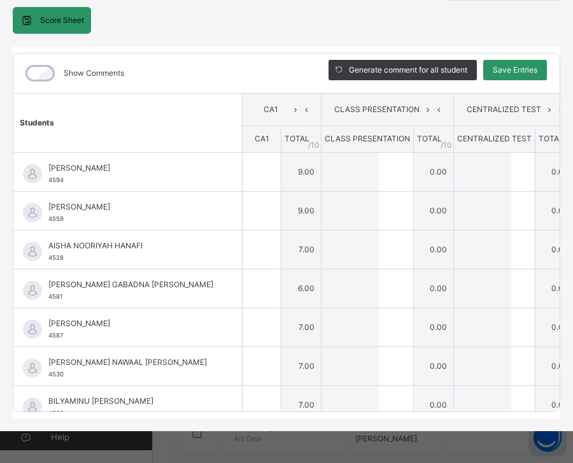
type input "*"
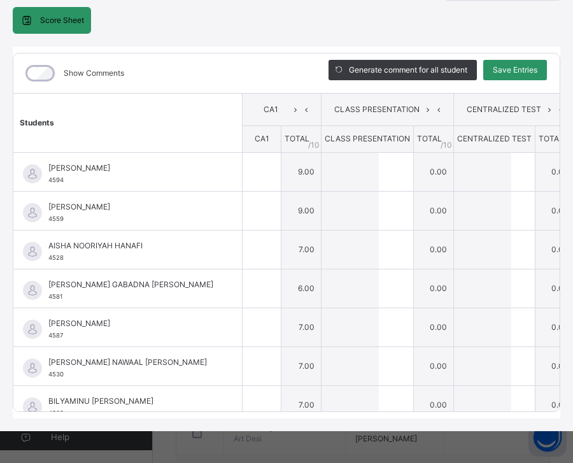
type input "*"
type input "**"
type input "*"
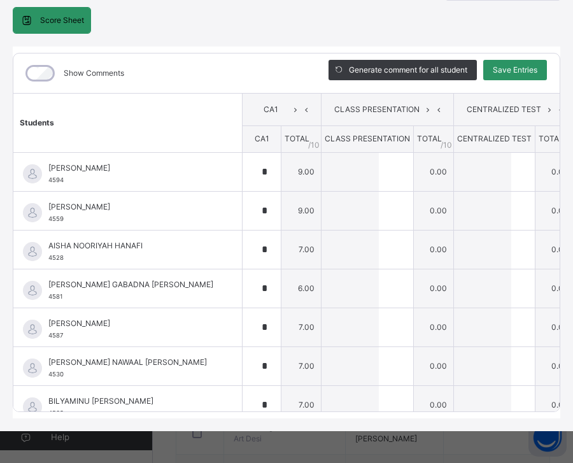
type input "*"
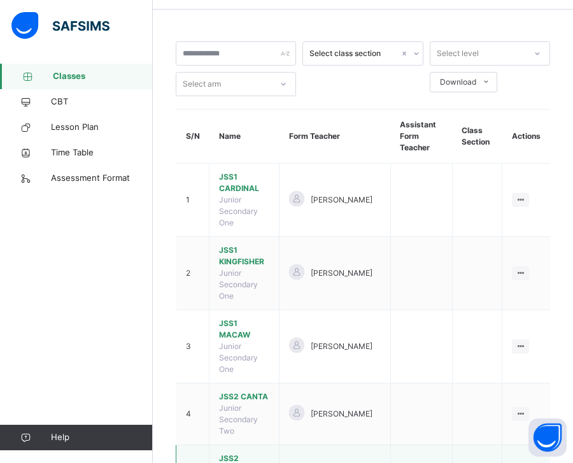
scroll to position [64, 0]
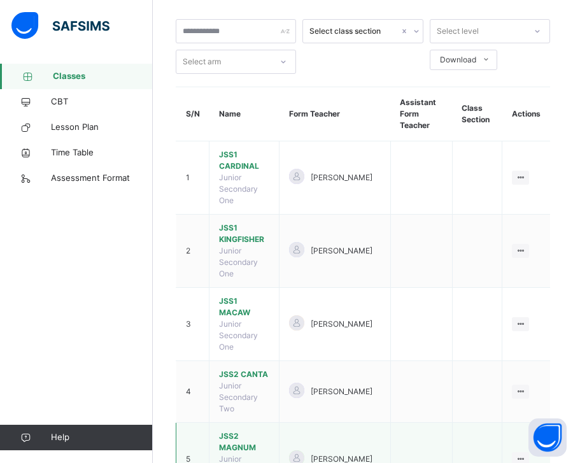
click at [247, 430] on span "JSS2 MAGNUM" at bounding box center [244, 441] width 50 height 23
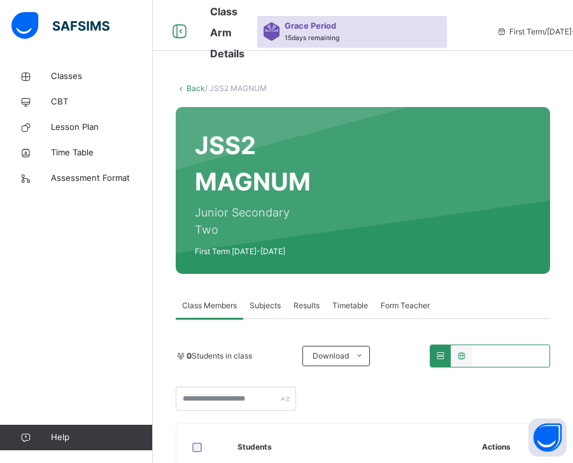
click at [262, 307] on span "Subjects" at bounding box center [265, 305] width 31 height 11
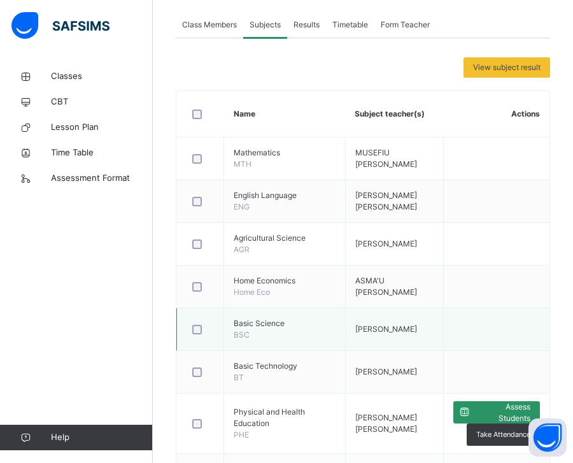
scroll to position [318, 0]
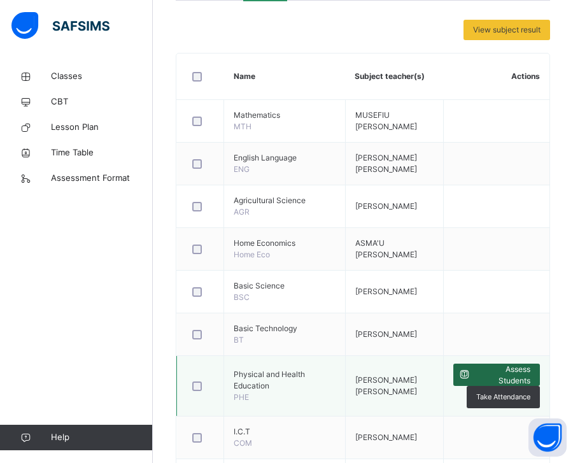
click at [492, 368] on div "Assess Students" at bounding box center [496, 374] width 87 height 22
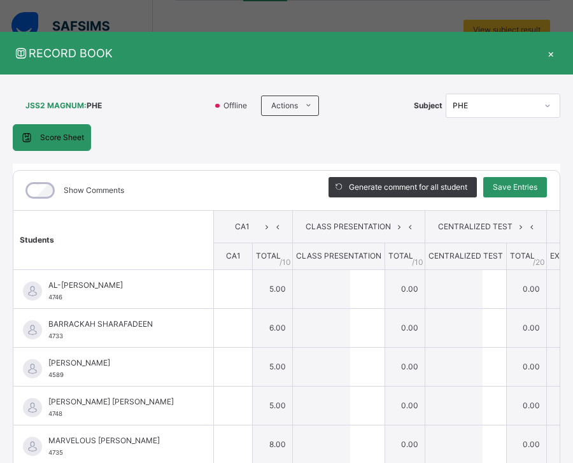
type input "*"
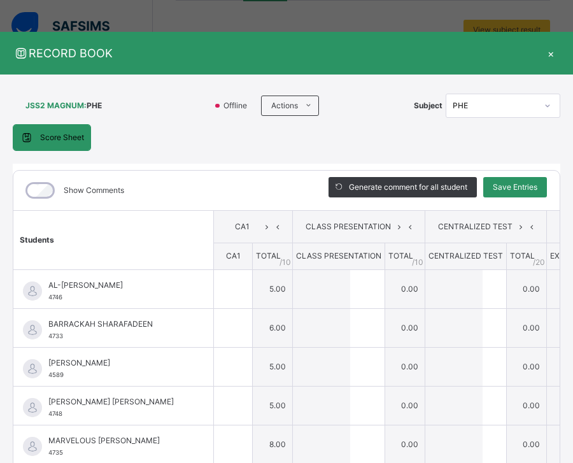
type input "*"
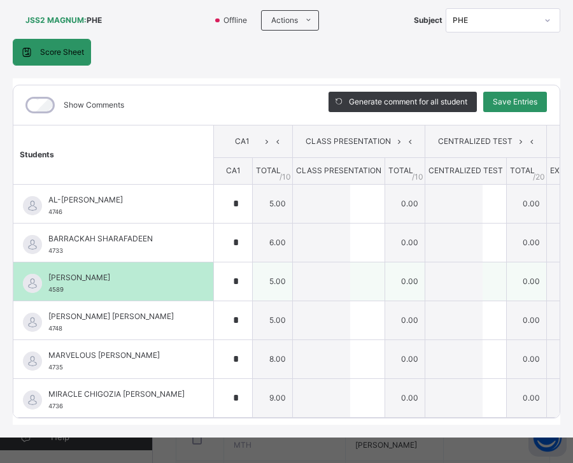
scroll to position [113, 0]
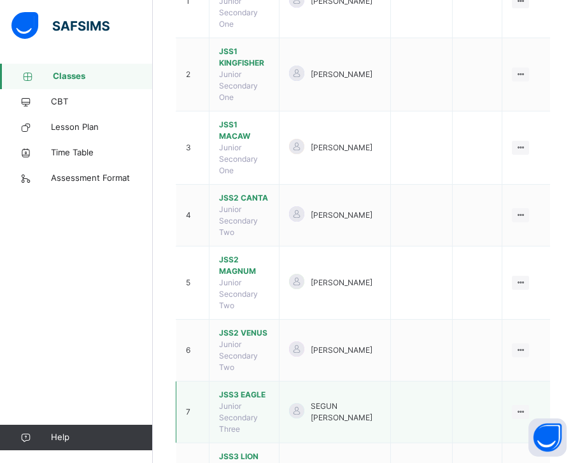
scroll to position [255, 0]
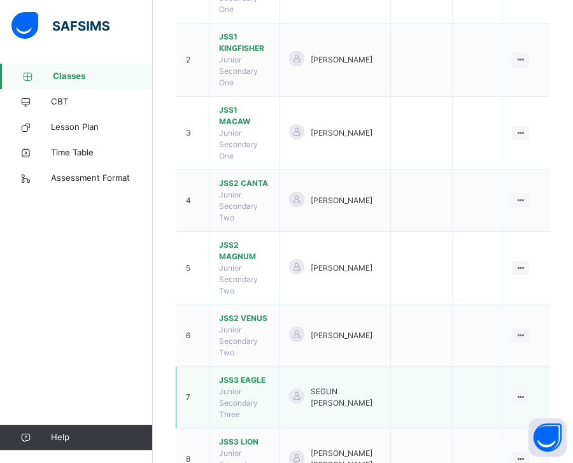
click at [254, 374] on span "JSS3 EAGLE" at bounding box center [244, 379] width 50 height 11
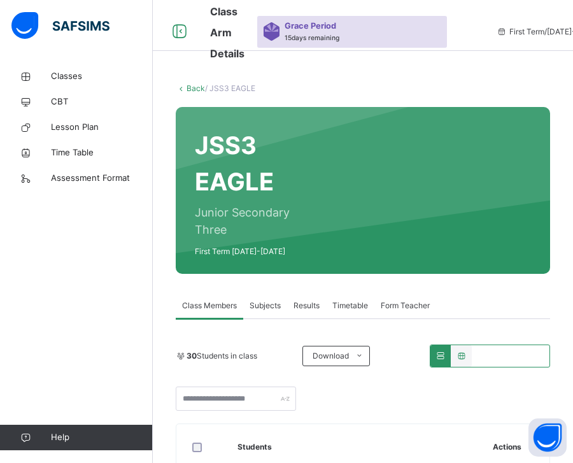
click at [271, 307] on span "Subjects" at bounding box center [265, 305] width 31 height 11
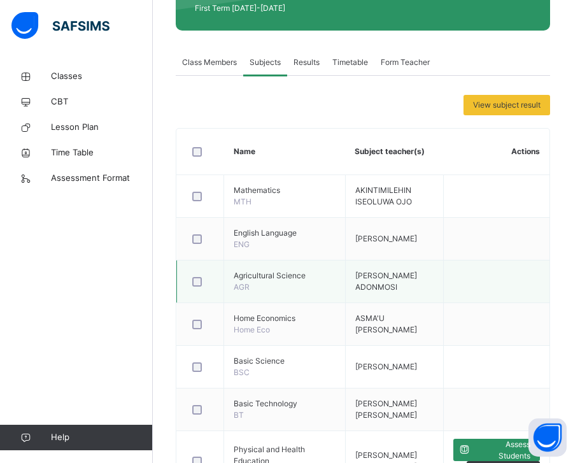
scroll to position [255, 0]
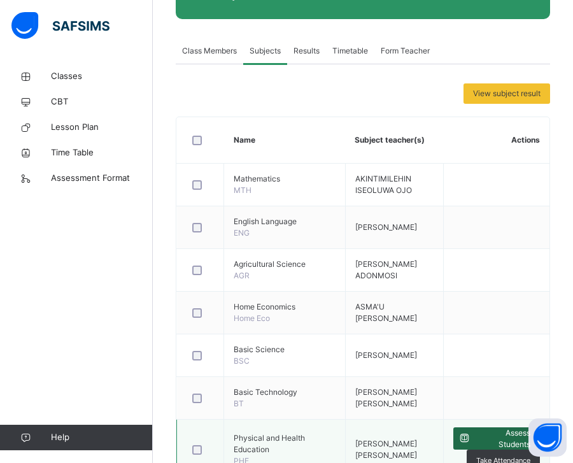
click at [505, 437] on span "Assess Students" at bounding box center [502, 438] width 55 height 23
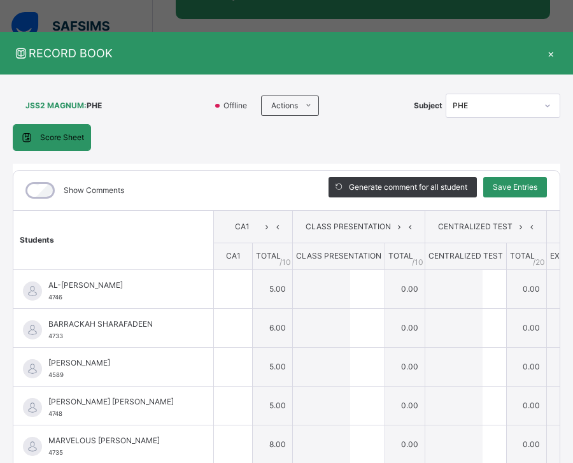
type input "*"
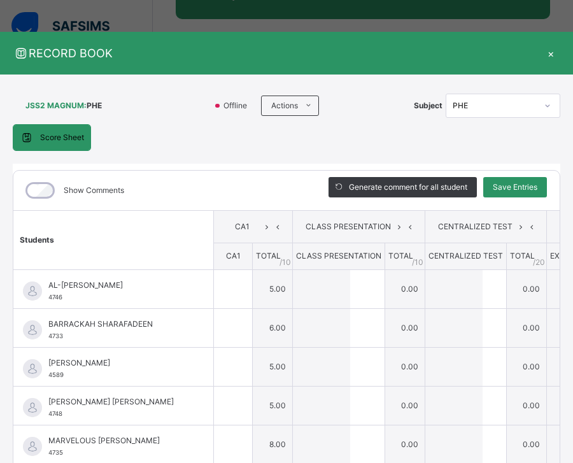
type input "*"
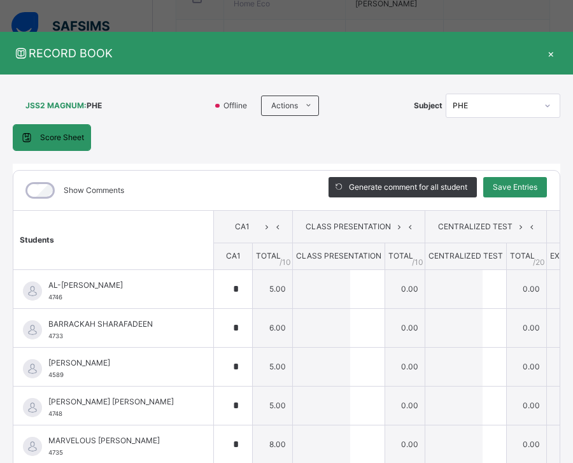
scroll to position [579, 0]
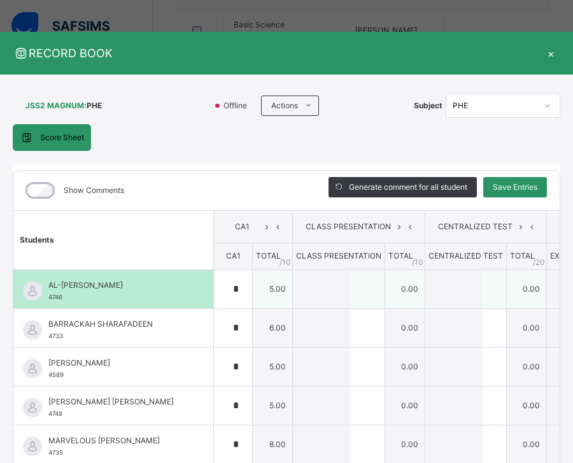
drag, startPoint x: 503, startPoint y: 314, endPoint x: 468, endPoint y: 278, distance: 50.9
click at [479, 272] on tbody "AL-[PERSON_NAME] 4746 AL-[PERSON_NAME] MUSA 4746 * 5.00 0.00 0.00 0.00 5.00 Gen…" at bounding box center [353, 385] width 680 height 233
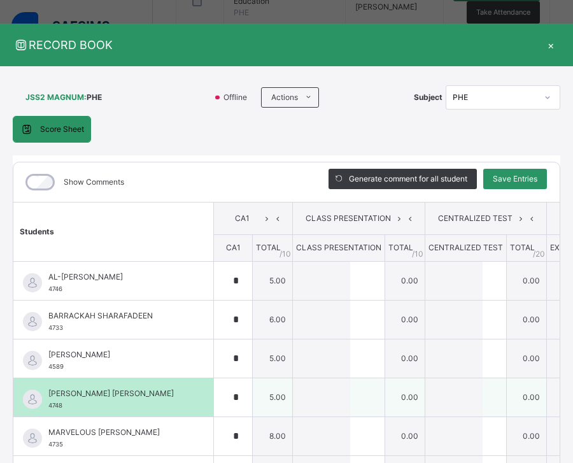
scroll to position [0, 0]
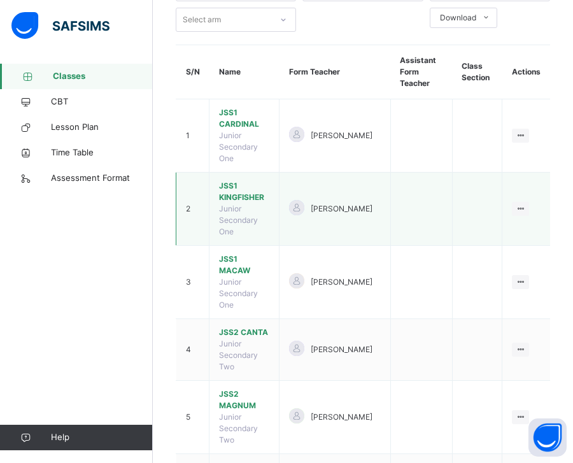
scroll to position [127, 0]
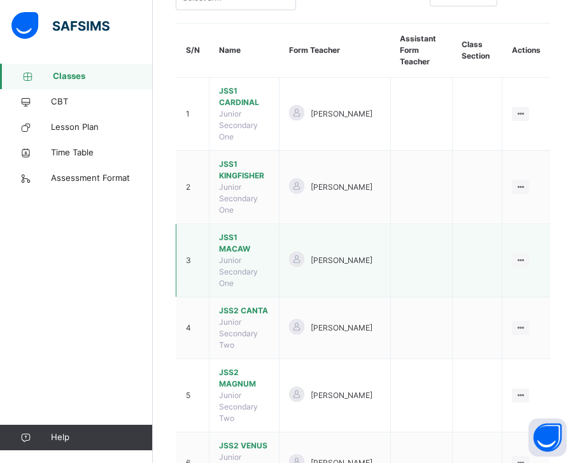
click at [261, 232] on span "JSS1 MACAW" at bounding box center [244, 243] width 50 height 23
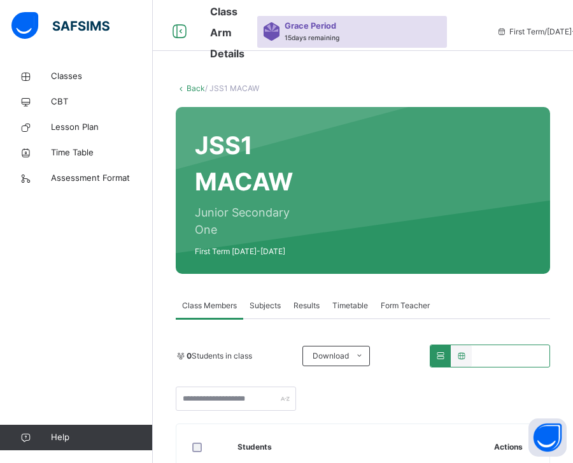
click at [273, 310] on span "Subjects" at bounding box center [265, 305] width 31 height 11
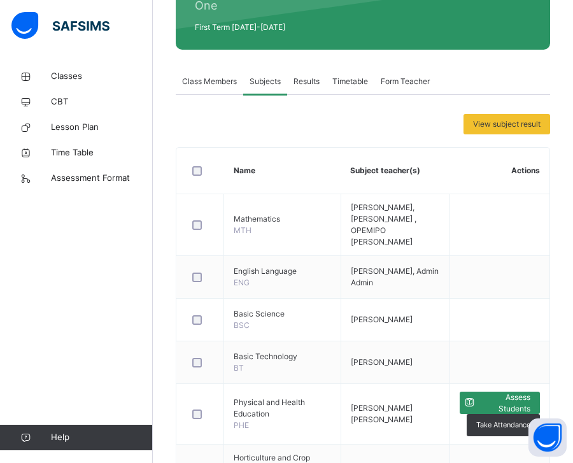
scroll to position [255, 0]
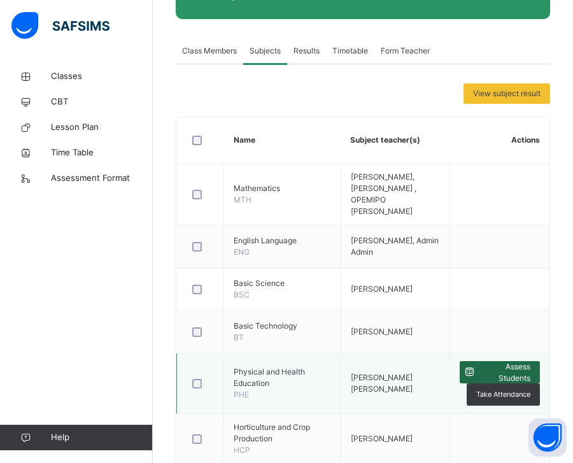
click at [490, 361] on span "Assess Students" at bounding box center [504, 372] width 51 height 23
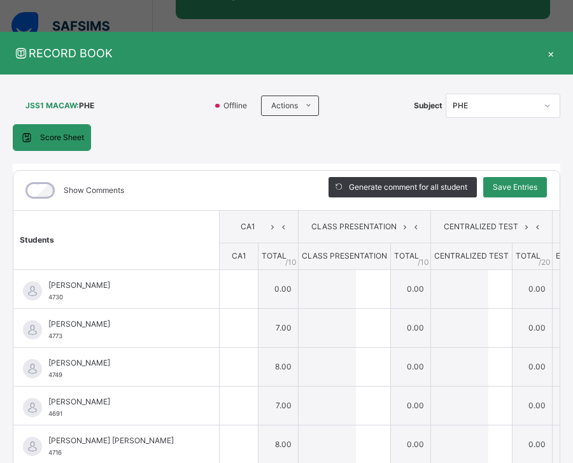
type input "*"
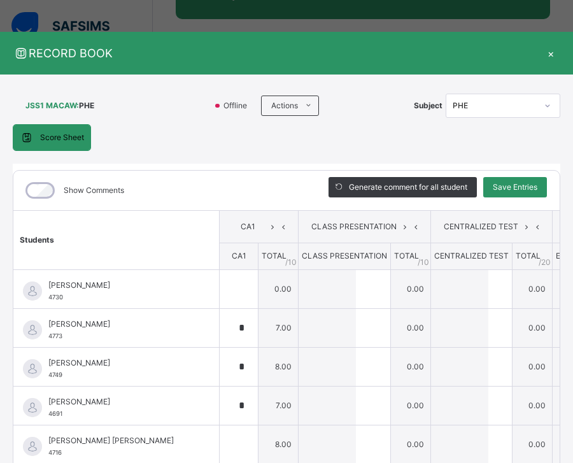
type input "*"
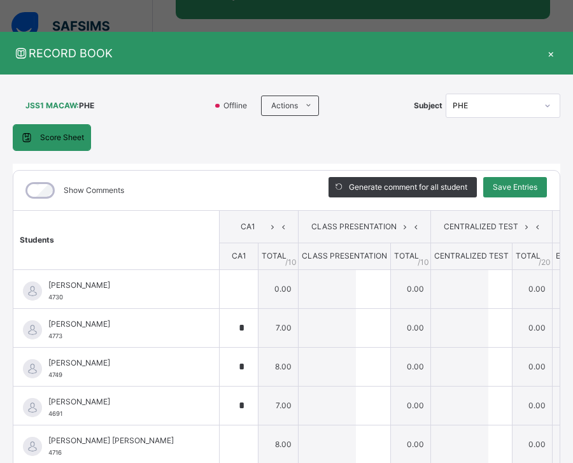
type input "*"
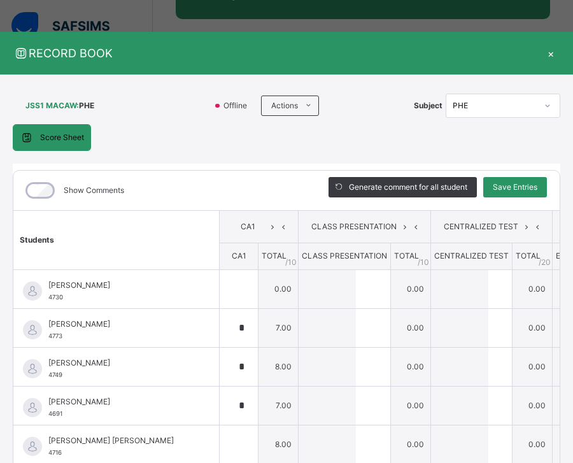
type input "*"
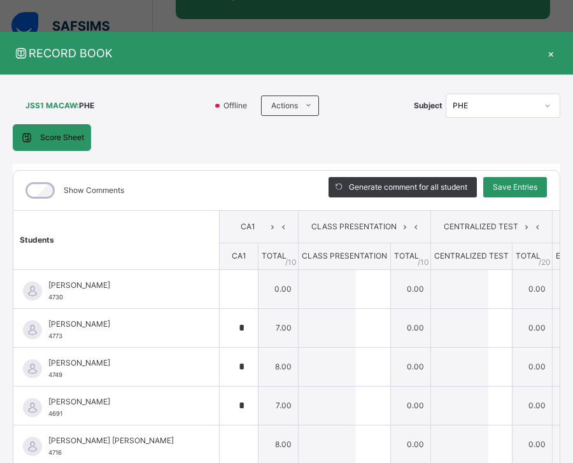
type input "*"
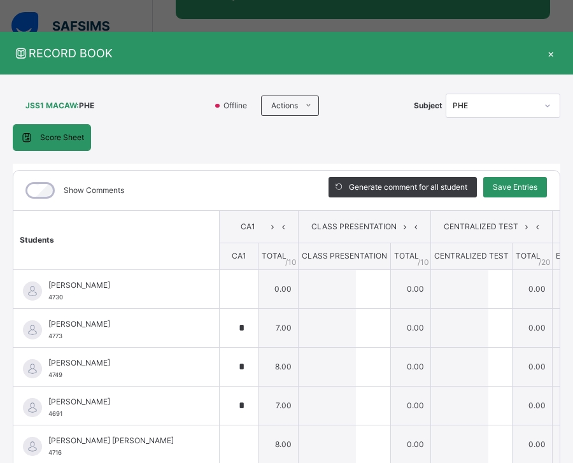
type input "*"
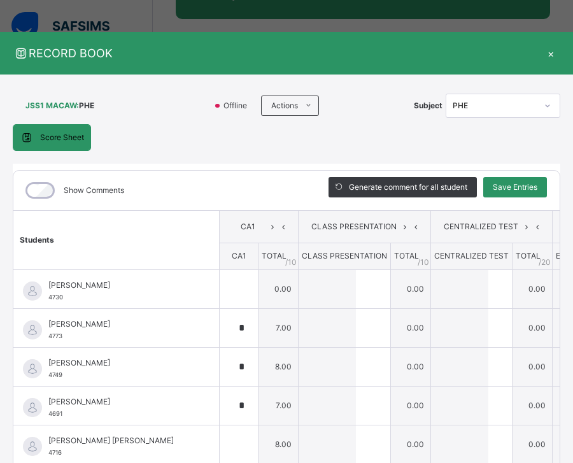
type input "**"
type input "*"
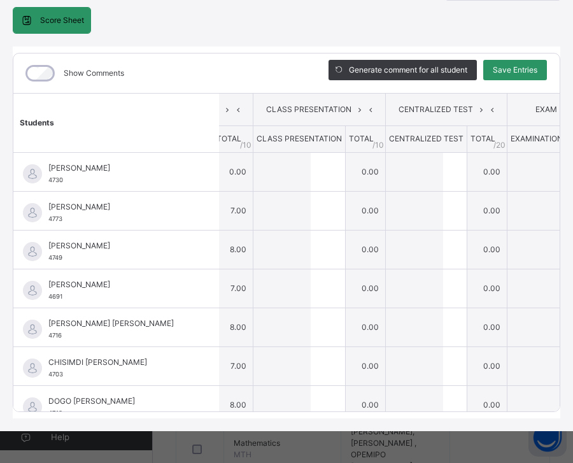
scroll to position [0, 0]
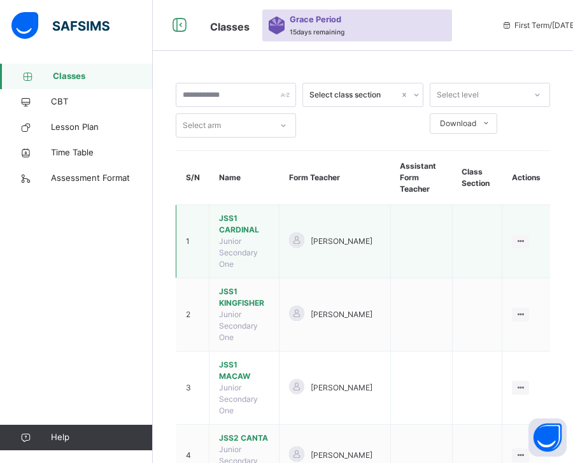
click at [235, 235] on td "JSS1 CARDINAL Junior Secondary One" at bounding box center [244, 241] width 70 height 73
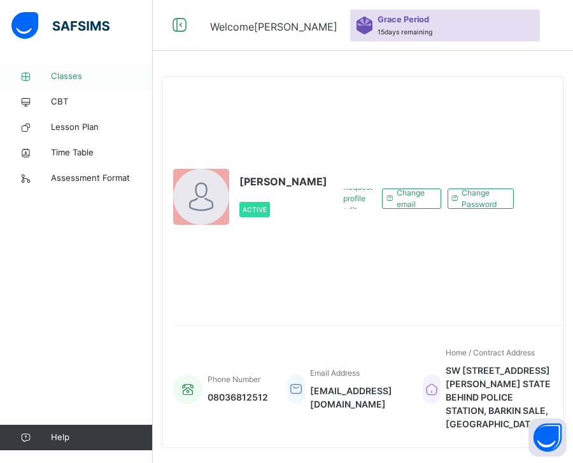
click at [78, 80] on span "Classes" at bounding box center [102, 76] width 102 height 13
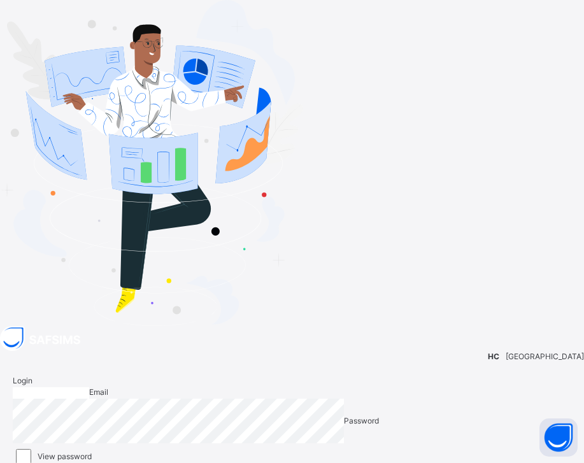
click at [89, 387] on input "email" at bounding box center [51, 392] width 76 height 11
type input "**********"
click at [304, 362] on div "**********" at bounding box center [292, 460] width 584 height 196
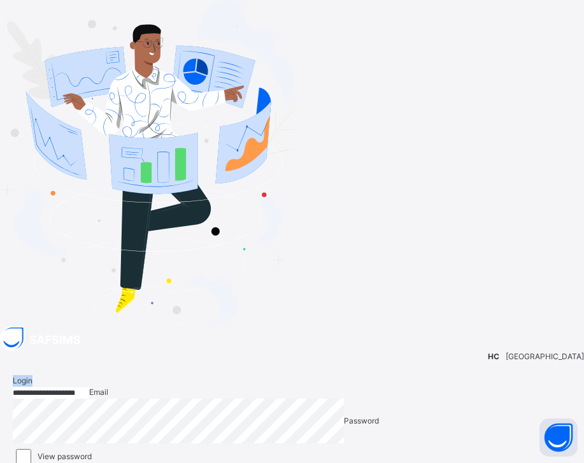
click at [305, 362] on div "**********" at bounding box center [292, 460] width 584 height 196
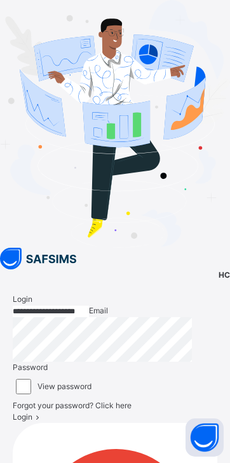
click at [32, 412] on span "Login" at bounding box center [23, 417] width 20 height 10
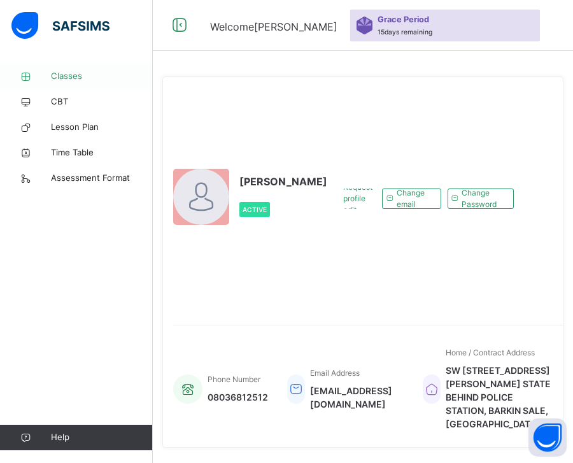
click at [64, 77] on span "Classes" at bounding box center [102, 76] width 102 height 13
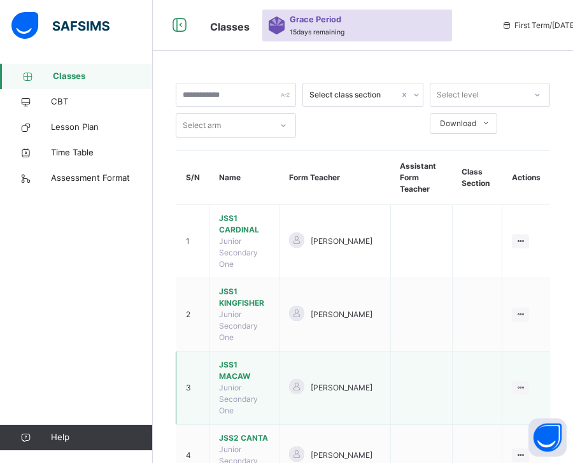
click at [252, 359] on span "JSS1 MACAW" at bounding box center [244, 370] width 50 height 23
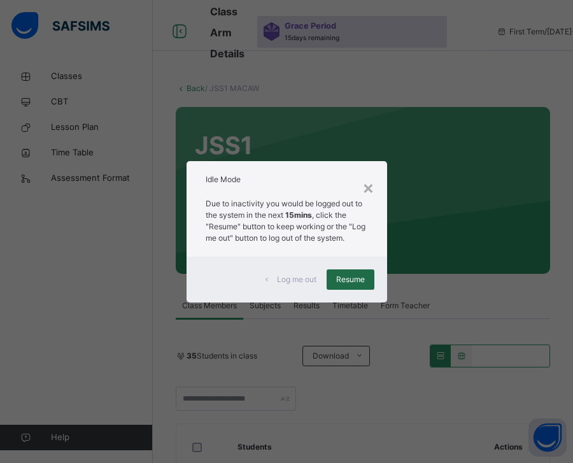
click at [349, 281] on span "Resume" at bounding box center [350, 279] width 29 height 11
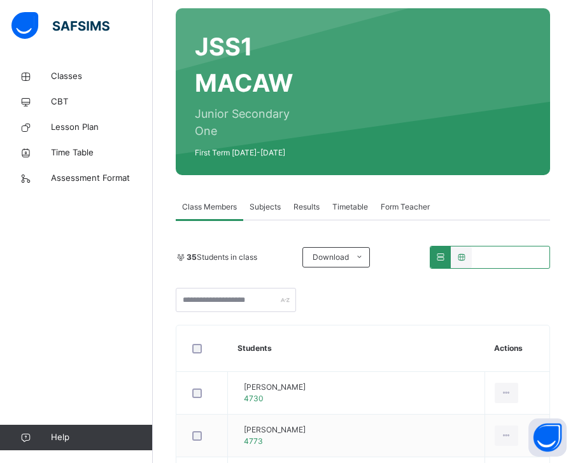
scroll to position [64, 0]
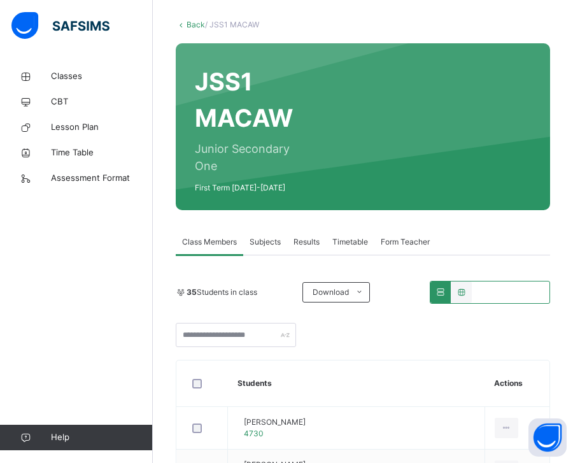
click at [267, 243] on span "Subjects" at bounding box center [265, 241] width 31 height 11
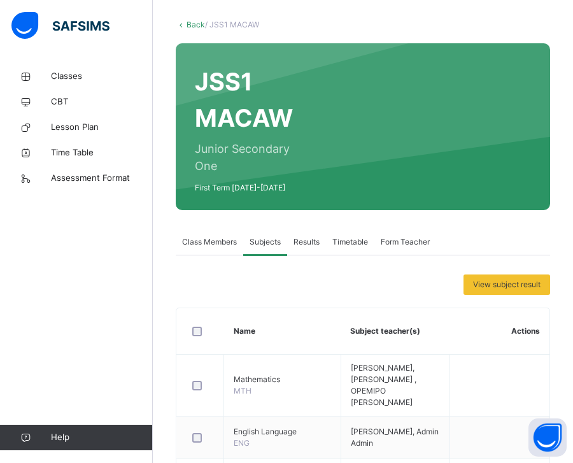
click at [265, 243] on span "Subjects" at bounding box center [265, 241] width 31 height 11
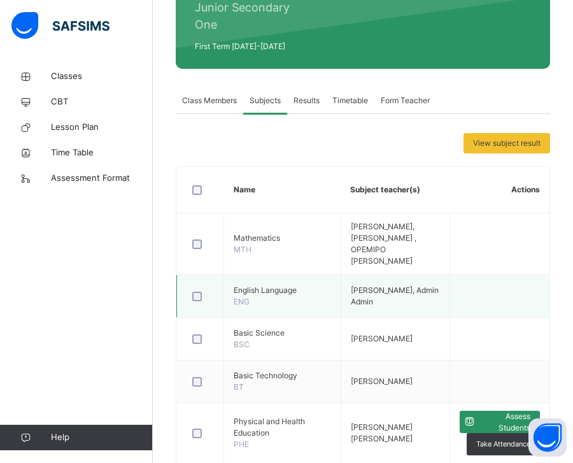
scroll to position [255, 0]
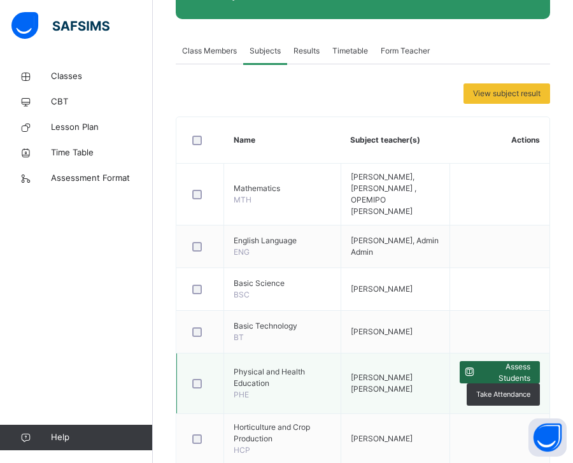
click at [504, 365] on span "Assess Students" at bounding box center [504, 372] width 51 height 23
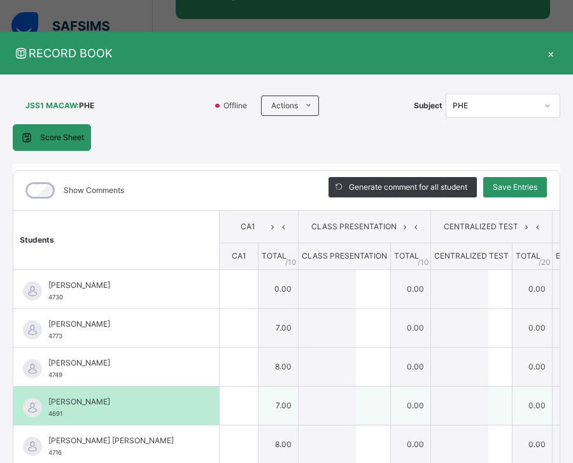
type input "*"
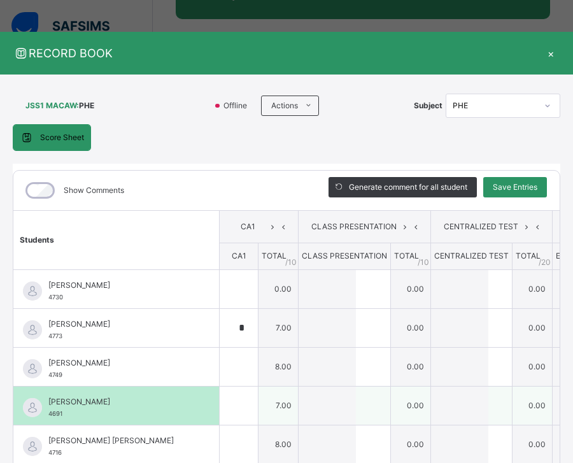
type input "*"
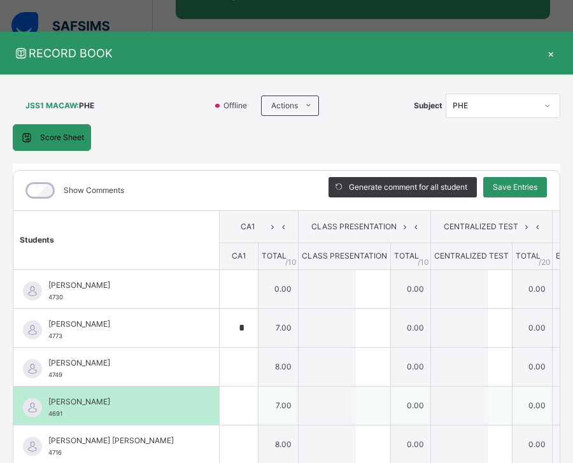
type input "*"
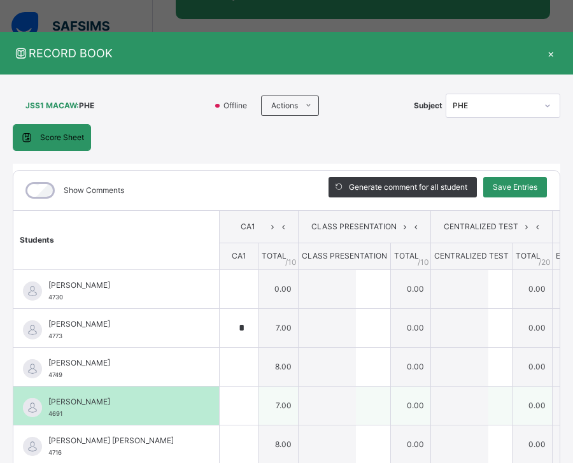
type input "*"
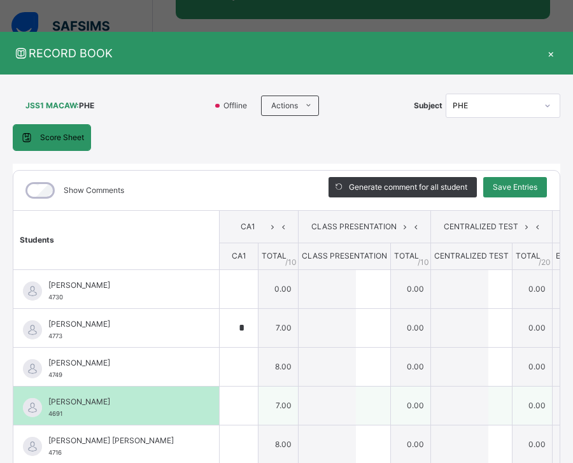
type input "*"
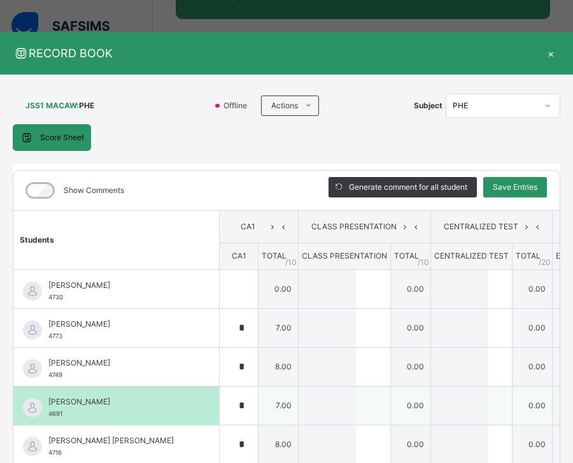
type input "*"
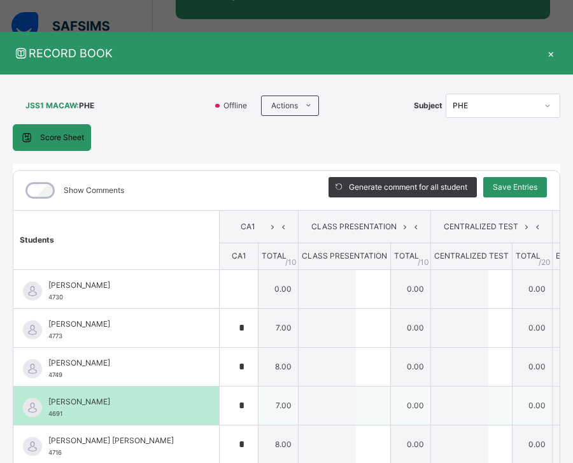
type input "**"
type input "*"
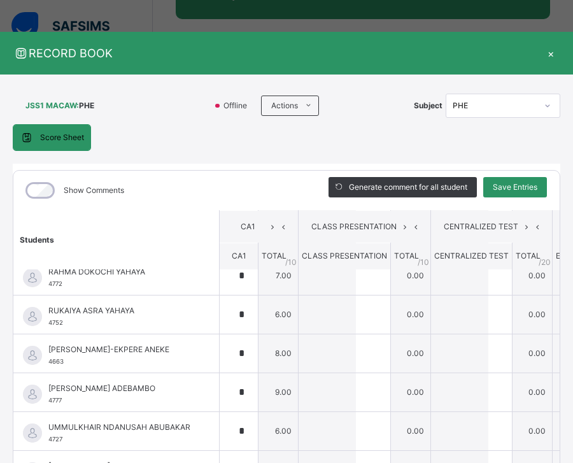
scroll to position [1111, 0]
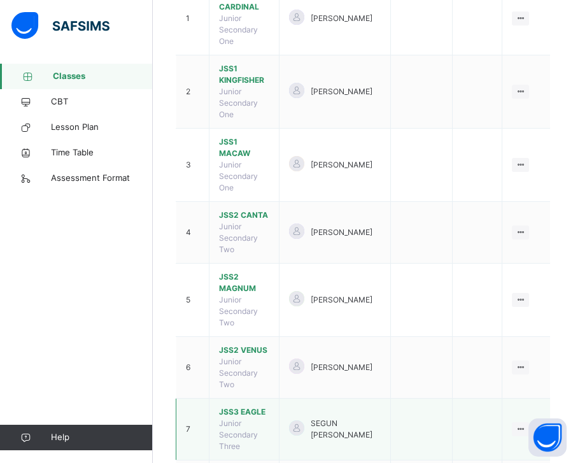
scroll to position [255, 0]
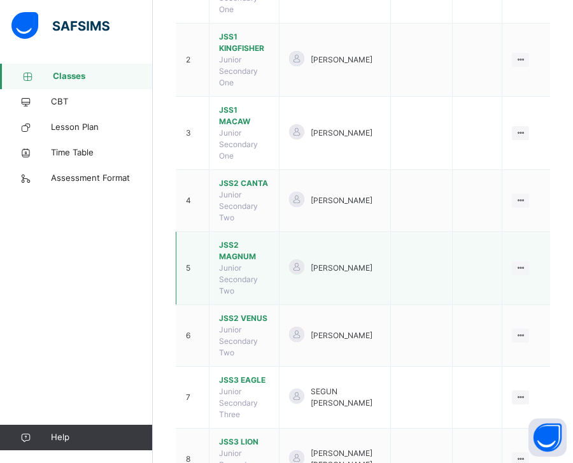
click at [248, 239] on span "JSS2 MAGNUM" at bounding box center [244, 250] width 50 height 23
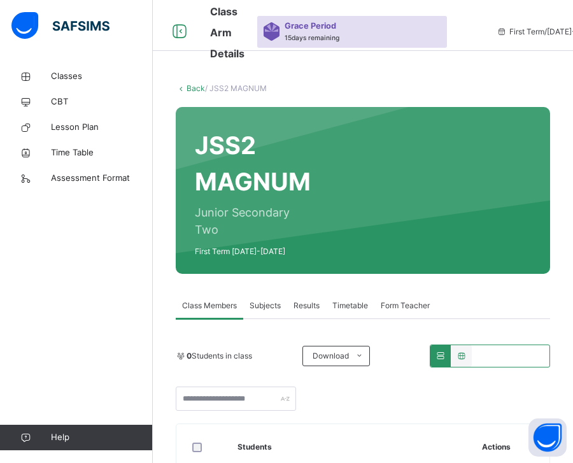
click at [271, 306] on span "Subjects" at bounding box center [265, 305] width 31 height 11
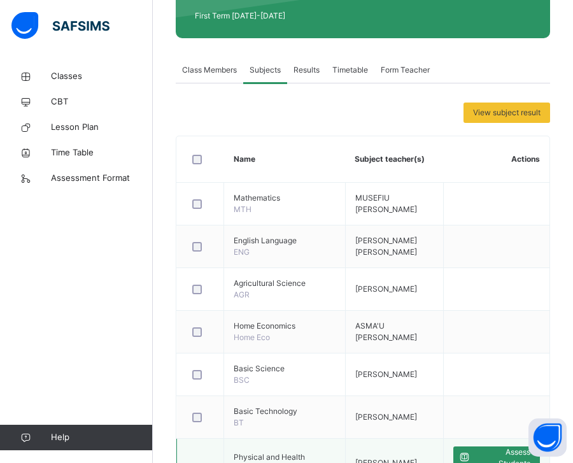
scroll to position [382, 0]
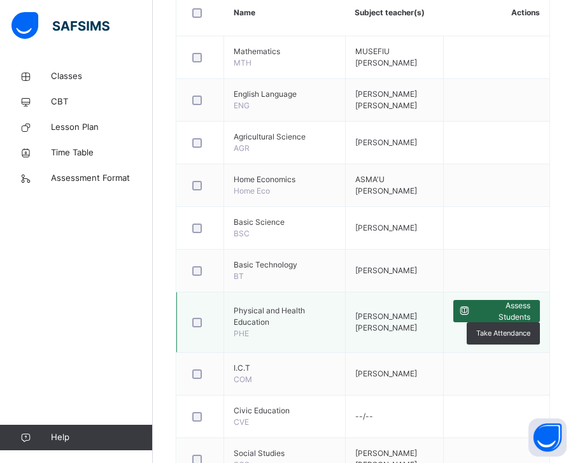
click at [496, 316] on span "Assess Students" at bounding box center [502, 311] width 55 height 23
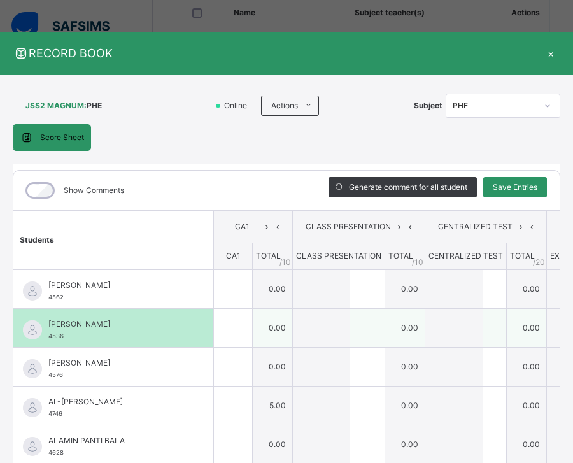
type input "*"
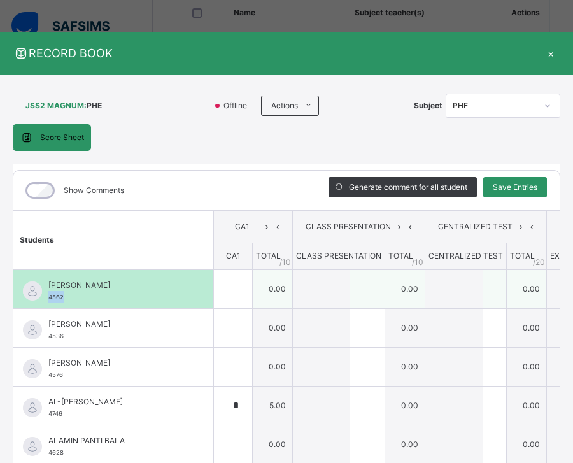
drag, startPoint x: 63, startPoint y: 297, endPoint x: 46, endPoint y: 298, distance: 16.6
click at [46, 298] on div "[PERSON_NAME] 4562" at bounding box center [113, 289] width 200 height 38
click at [252, 297] on div at bounding box center [233, 289] width 38 height 38
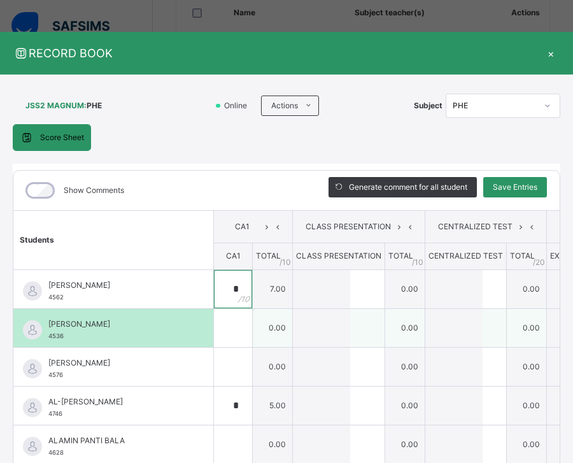
type input "*"
drag, startPoint x: 65, startPoint y: 337, endPoint x: 45, endPoint y: 339, distance: 19.8
click at [45, 339] on div "[PERSON_NAME] 4536" at bounding box center [113, 328] width 200 height 38
click at [252, 334] on div at bounding box center [233, 328] width 38 height 38
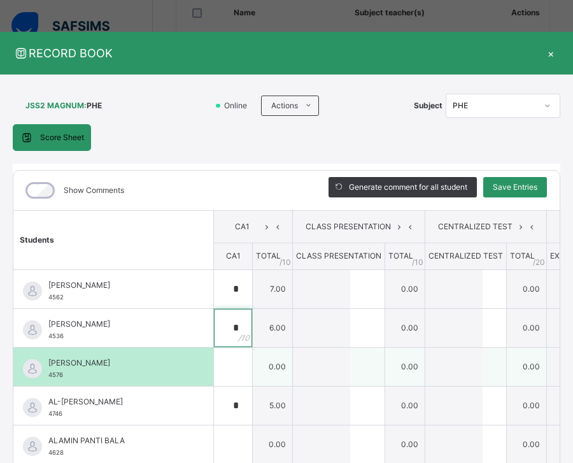
type input "*"
drag, startPoint x: 66, startPoint y: 374, endPoint x: 45, endPoint y: 377, distance: 20.6
click at [45, 377] on div "[PERSON_NAME] 4576" at bounding box center [113, 367] width 200 height 38
click at [252, 372] on input "text" at bounding box center [233, 367] width 38 height 38
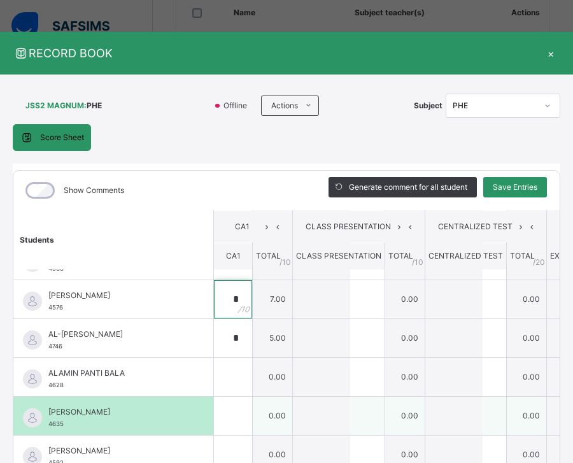
scroll to position [127, 0]
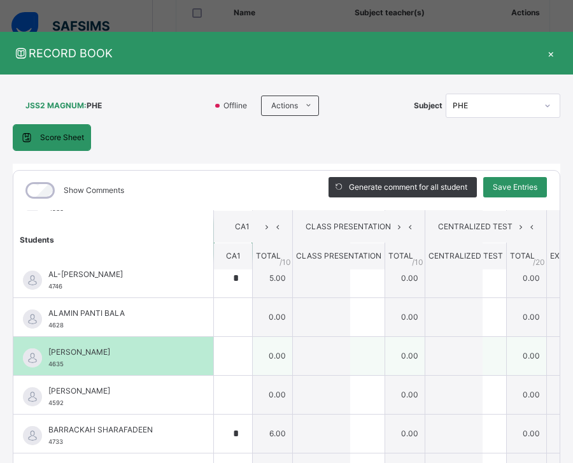
type input "*"
drag, startPoint x: 67, startPoint y: 364, endPoint x: 48, endPoint y: 367, distance: 19.3
click at [48, 367] on div "[PERSON_NAME] 4635" at bounding box center [116, 357] width 136 height 23
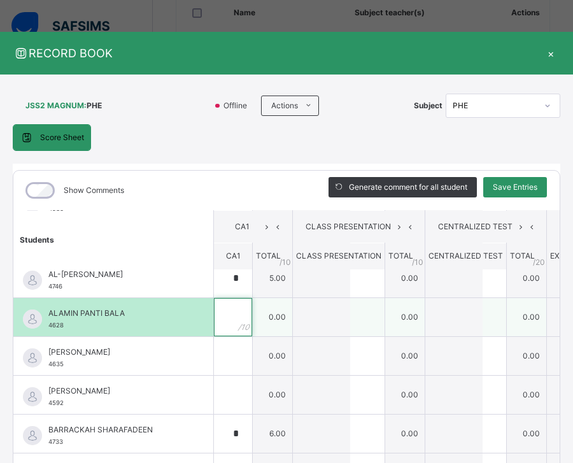
click at [252, 321] on div at bounding box center [233, 317] width 38 height 38
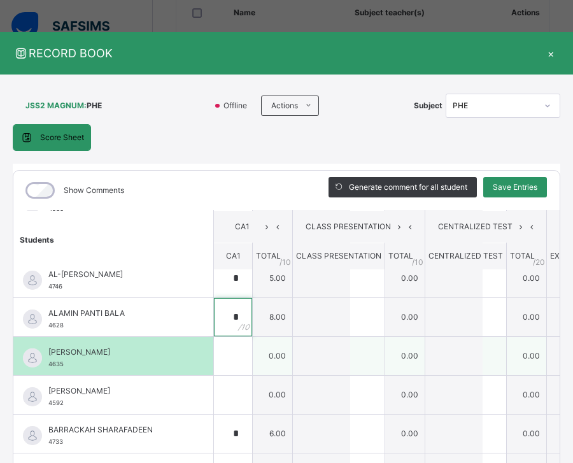
type input "*"
drag, startPoint x: 62, startPoint y: 365, endPoint x: 45, endPoint y: 367, distance: 18.0
click at [45, 367] on div "[PERSON_NAME] 4635" at bounding box center [113, 356] width 200 height 38
click at [67, 368] on div "[PERSON_NAME] 4635" at bounding box center [116, 357] width 136 height 23
drag, startPoint x: 65, startPoint y: 367, endPoint x: 49, endPoint y: 369, distance: 16.1
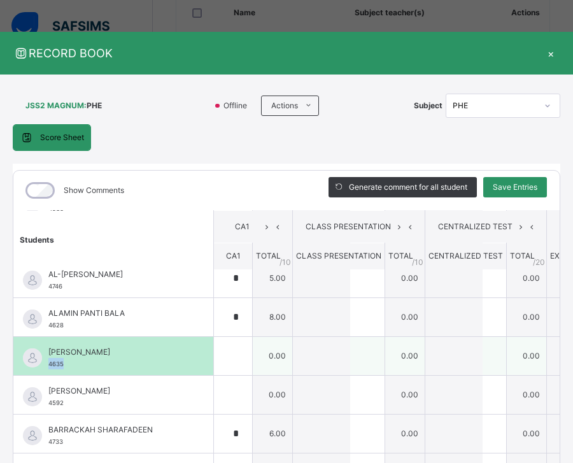
click at [49, 369] on div "[PERSON_NAME] 4635" at bounding box center [113, 356] width 200 height 38
click at [252, 349] on input "text" at bounding box center [233, 356] width 38 height 38
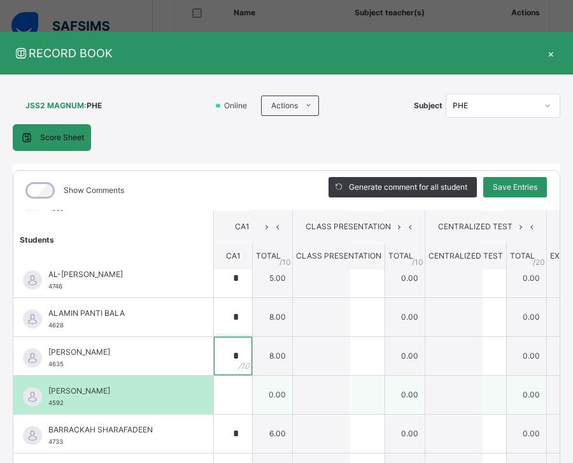
type input "*"
drag, startPoint x: 65, startPoint y: 403, endPoint x: 46, endPoint y: 403, distance: 18.5
click at [46, 403] on div "[PERSON_NAME] 4592" at bounding box center [113, 395] width 200 height 38
click at [67, 405] on div "[PERSON_NAME] 4592" at bounding box center [116, 396] width 136 height 23
drag, startPoint x: 67, startPoint y: 405, endPoint x: 48, endPoint y: 405, distance: 18.5
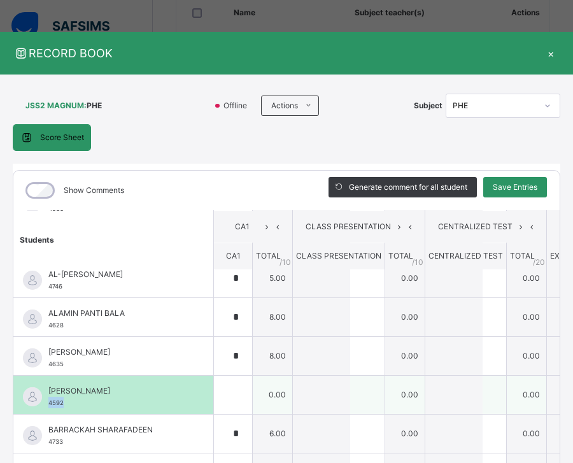
click at [48, 405] on div "[PERSON_NAME] 4592" at bounding box center [116, 396] width 136 height 23
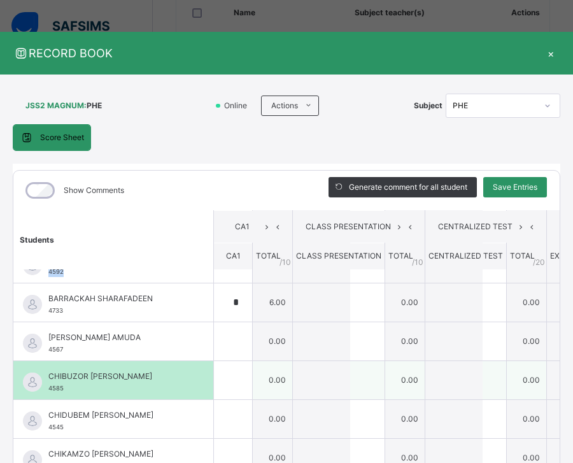
scroll to position [261, 0]
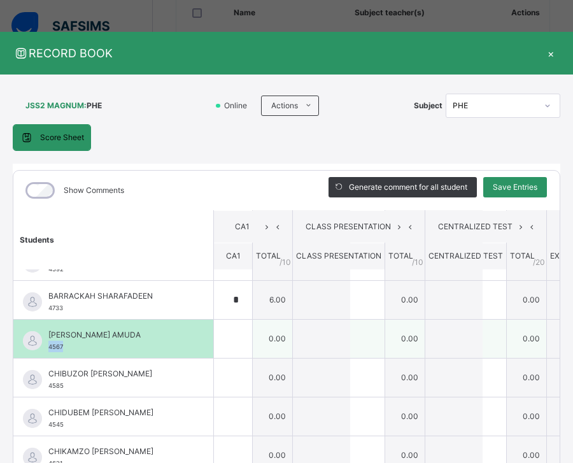
drag, startPoint x: 66, startPoint y: 345, endPoint x: 47, endPoint y: 346, distance: 18.5
click at [47, 346] on div "[PERSON_NAME] AMUDA 4567" at bounding box center [113, 339] width 200 height 38
click at [252, 339] on div at bounding box center [233, 339] width 38 height 38
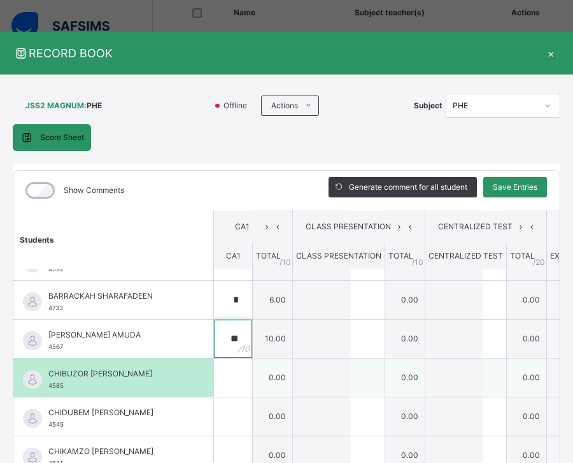
type input "**"
drag, startPoint x: 66, startPoint y: 384, endPoint x: 45, endPoint y: 392, distance: 22.3
click at [45, 392] on div "CHIBUZOR [PERSON_NAME] 4585" at bounding box center [113, 377] width 200 height 38
click at [252, 381] on input "text" at bounding box center [233, 377] width 38 height 38
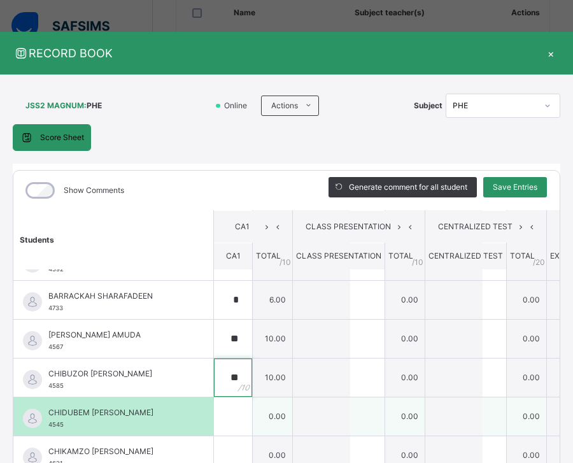
type input "**"
click at [65, 425] on div "CHIDUBEM [PERSON_NAME] 4545" at bounding box center [116, 418] width 136 height 23
drag, startPoint x: 65, startPoint y: 425, endPoint x: 46, endPoint y: 428, distance: 19.4
click at [46, 428] on div "CHIDUBEM [PERSON_NAME] 4545" at bounding box center [113, 416] width 200 height 38
click at [252, 414] on div at bounding box center [233, 416] width 38 height 38
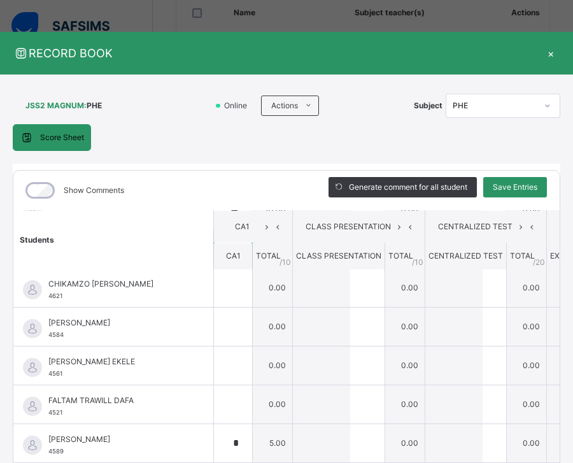
scroll to position [452, 0]
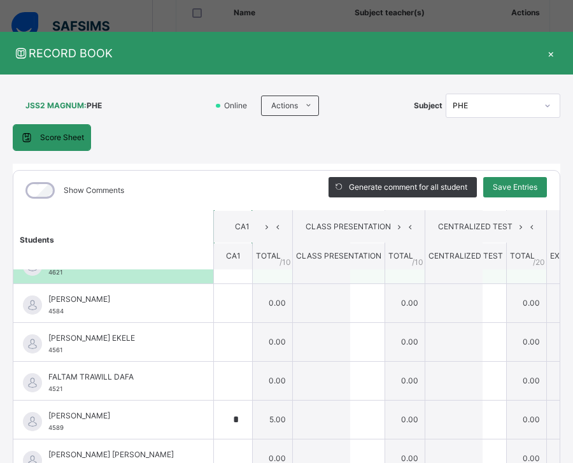
type input "*"
drag, startPoint x: 66, startPoint y: 271, endPoint x: 45, endPoint y: 274, distance: 21.2
click at [41, 274] on div "CHIKAMZO [PERSON_NAME] 4621" at bounding box center [113, 264] width 200 height 38
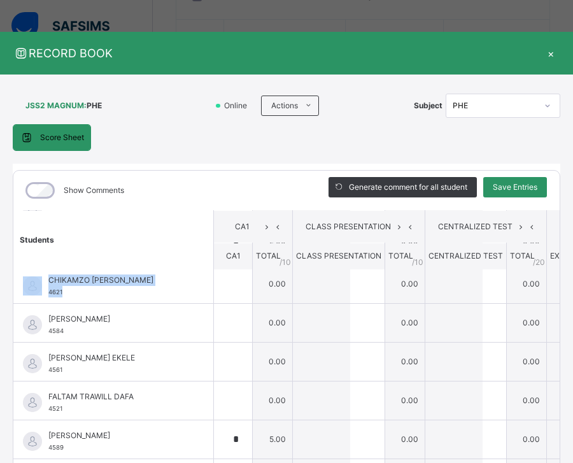
scroll to position [416, 0]
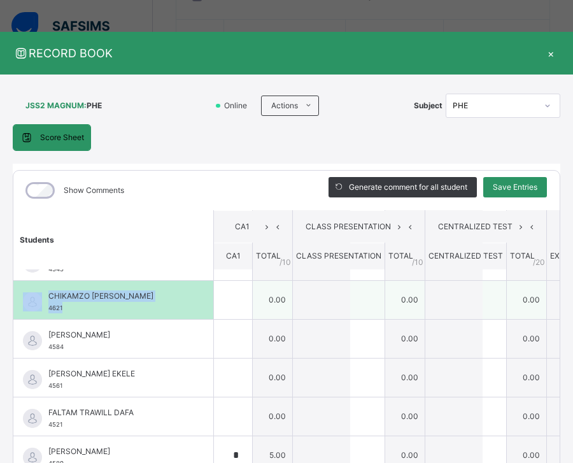
drag, startPoint x: 216, startPoint y: 304, endPoint x: 160, endPoint y: 297, distance: 56.4
click at [185, 304] on div "CHIKAMZO [PERSON_NAME] 4621" at bounding box center [116, 301] width 136 height 23
click at [92, 298] on span "CHIKAMZO [PERSON_NAME]" at bounding box center [116, 295] width 136 height 11
drag, startPoint x: 65, startPoint y: 306, endPoint x: 48, endPoint y: 306, distance: 17.2
click at [48, 306] on div "CHIKAMZO [PERSON_NAME] 4621" at bounding box center [113, 300] width 200 height 38
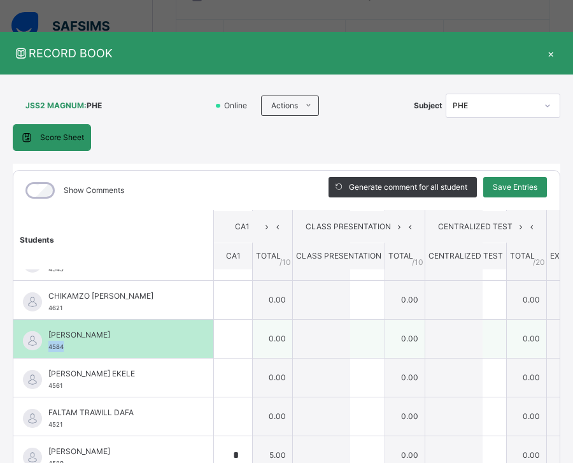
drag, startPoint x: 64, startPoint y: 348, endPoint x: 46, endPoint y: 347, distance: 17.2
click at [46, 347] on div "[PERSON_NAME] 4584" at bounding box center [113, 339] width 200 height 38
click at [252, 334] on div at bounding box center [233, 339] width 38 height 38
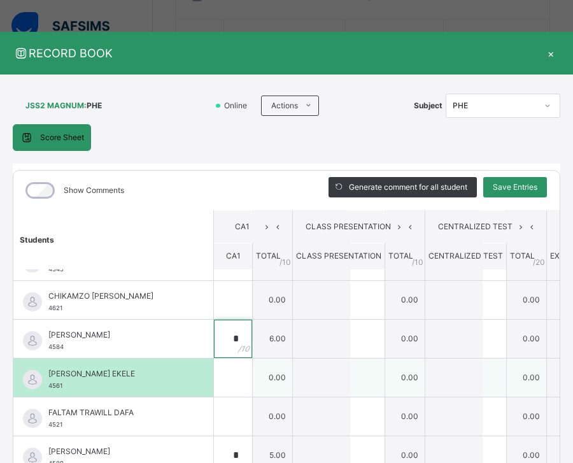
type input "*"
drag, startPoint x: 64, startPoint y: 386, endPoint x: 50, endPoint y: 387, distance: 14.7
click at [46, 391] on div "[PERSON_NAME] EKELE 4561" at bounding box center [113, 377] width 200 height 38
click at [252, 372] on div at bounding box center [233, 377] width 38 height 38
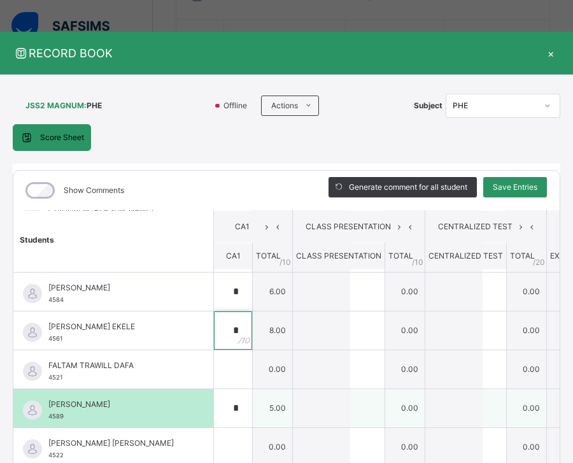
scroll to position [544, 0]
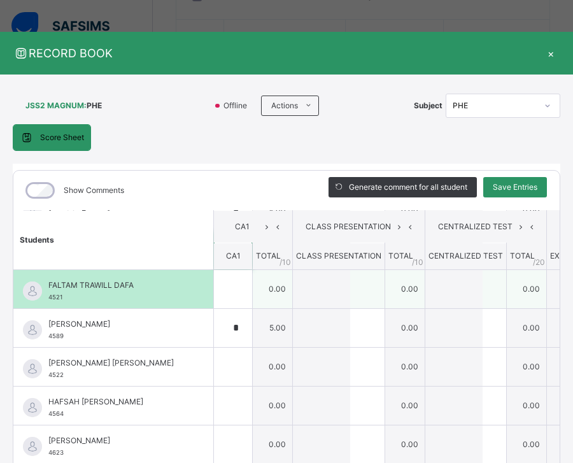
type input "*"
drag, startPoint x: 65, startPoint y: 299, endPoint x: 47, endPoint y: 301, distance: 17.9
click at [47, 301] on div "FALTAM TRAWILL DAFA 4521" at bounding box center [113, 289] width 200 height 38
click at [252, 284] on div at bounding box center [233, 289] width 38 height 38
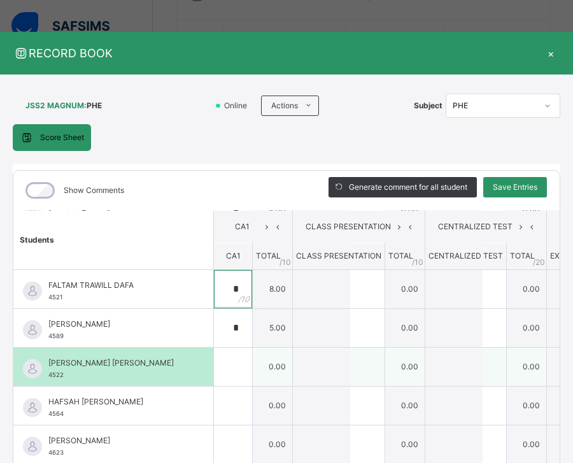
type input "*"
drag, startPoint x: 66, startPoint y: 377, endPoint x: 45, endPoint y: 378, distance: 20.4
click at [45, 378] on div "[PERSON_NAME] [PERSON_NAME] 4522" at bounding box center [113, 367] width 200 height 38
click at [252, 365] on input "text" at bounding box center [233, 367] width 38 height 38
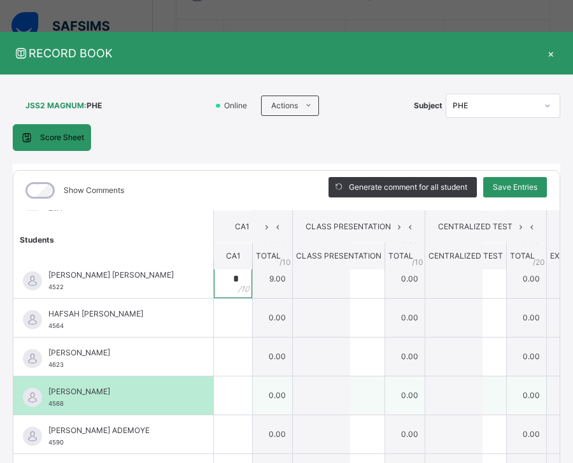
scroll to position [671, 0]
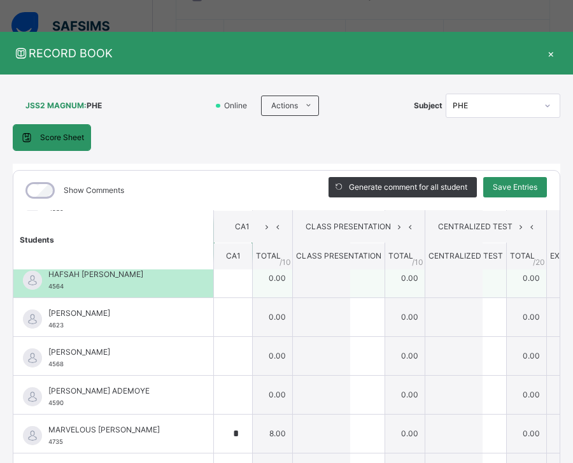
type input "*"
drag, startPoint x: 66, startPoint y: 285, endPoint x: 47, endPoint y: 286, distance: 18.6
click at [47, 286] on div "HAFSAH [PERSON_NAME] 4564" at bounding box center [113, 278] width 200 height 38
click at [252, 281] on input "text" at bounding box center [233, 278] width 38 height 38
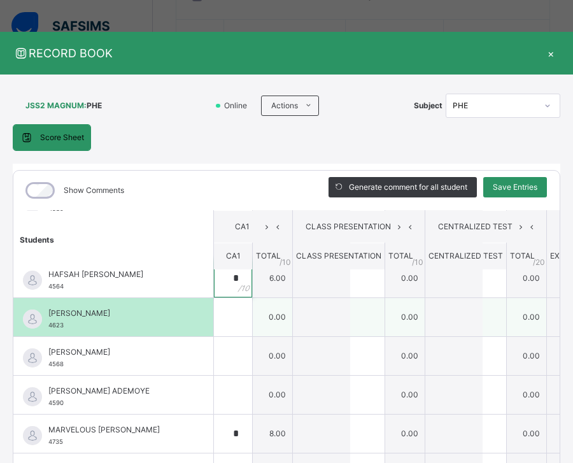
type input "*"
drag, startPoint x: 65, startPoint y: 324, endPoint x: 48, endPoint y: 328, distance: 17.6
click at [48, 328] on div "[PERSON_NAME] 4623" at bounding box center [113, 317] width 200 height 38
click at [252, 320] on div at bounding box center [233, 317] width 38 height 38
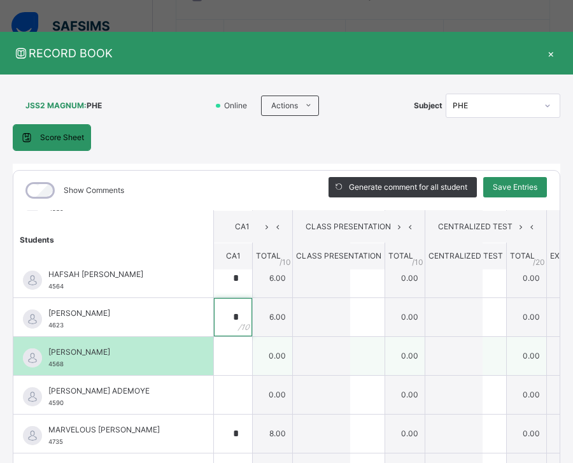
type input "*"
drag, startPoint x: 66, startPoint y: 362, endPoint x: 50, endPoint y: 367, distance: 16.1
click at [50, 367] on div "[PERSON_NAME] 4568" at bounding box center [116, 357] width 136 height 23
click at [252, 358] on div at bounding box center [233, 356] width 38 height 38
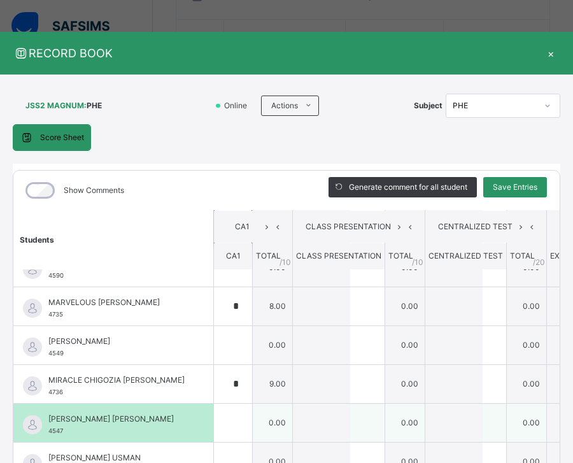
scroll to position [735, 0]
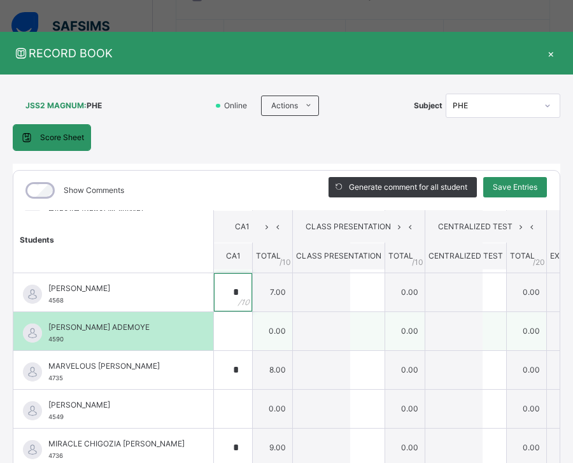
type input "*"
drag, startPoint x: 66, startPoint y: 339, endPoint x: 46, endPoint y: 339, distance: 19.7
click at [46, 339] on div "[PERSON_NAME] ADEMOYE 4590" at bounding box center [113, 331] width 200 height 38
click at [252, 337] on div at bounding box center [233, 331] width 38 height 38
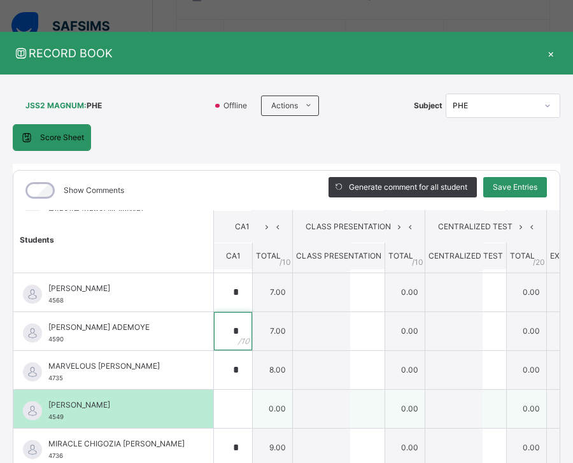
type input "*"
drag, startPoint x: 65, startPoint y: 419, endPoint x: 48, endPoint y: 425, distance: 17.7
click at [48, 425] on div "[PERSON_NAME] 4549" at bounding box center [113, 409] width 200 height 38
click at [252, 405] on div at bounding box center [233, 409] width 38 height 38
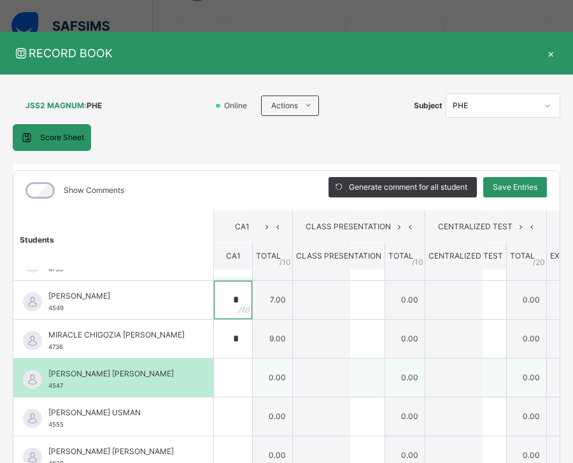
scroll to position [862, 0]
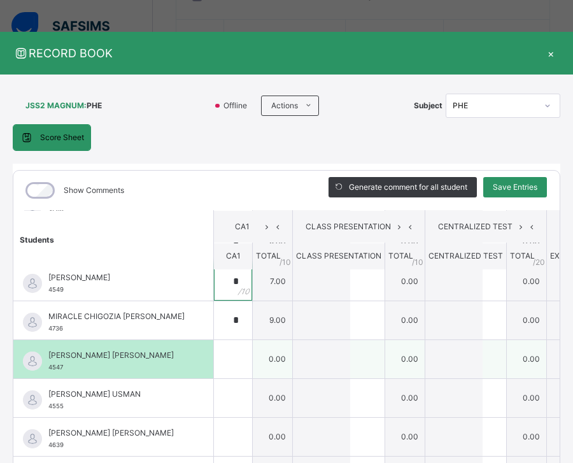
type input "*"
drag, startPoint x: 62, startPoint y: 366, endPoint x: 45, endPoint y: 370, distance: 17.6
click at [45, 370] on div "[PERSON_NAME] [PERSON_NAME] 4547" at bounding box center [113, 359] width 200 height 38
click at [252, 366] on input "text" at bounding box center [233, 359] width 38 height 38
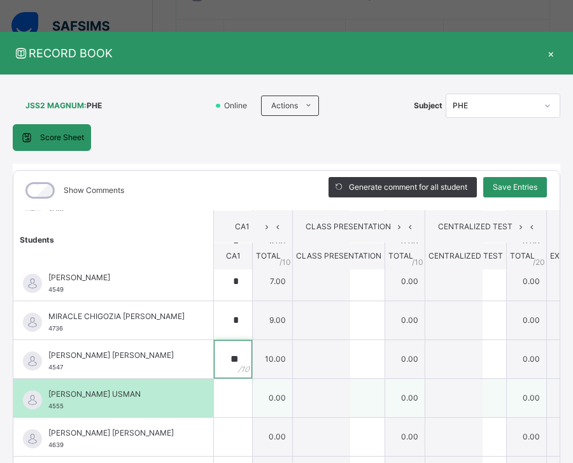
type input "**"
drag, startPoint x: 64, startPoint y: 407, endPoint x: 46, endPoint y: 409, distance: 17.9
click at [46, 409] on div "[PERSON_NAME] USMAN 4555" at bounding box center [113, 398] width 200 height 38
click at [252, 396] on input "text" at bounding box center [233, 398] width 38 height 38
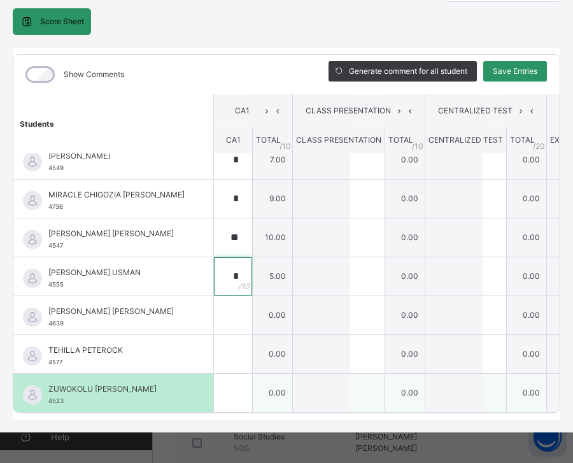
scroll to position [127, 0]
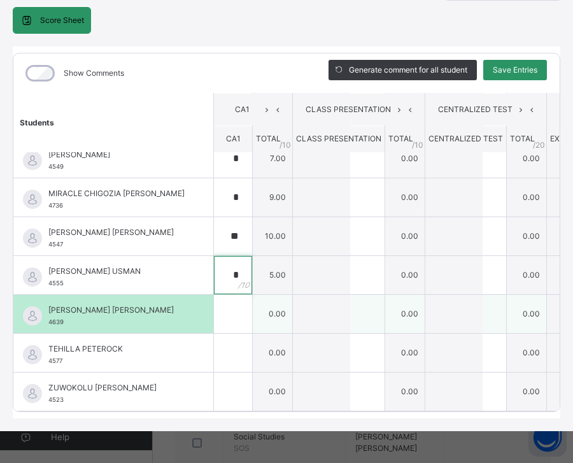
type input "*"
drag, startPoint x: 67, startPoint y: 301, endPoint x: 48, endPoint y: 300, distance: 18.5
click at [48, 304] on div "[PERSON_NAME] [PERSON_NAME] 4639" at bounding box center [116, 315] width 136 height 23
click at [252, 295] on input "text" at bounding box center [233, 314] width 38 height 38
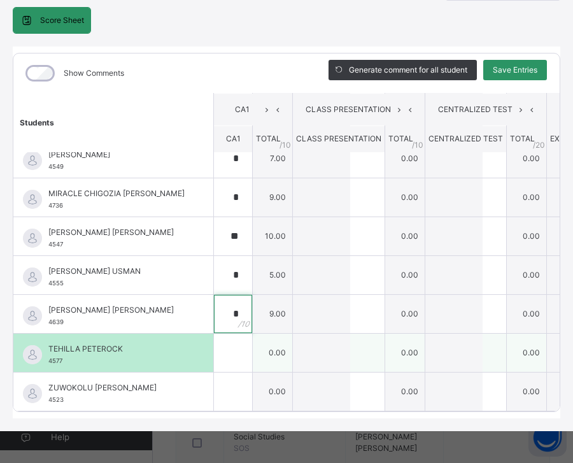
type input "*"
drag, startPoint x: 66, startPoint y: 340, endPoint x: 46, endPoint y: 341, distance: 19.8
click at [46, 341] on div "TEHILLA PETEROCK 4577" at bounding box center [113, 353] width 200 height 38
click at [252, 340] on input "text" at bounding box center [233, 353] width 38 height 38
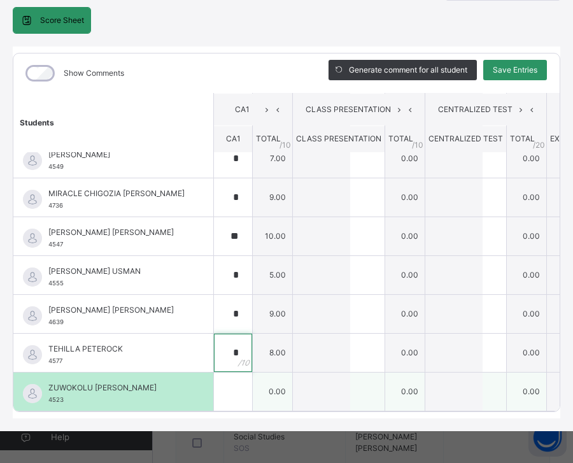
type input "*"
drag, startPoint x: 68, startPoint y: 378, endPoint x: 48, endPoint y: 379, distance: 20.4
click at [48, 379] on div "ZUWOKOLU [PERSON_NAME] MAJINGA 4523" at bounding box center [113, 391] width 200 height 38
click at [252, 372] on div at bounding box center [233, 391] width 38 height 38
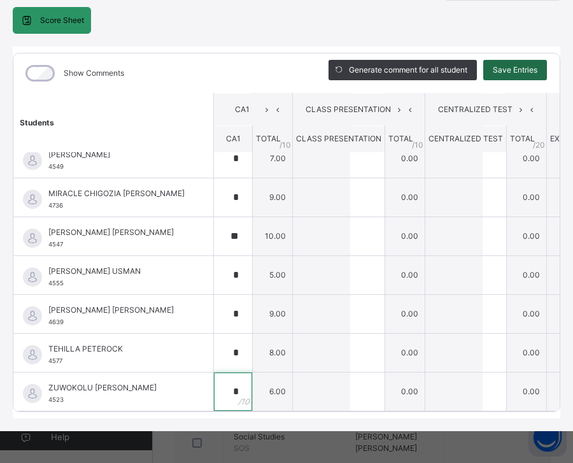
type input "*"
click at [529, 64] on span "Save Entries" at bounding box center [515, 69] width 45 height 11
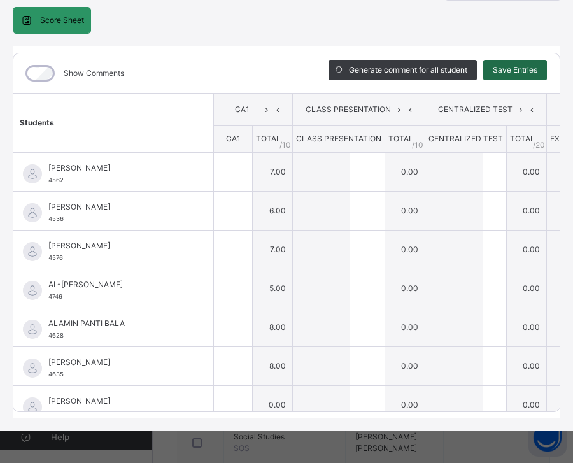
type input "*"
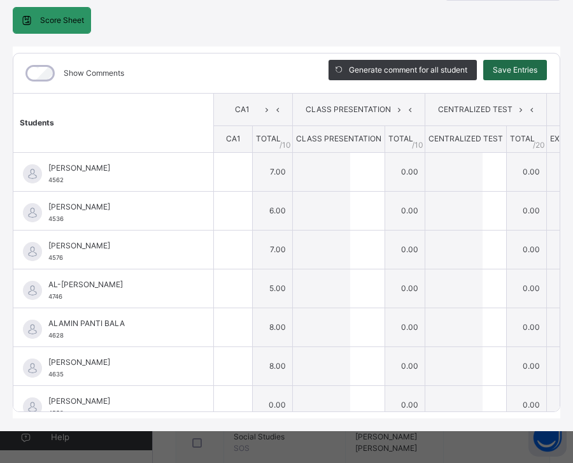
type input "*"
type input "**"
type input "*"
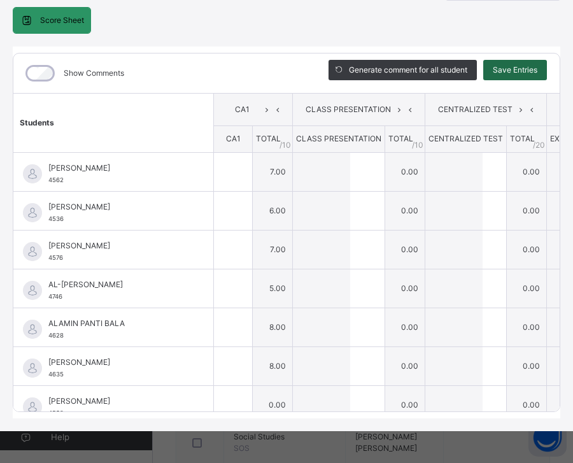
type input "*"
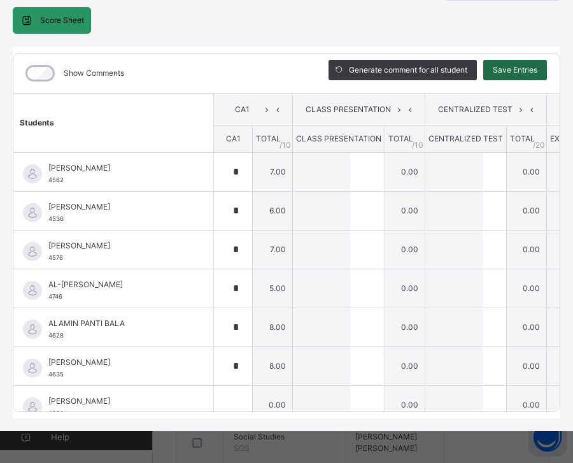
type input "*"
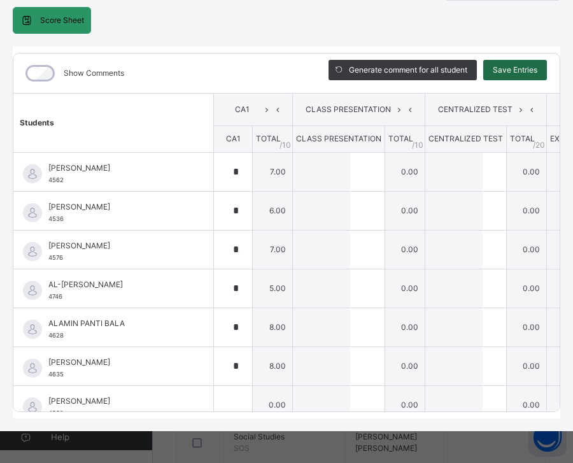
type input "*"
type input "**"
type input "*"
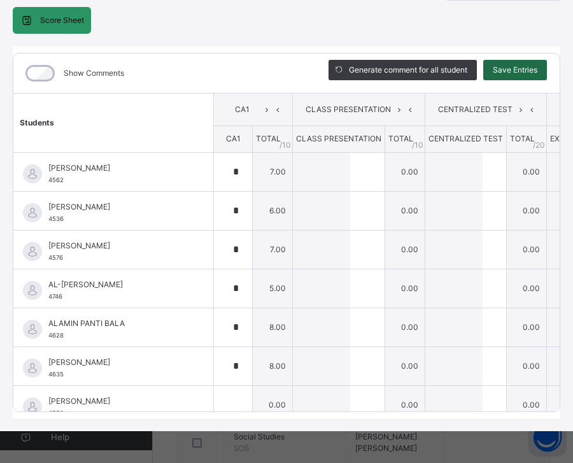
type input "*"
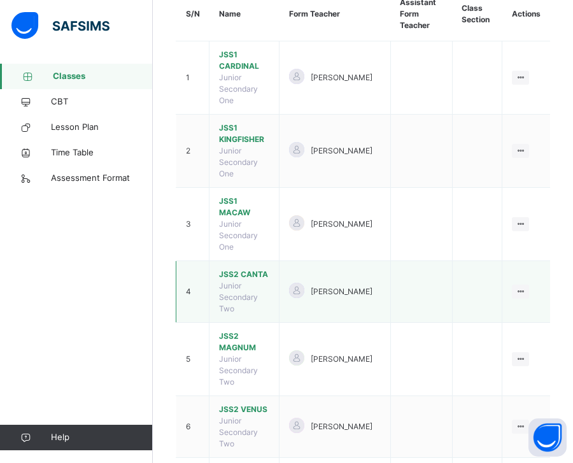
scroll to position [191, 0]
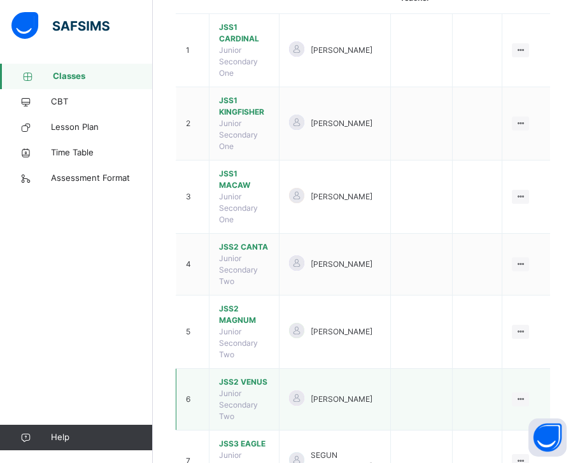
click at [263, 376] on span "JSS2 VENUS" at bounding box center [244, 381] width 50 height 11
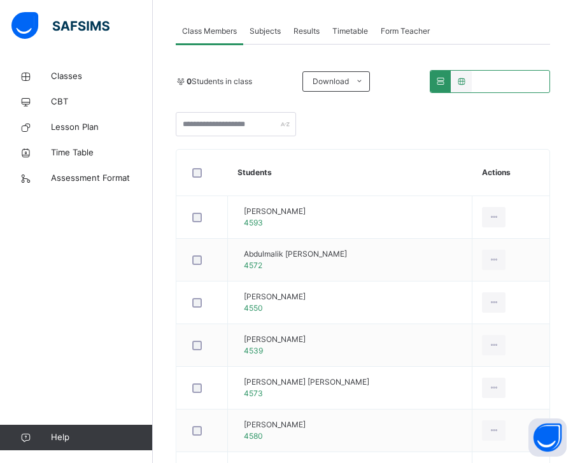
scroll to position [255, 0]
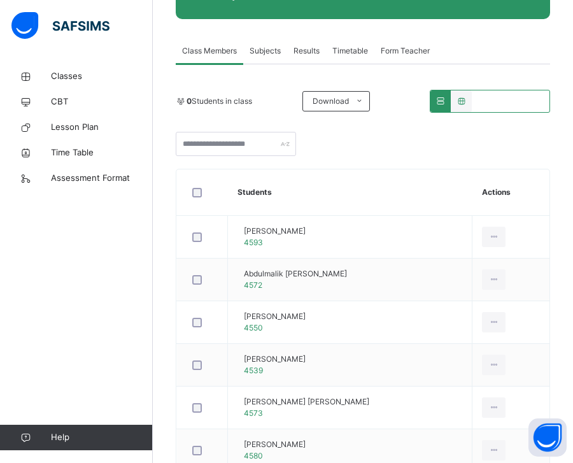
click at [276, 52] on span "Subjects" at bounding box center [265, 50] width 31 height 11
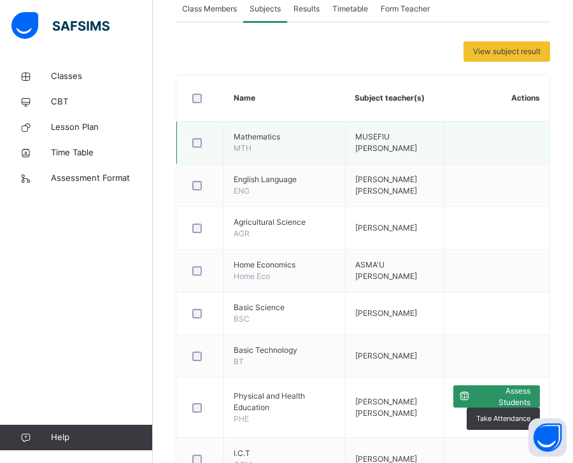
scroll to position [382, 0]
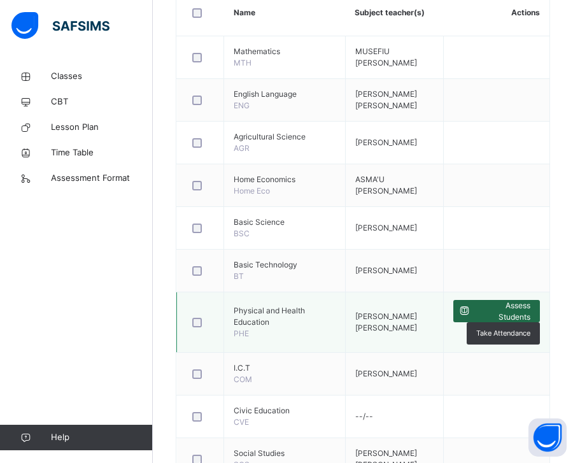
click at [521, 306] on span "Assess Students" at bounding box center [502, 311] width 55 height 23
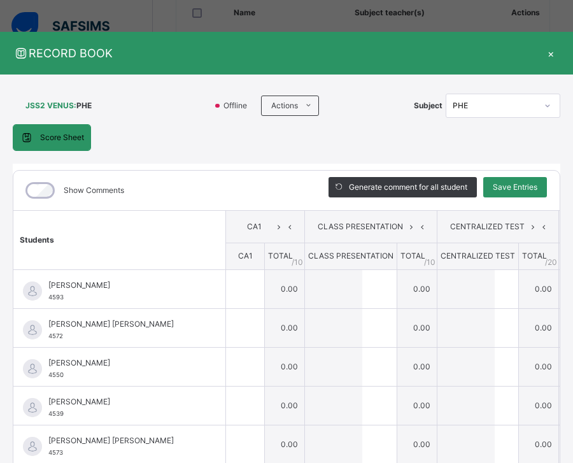
type input "*"
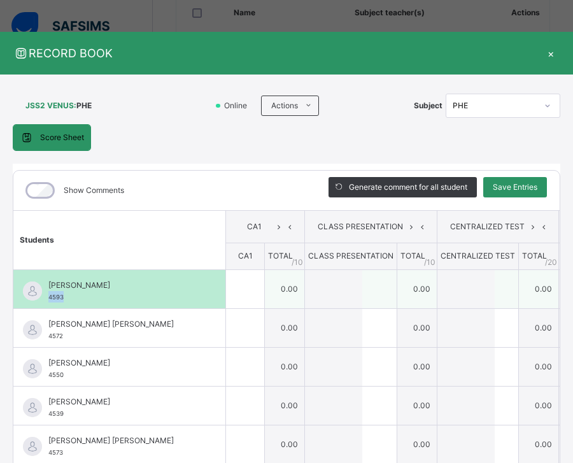
drag, startPoint x: 64, startPoint y: 297, endPoint x: 46, endPoint y: 296, distance: 17.9
click at [46, 296] on div "[PERSON_NAME] 4593" at bounding box center [119, 289] width 212 height 38
click at [257, 295] on div at bounding box center [245, 289] width 38 height 38
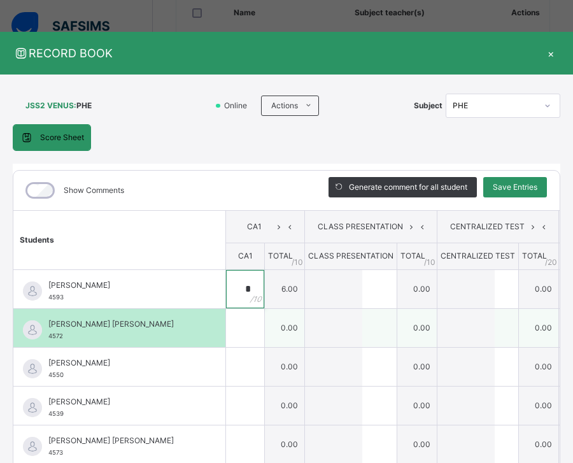
type input "*"
drag, startPoint x: 64, startPoint y: 335, endPoint x: 46, endPoint y: 334, distance: 18.5
click at [46, 334] on div "[PERSON_NAME] [PERSON_NAME] 4572" at bounding box center [119, 328] width 212 height 38
click at [251, 325] on input "text" at bounding box center [245, 328] width 38 height 38
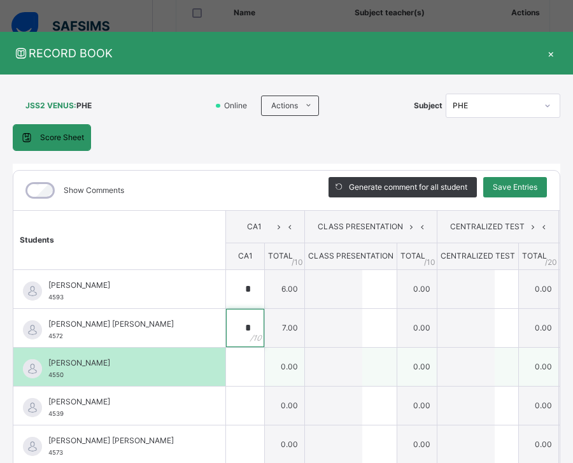
type input "*"
drag, startPoint x: 66, startPoint y: 374, endPoint x: 46, endPoint y: 370, distance: 20.7
click at [46, 370] on div "[PERSON_NAME] 4550" at bounding box center [119, 367] width 212 height 38
click at [247, 360] on input "text" at bounding box center [245, 367] width 38 height 38
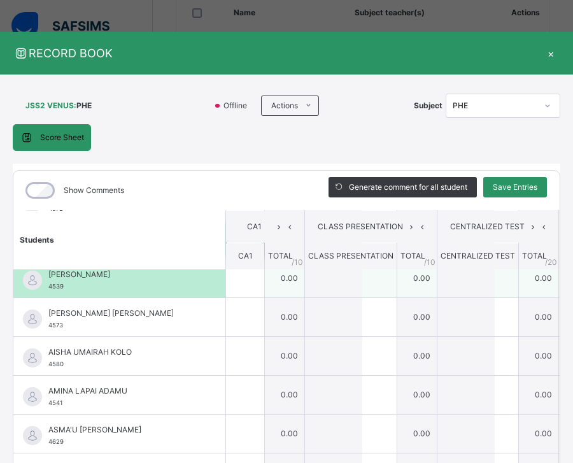
scroll to position [64, 0]
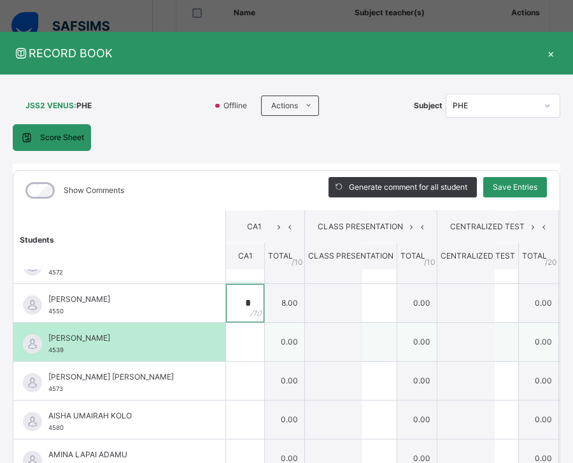
type input "*"
drag, startPoint x: 66, startPoint y: 350, endPoint x: 51, endPoint y: 353, distance: 14.9
click at [50, 354] on div "[PERSON_NAME] [PERSON_NAME] 4539" at bounding box center [122, 343] width 148 height 23
click at [260, 342] on div at bounding box center [245, 342] width 38 height 38
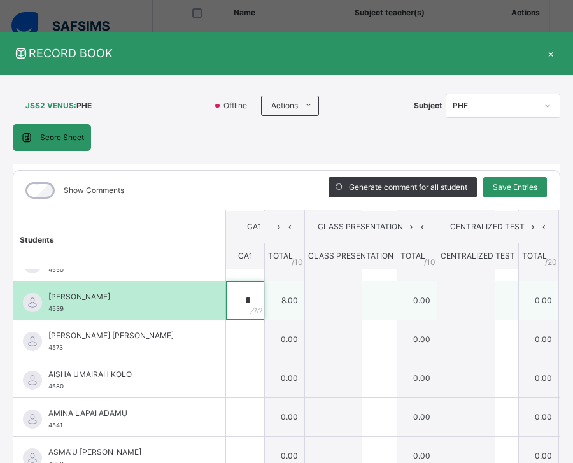
scroll to position [127, 0]
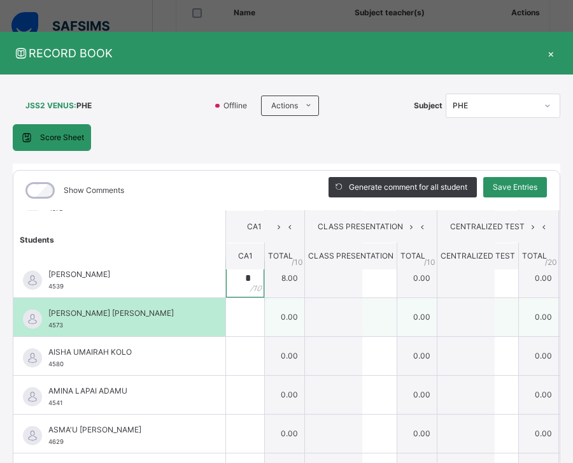
type input "*"
drag, startPoint x: 66, startPoint y: 326, endPoint x: 50, endPoint y: 328, distance: 16.1
click at [50, 328] on div "[PERSON_NAME] [PERSON_NAME] 4573" at bounding box center [122, 318] width 148 height 23
click at [247, 313] on input "text" at bounding box center [245, 317] width 38 height 38
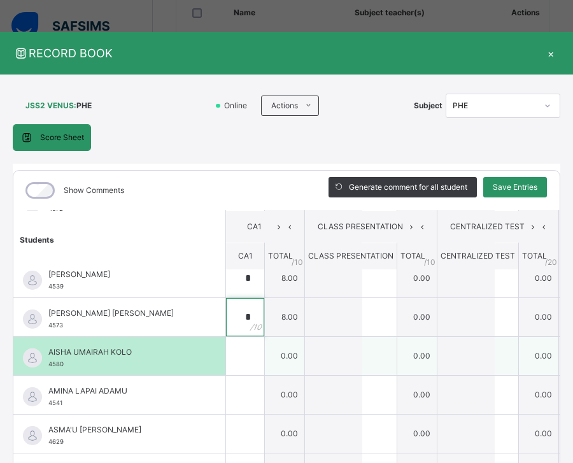
type input "*"
drag, startPoint x: 65, startPoint y: 363, endPoint x: 46, endPoint y: 372, distance: 20.2
click at [46, 372] on div "AISHA UMAIRAH KOLO 4580" at bounding box center [119, 356] width 212 height 38
click at [255, 356] on div at bounding box center [245, 356] width 38 height 38
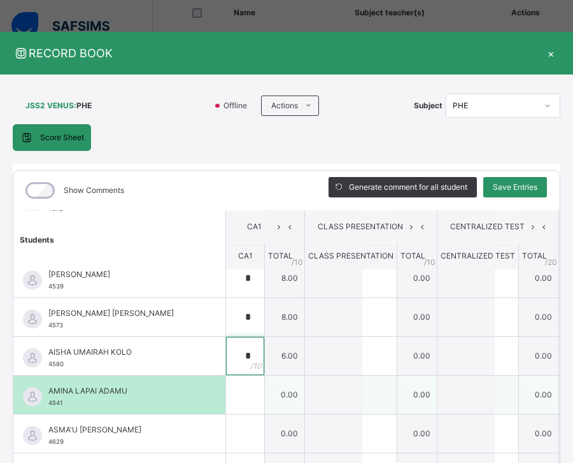
type input "*"
drag, startPoint x: 65, startPoint y: 403, endPoint x: 51, endPoint y: 401, distance: 14.1
click at [48, 401] on div "AMINA LAPAI ADAMU 4541" at bounding box center [119, 395] width 212 height 38
click at [257, 383] on div at bounding box center [245, 395] width 38 height 38
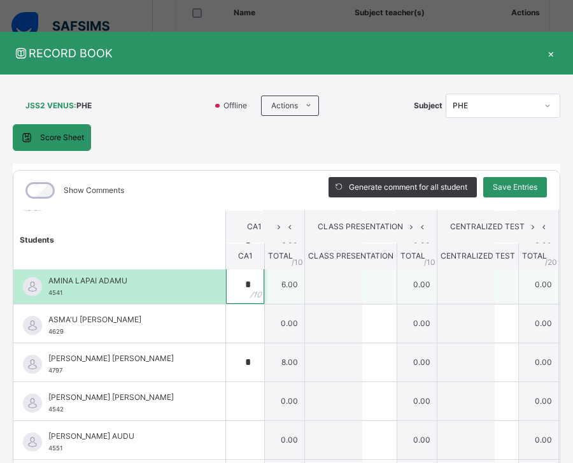
scroll to position [255, 0]
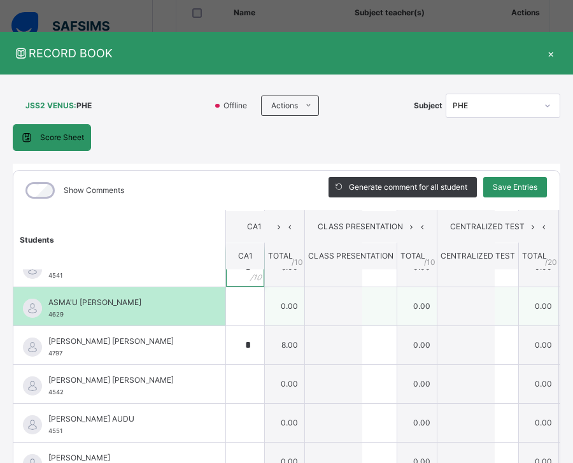
type input "*"
drag, startPoint x: 65, startPoint y: 314, endPoint x: 45, endPoint y: 316, distance: 19.8
click at [45, 316] on div "ASMA'U DANYAYA UMAR 4629" at bounding box center [119, 306] width 212 height 38
click at [256, 304] on div at bounding box center [245, 306] width 38 height 38
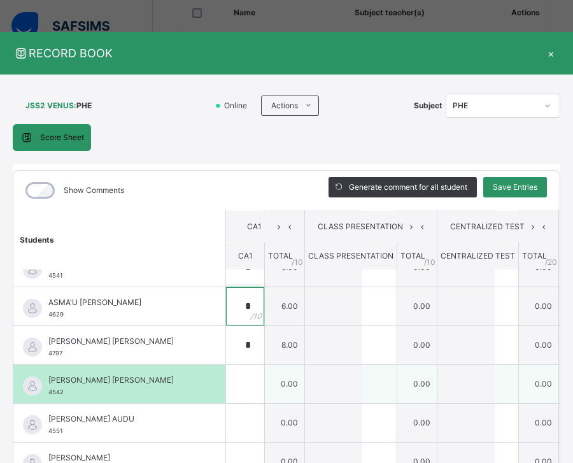
type input "*"
drag, startPoint x: 65, startPoint y: 392, endPoint x: 46, endPoint y: 395, distance: 18.6
click at [46, 395] on div "[PERSON_NAME] [PERSON_NAME] 4542" at bounding box center [119, 384] width 212 height 38
click at [258, 390] on div at bounding box center [245, 384] width 38 height 38
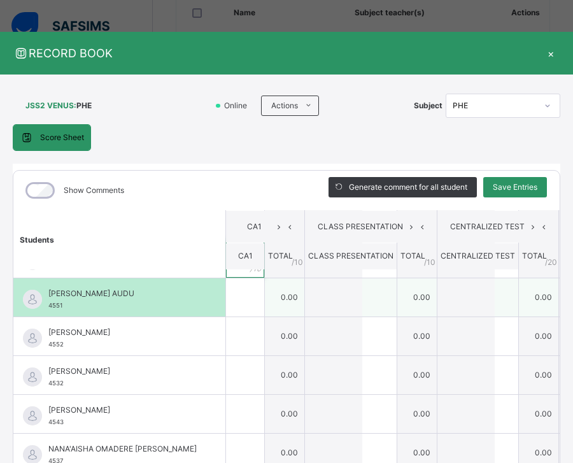
scroll to position [382, 0]
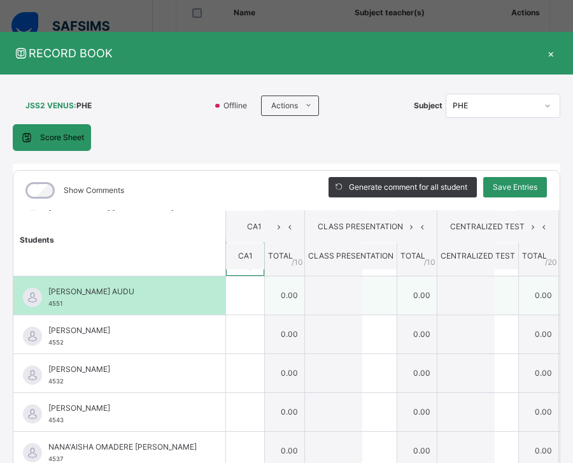
type input "*"
drag, startPoint x: 67, startPoint y: 304, endPoint x: 46, endPoint y: 306, distance: 20.5
click at [46, 306] on div "[PERSON_NAME] AUDU 4551" at bounding box center [119, 295] width 212 height 38
click at [248, 302] on input "text" at bounding box center [245, 295] width 38 height 38
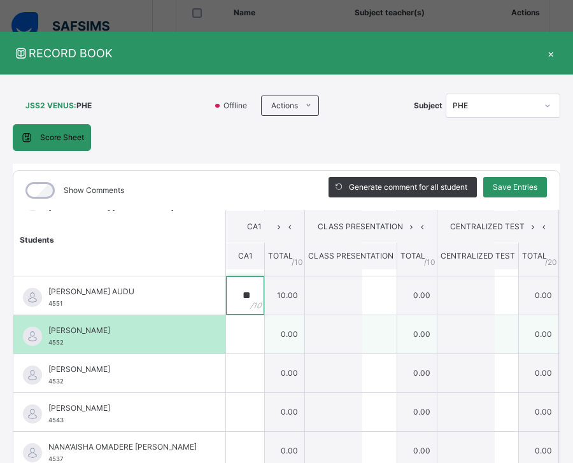
type input "**"
drag, startPoint x: 66, startPoint y: 342, endPoint x: 50, endPoint y: 342, distance: 15.3
click at [50, 343] on div "[PERSON_NAME] USMAN 4552" at bounding box center [122, 336] width 148 height 23
click at [257, 329] on div at bounding box center [245, 334] width 38 height 38
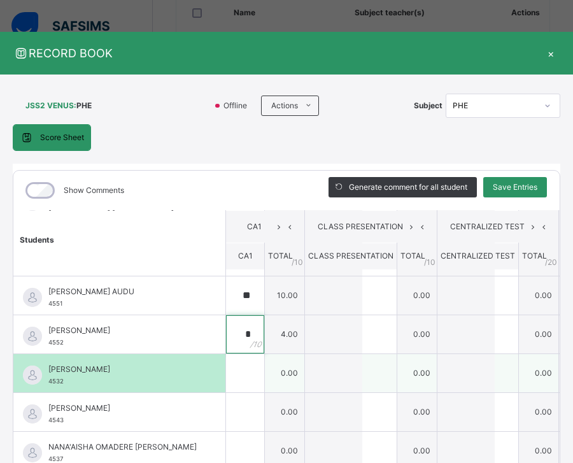
type input "*"
drag, startPoint x: 67, startPoint y: 382, endPoint x: 46, endPoint y: 384, distance: 20.5
click at [46, 384] on div "[PERSON_NAME] 4532" at bounding box center [119, 373] width 212 height 38
click at [255, 373] on div at bounding box center [245, 373] width 38 height 38
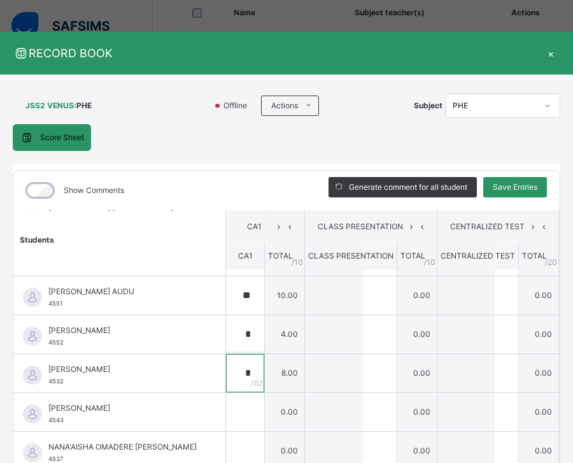
type input "*"
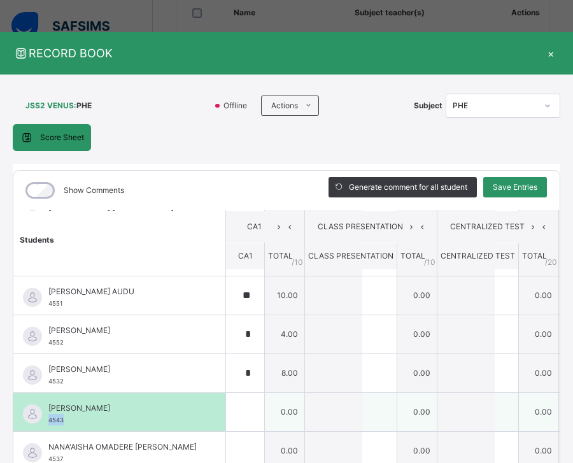
drag, startPoint x: 64, startPoint y: 419, endPoint x: 47, endPoint y: 421, distance: 17.2
click at [47, 421] on div "[PERSON_NAME] 4543" at bounding box center [119, 412] width 212 height 38
click at [258, 411] on div at bounding box center [245, 412] width 38 height 38
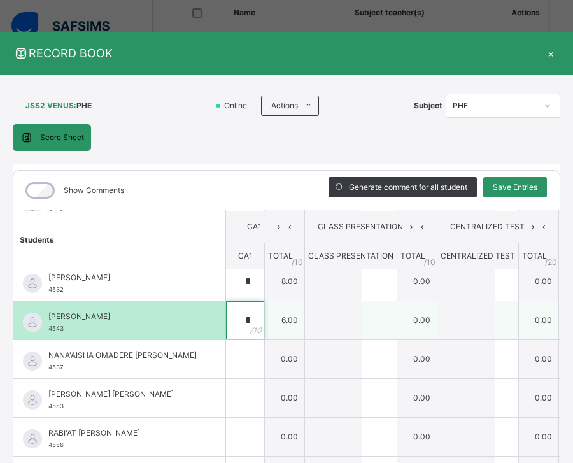
scroll to position [509, 0]
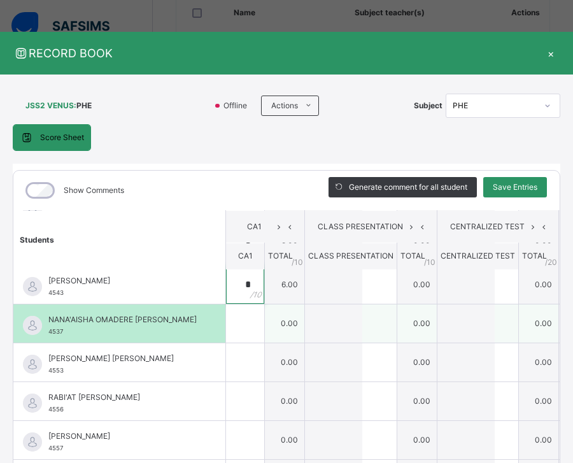
type input "*"
drag, startPoint x: 67, startPoint y: 332, endPoint x: 48, endPoint y: 334, distance: 19.1
click at [48, 334] on div "[PERSON_NAME] OMADERE ABUBAKAR 4537" at bounding box center [122, 325] width 148 height 23
click at [250, 320] on input "text" at bounding box center [245, 323] width 38 height 38
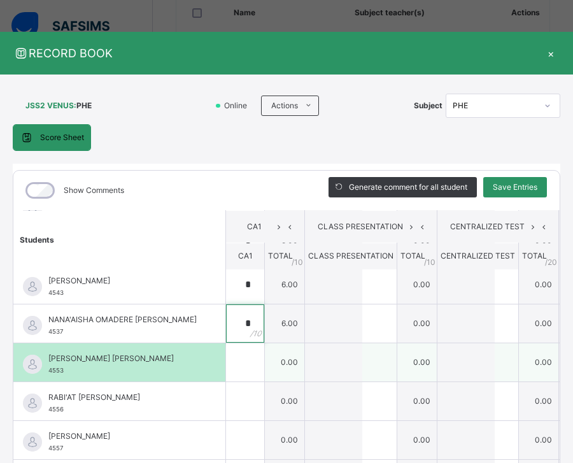
type input "*"
drag, startPoint x: 66, startPoint y: 371, endPoint x: 48, endPoint y: 369, distance: 17.9
click at [48, 369] on div "[PERSON_NAME] [PERSON_NAME] 4553" at bounding box center [119, 362] width 212 height 38
click at [253, 370] on div at bounding box center [245, 362] width 38 height 38
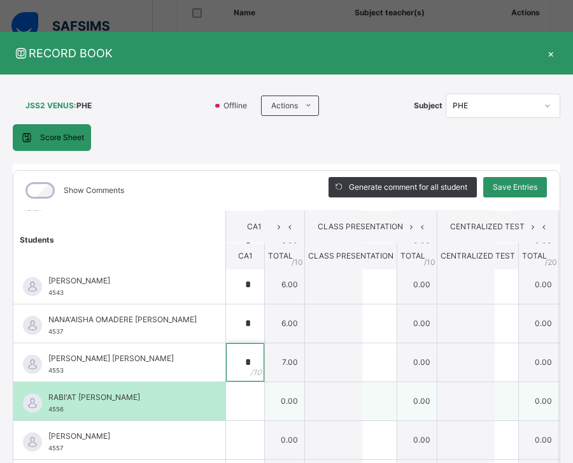
type input "*"
drag, startPoint x: 66, startPoint y: 409, endPoint x: 48, endPoint y: 411, distance: 18.0
click at [48, 411] on div "RABI'AT [PERSON_NAME] 4556" at bounding box center [119, 401] width 212 height 38
click at [260, 395] on div at bounding box center [245, 401] width 38 height 38
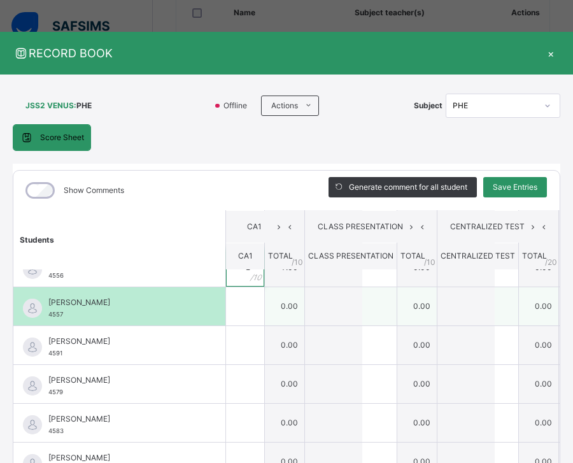
scroll to position [621, 0]
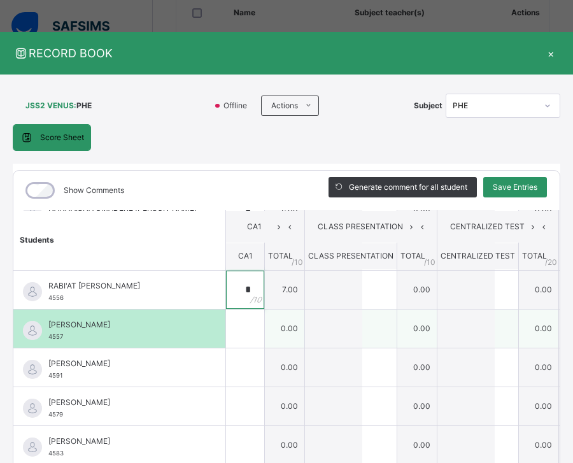
type input "*"
drag, startPoint x: 65, startPoint y: 335, endPoint x: 48, endPoint y: 337, distance: 16.7
click at [48, 337] on div "[PERSON_NAME] 4557" at bounding box center [122, 330] width 148 height 23
click at [65, 334] on div "[PERSON_NAME] 4557" at bounding box center [122, 330] width 148 height 23
drag, startPoint x: 66, startPoint y: 335, endPoint x: 45, endPoint y: 336, distance: 21.0
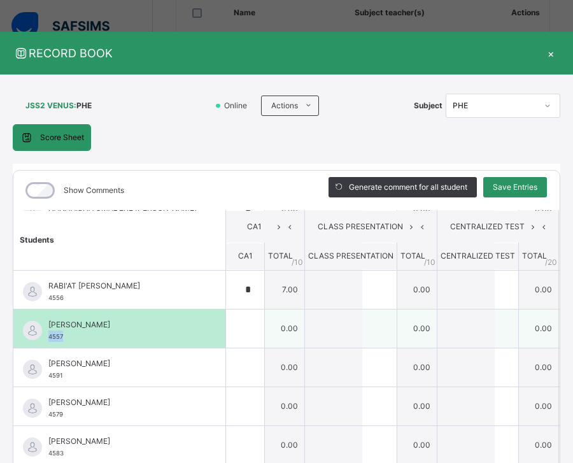
click at [45, 336] on div "[PERSON_NAME] 4557" at bounding box center [119, 328] width 212 height 38
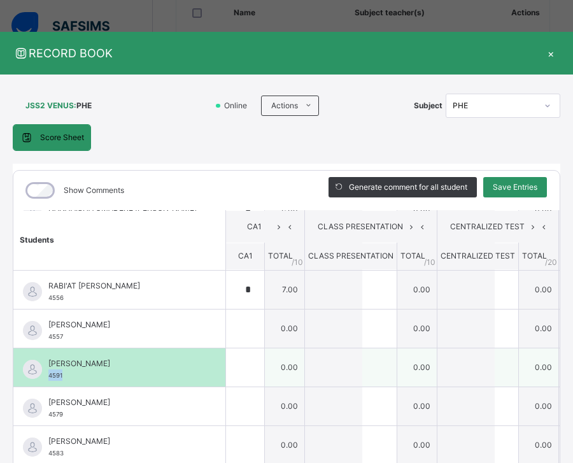
drag, startPoint x: 64, startPoint y: 376, endPoint x: 45, endPoint y: 373, distance: 19.3
click at [45, 373] on div "[PERSON_NAME] 4591" at bounding box center [119, 367] width 212 height 38
drag, startPoint x: 254, startPoint y: 372, endPoint x: 246, endPoint y: 363, distance: 12.2
click at [253, 369] on div at bounding box center [245, 367] width 38 height 38
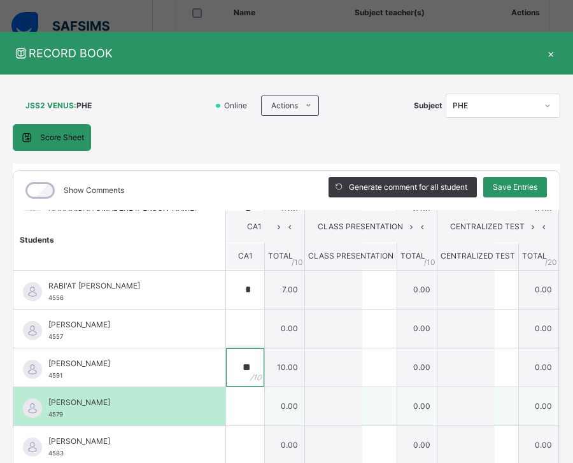
type input "**"
drag, startPoint x: 64, startPoint y: 414, endPoint x: 48, endPoint y: 421, distance: 17.4
click at [48, 421] on div "[PERSON_NAME] 4579" at bounding box center [119, 406] width 212 height 38
click at [256, 407] on div at bounding box center [245, 406] width 38 height 38
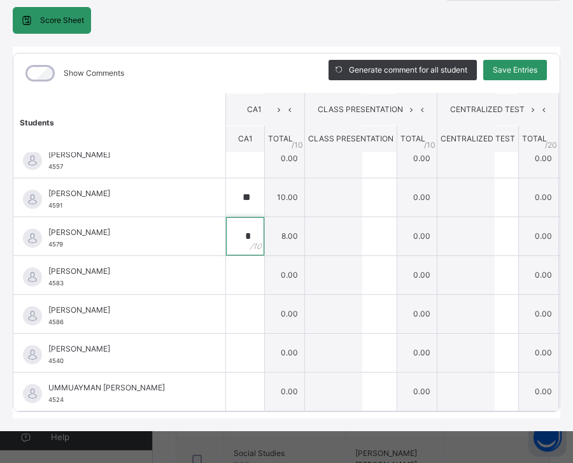
scroll to position [127, 0]
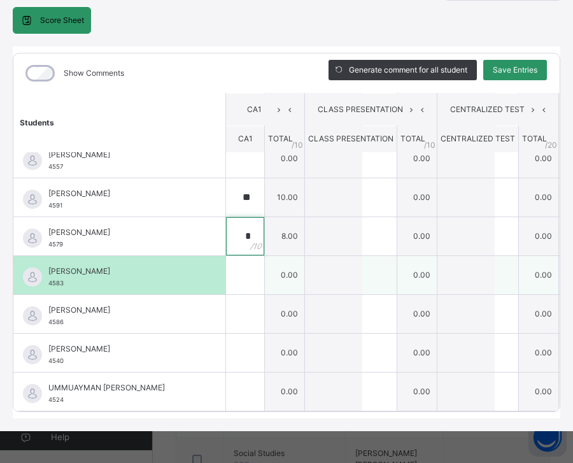
type input "*"
drag, startPoint x: 67, startPoint y: 258, endPoint x: 45, endPoint y: 265, distance: 23.5
click at [45, 265] on div "[PERSON_NAME] 4583" at bounding box center [119, 275] width 212 height 38
click at [253, 256] on div at bounding box center [245, 275] width 38 height 38
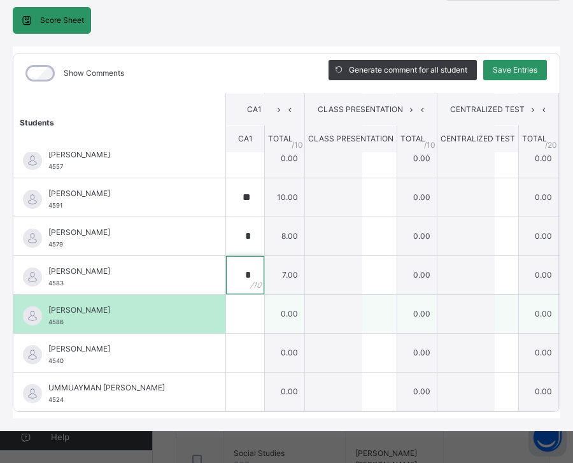
type input "*"
drag, startPoint x: 65, startPoint y: 302, endPoint x: 48, endPoint y: 305, distance: 17.5
click at [48, 305] on div "[PERSON_NAME] 4586" at bounding box center [119, 314] width 212 height 38
click at [258, 300] on div at bounding box center [245, 314] width 38 height 38
click at [262, 295] on div at bounding box center [245, 314] width 38 height 38
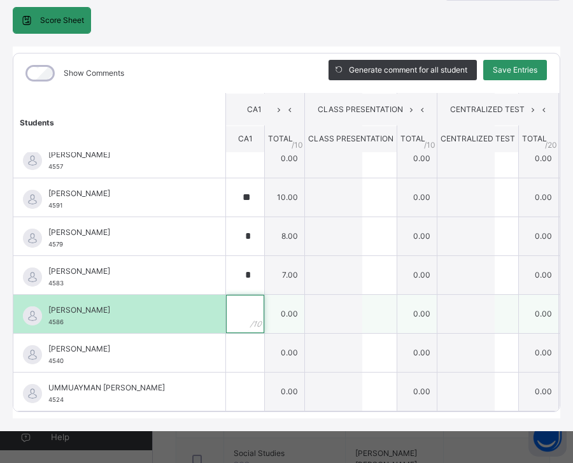
click at [255, 295] on div at bounding box center [245, 314] width 38 height 38
type input "**"
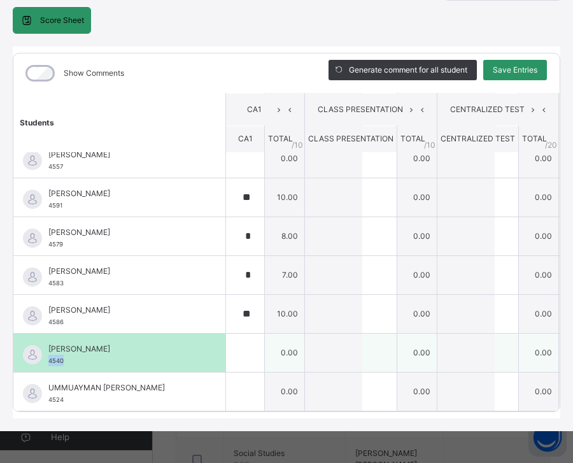
drag, startPoint x: 195, startPoint y: 281, endPoint x: 50, endPoint y: 339, distance: 156.2
click at [50, 343] on div "[PERSON_NAME] 4540" at bounding box center [122, 354] width 148 height 23
click at [247, 334] on input "text" at bounding box center [245, 353] width 38 height 38
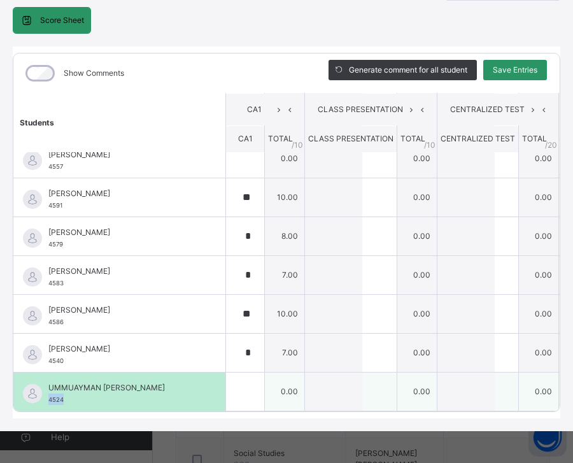
drag, startPoint x: 65, startPoint y: 376, endPoint x: 48, endPoint y: 385, distance: 18.8
click at [48, 385] on div "UMMUAYMAN [PERSON_NAME] 4524" at bounding box center [119, 391] width 212 height 38
click at [262, 372] on div at bounding box center [245, 391] width 38 height 38
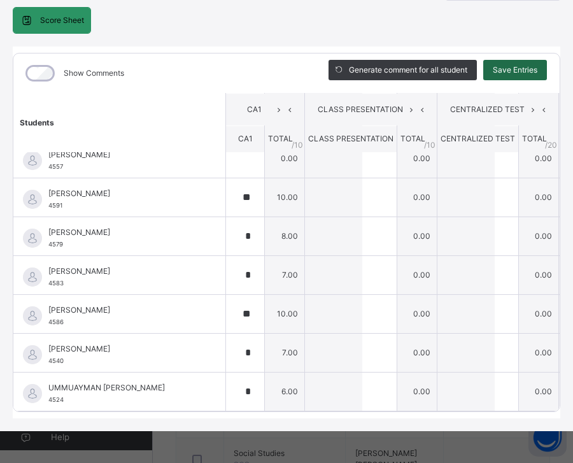
click at [517, 64] on span "Save Entries" at bounding box center [515, 69] width 45 height 11
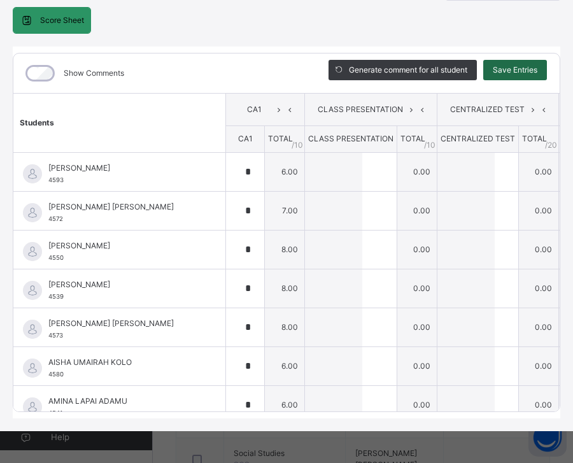
click at [531, 64] on span "Save Entries" at bounding box center [515, 69] width 45 height 11
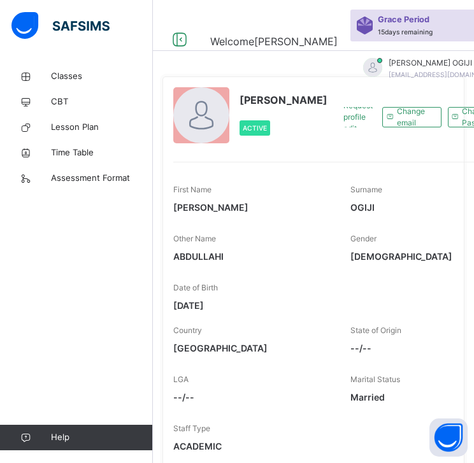
click at [216, 130] on div at bounding box center [201, 115] width 56 height 56
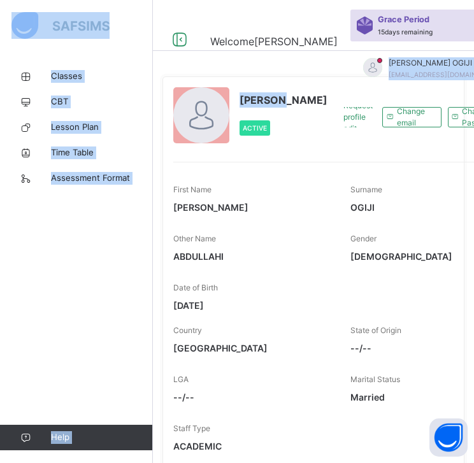
drag, startPoint x: 456, startPoint y: 73, endPoint x: 300, endPoint y: 147, distance: 172.5
click at [297, 93] on div "Welcome [PERSON_NAME] Period 15 days remaining First Term / [DATE]-[DATE] [PERS…" at bounding box center [237, 433] width 474 height 866
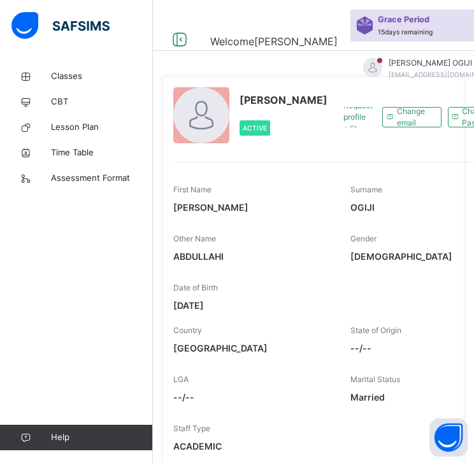
click at [305, 185] on div "First Name [PERSON_NAME] Surname [PERSON_NAME] Other Name [PERSON_NAME] Gender …" at bounding box center [346, 310] width 347 height 297
